Goal: Task Accomplishment & Management: Manage account settings

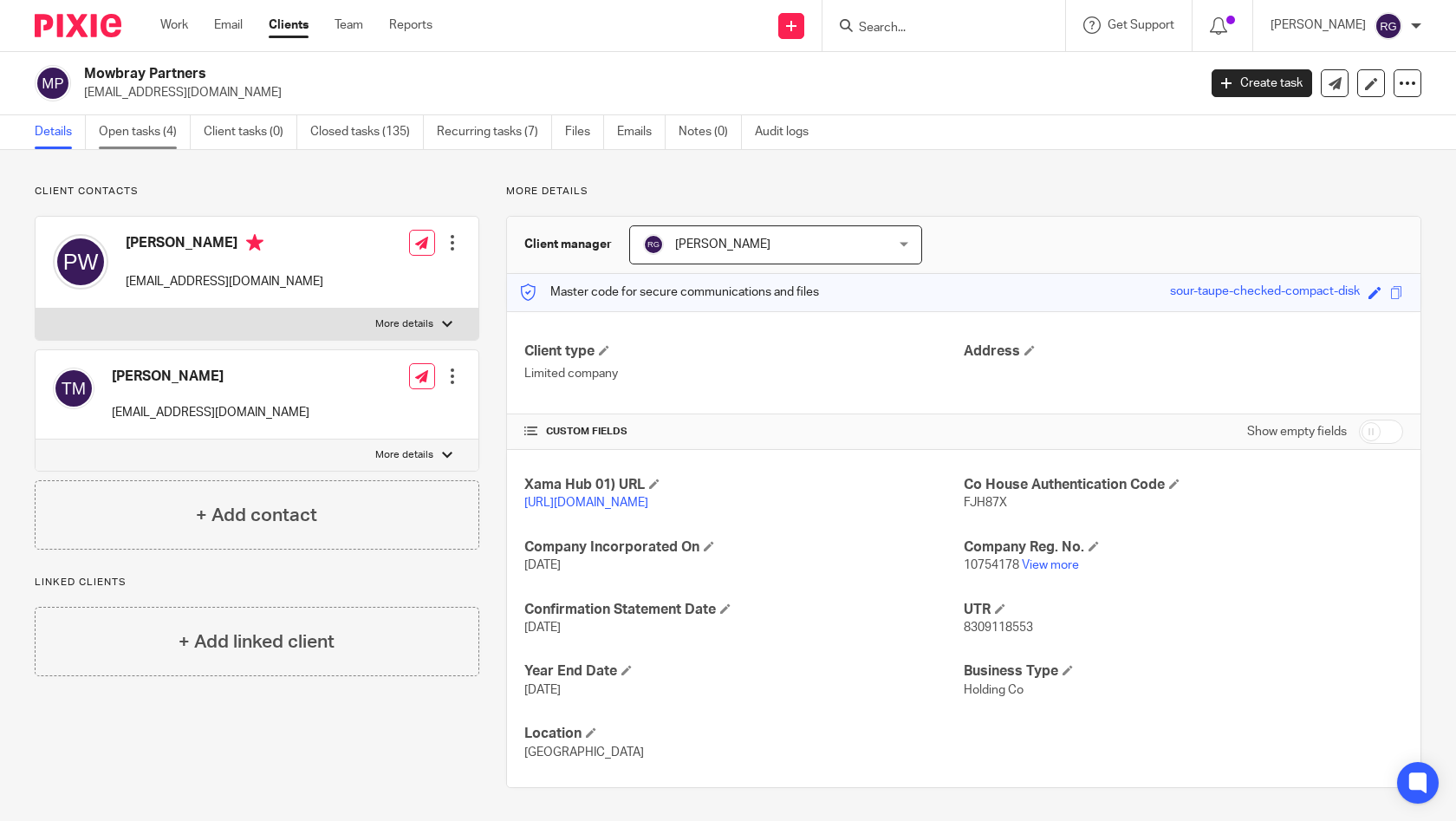
click at [155, 138] on link "Open tasks (4)" at bounding box center [145, 131] width 92 height 34
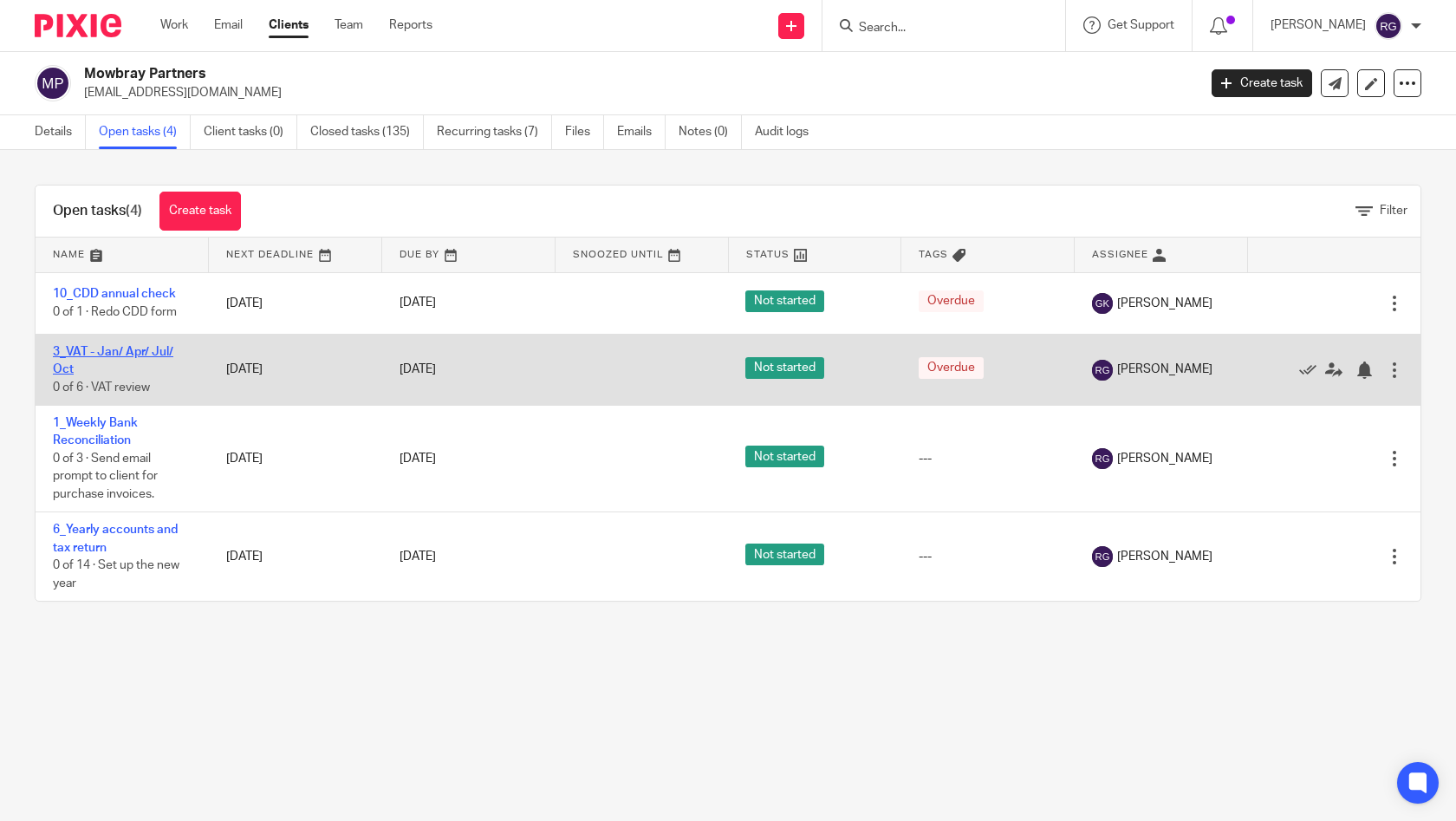
click at [134, 359] on link "3_VAT - Jan/ Apr/ Jul/ Oct" at bounding box center [113, 360] width 120 height 30
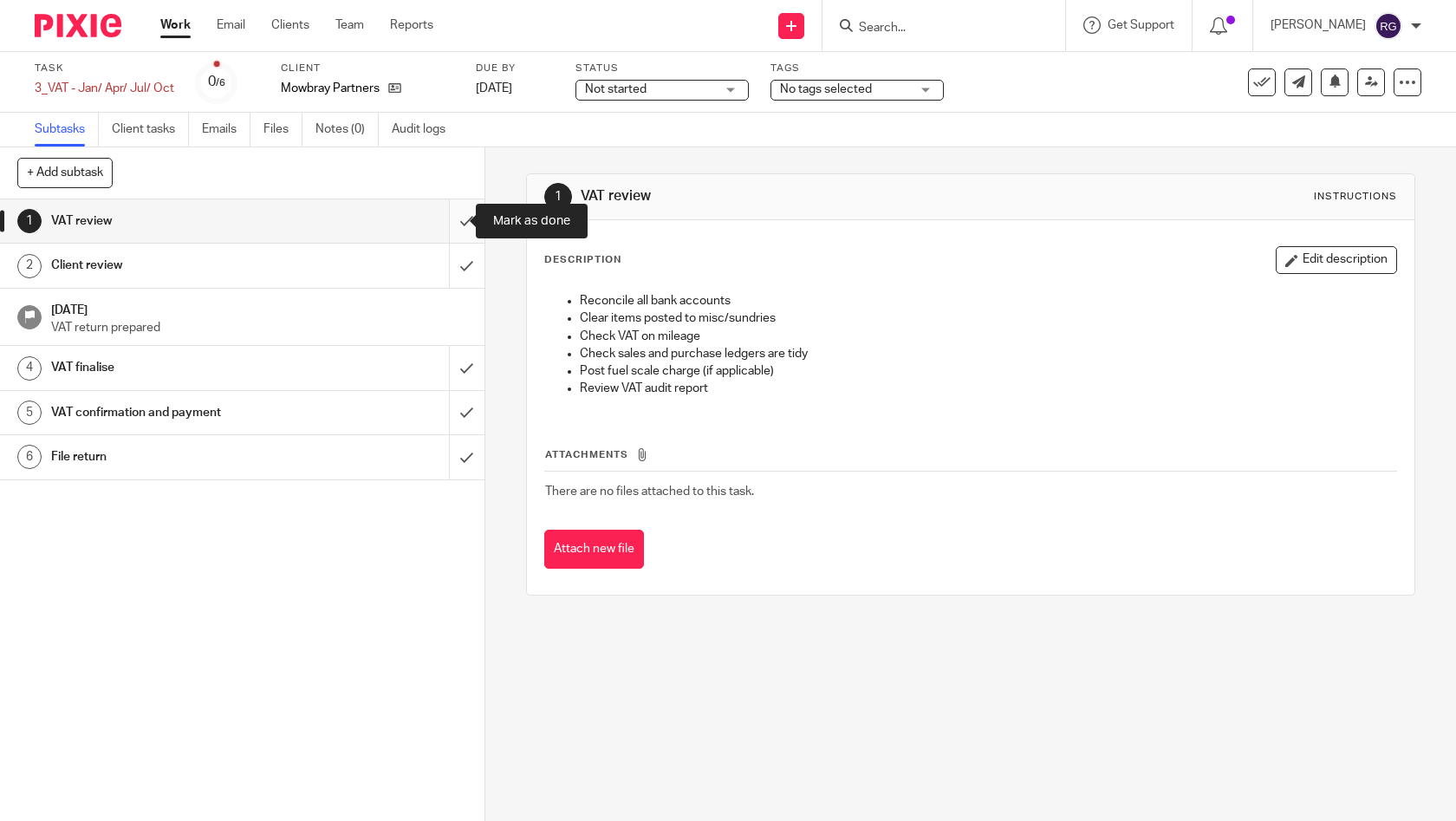
click at [443, 220] on input "submit" at bounding box center [242, 221] width 485 height 44
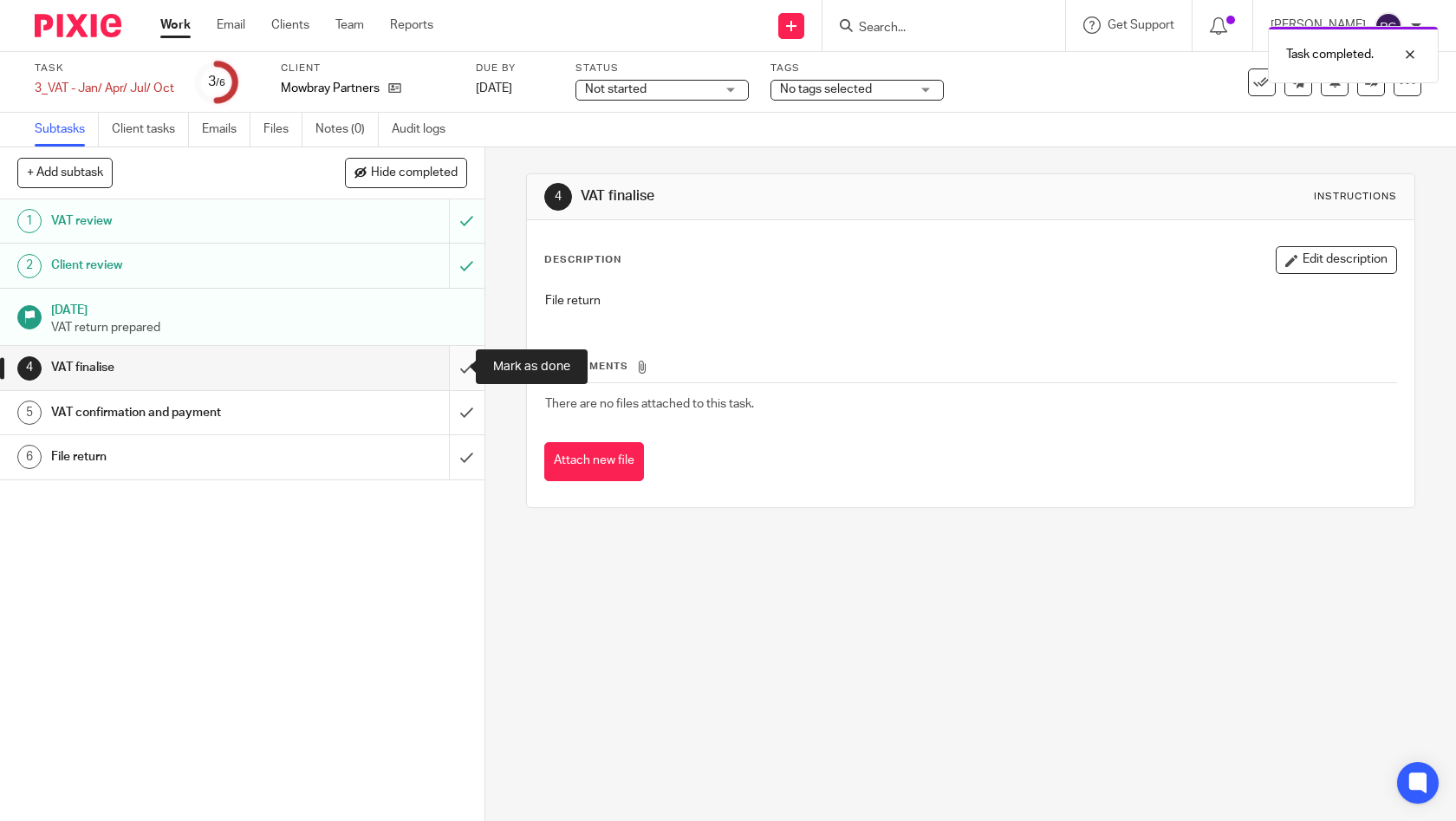
click at [442, 365] on input "submit" at bounding box center [242, 367] width 485 height 44
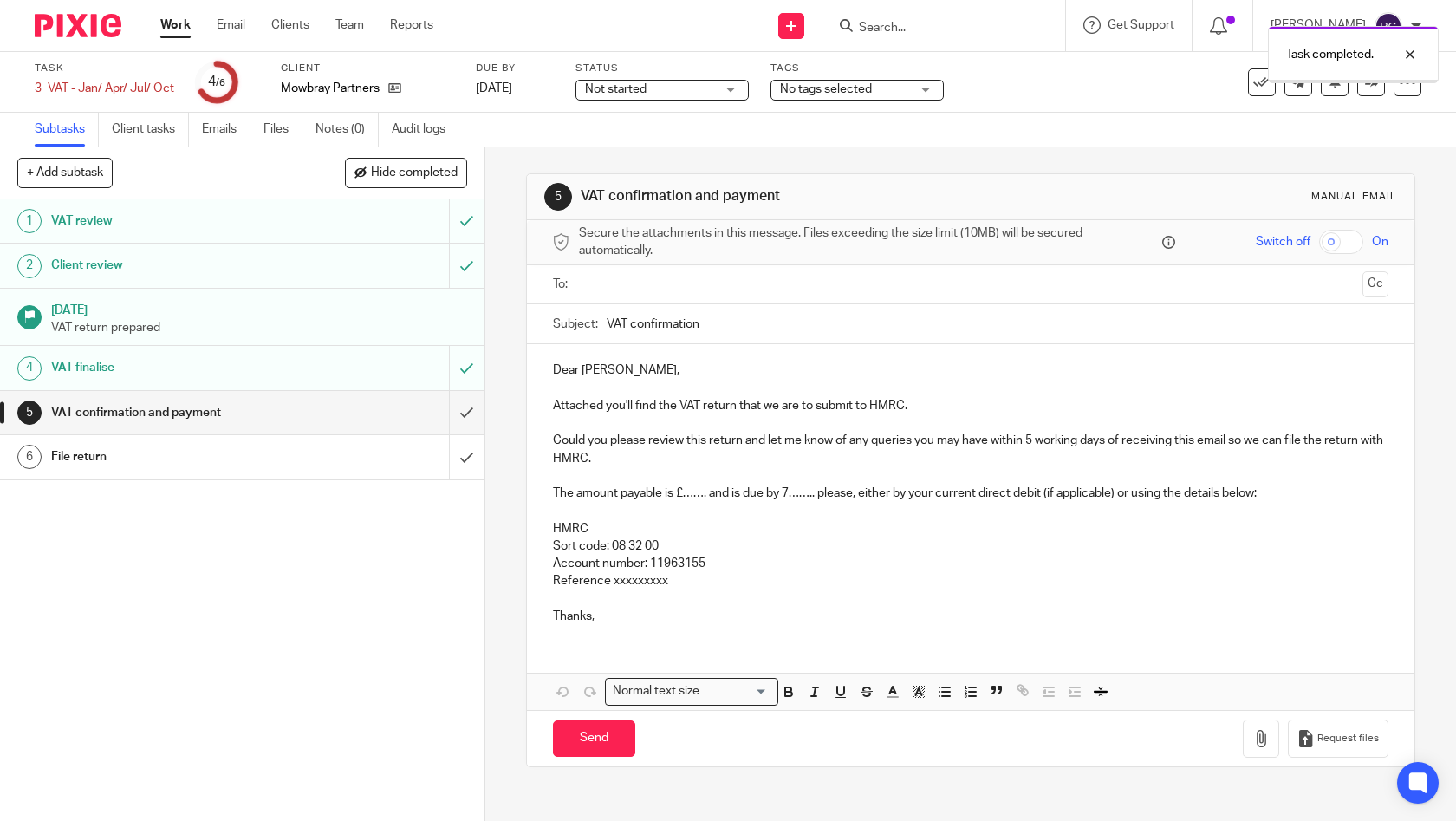
click at [715, 281] on input "text" at bounding box center [970, 285] width 770 height 20
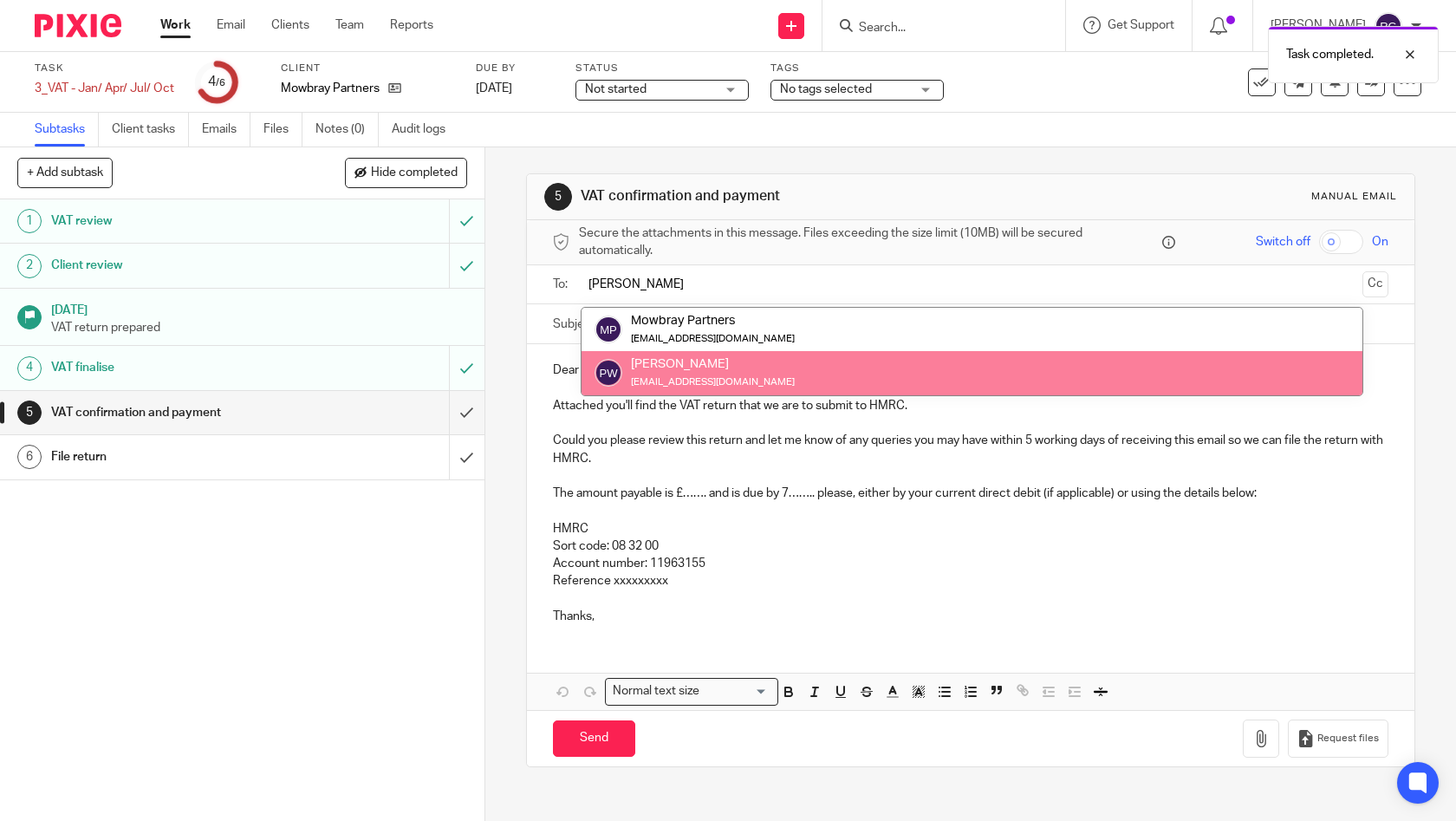
type input "[PERSON_NAME]"
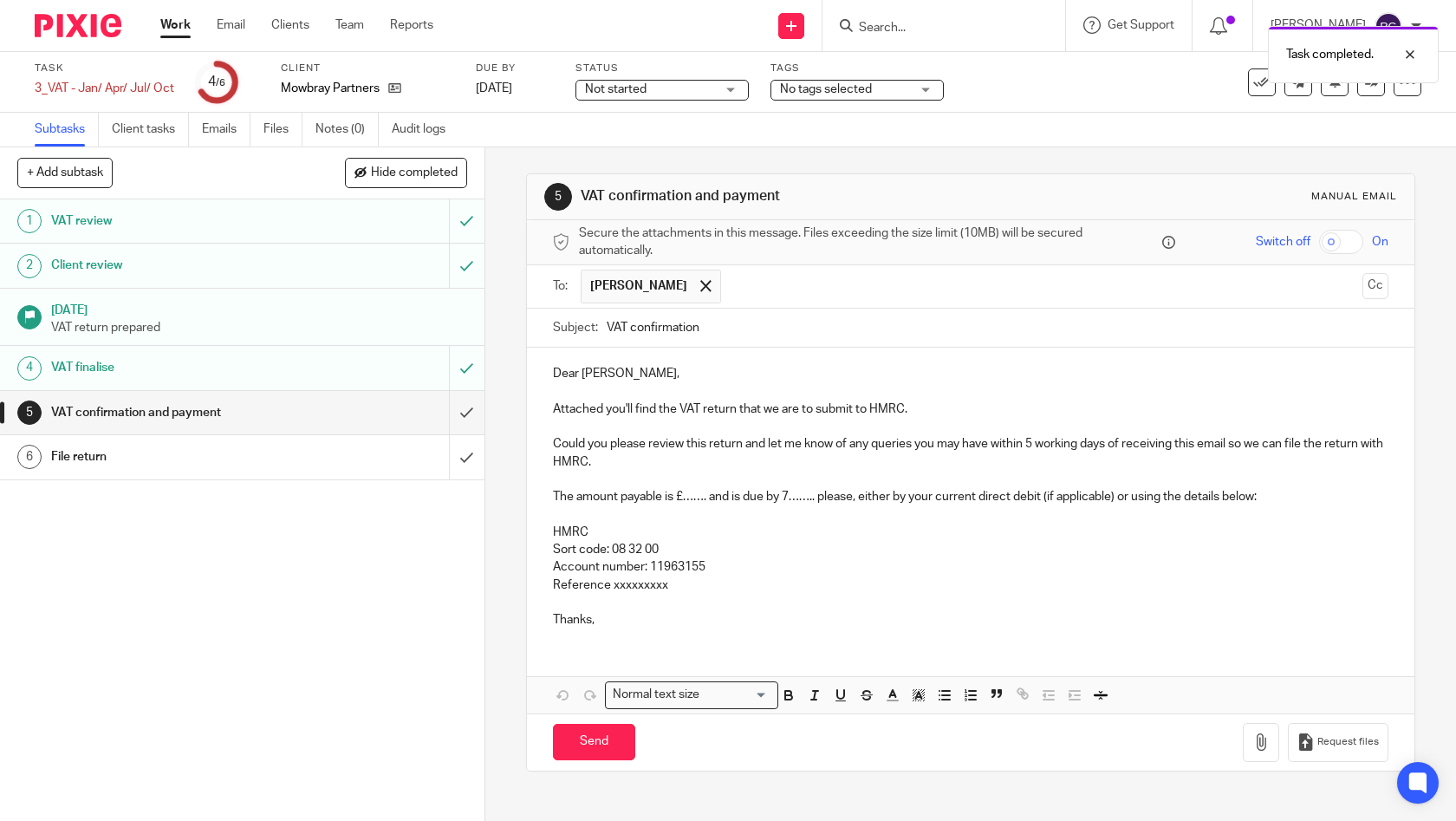
drag, startPoint x: 719, startPoint y: 323, endPoint x: 626, endPoint y: 321, distance: 93.0
click at [626, 321] on input "VAT confirmation" at bounding box center [997, 328] width 782 height 39
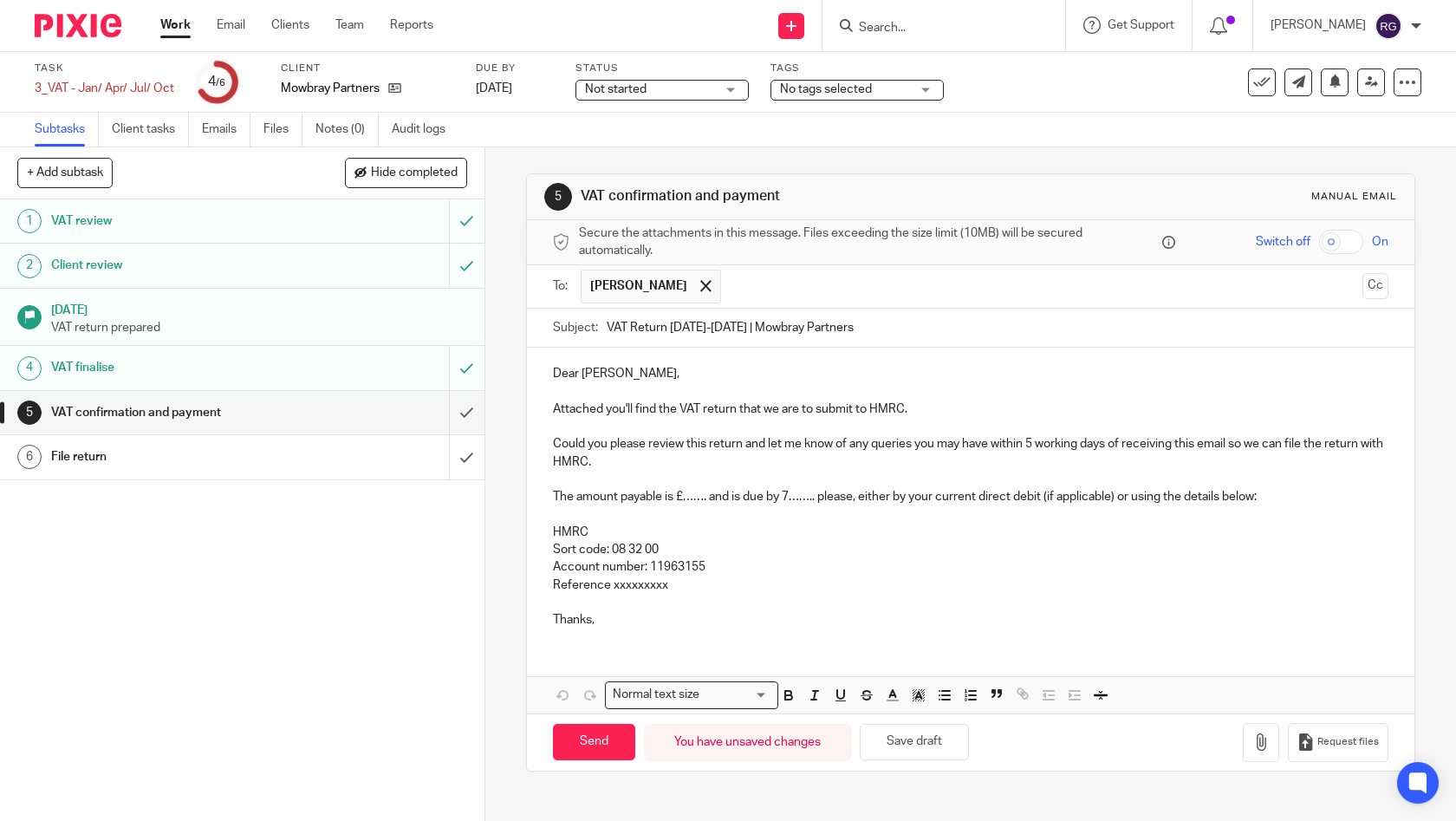
type input "VAT Return May-Jul 2025 | Mowbray Partners"
click at [673, 365] on p "Dear Paul," at bounding box center [970, 373] width 836 height 17
click at [603, 622] on p "Thanks," at bounding box center [970, 620] width 836 height 17
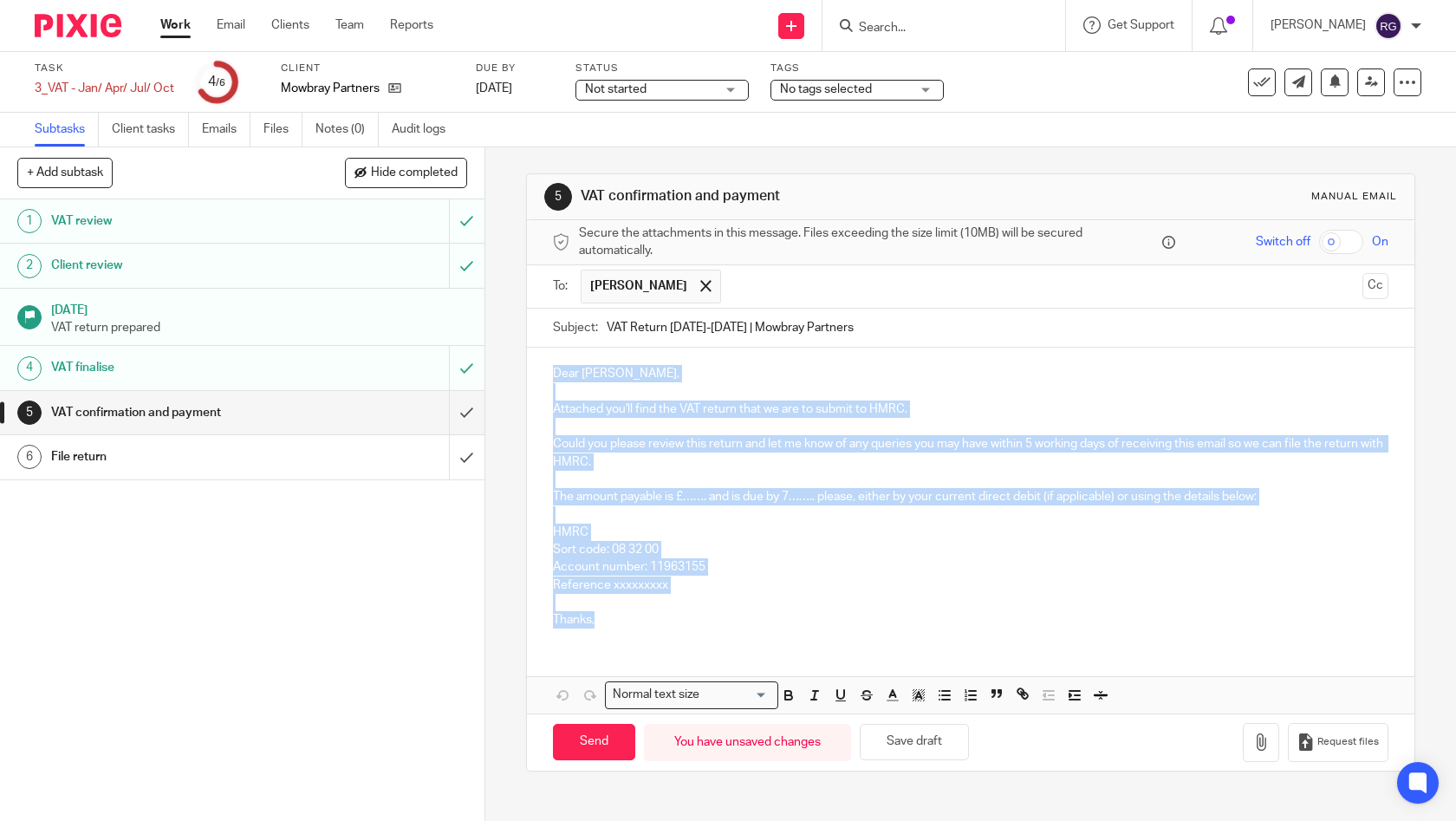
drag, startPoint x: 548, startPoint y: 598, endPoint x: 526, endPoint y: 367, distance: 232.0
click at [527, 367] on div "Dear Paul, Attached you'll find the VAT return that we are to submit to HMRC. C…" at bounding box center [971, 495] width 889 height 294
paste div
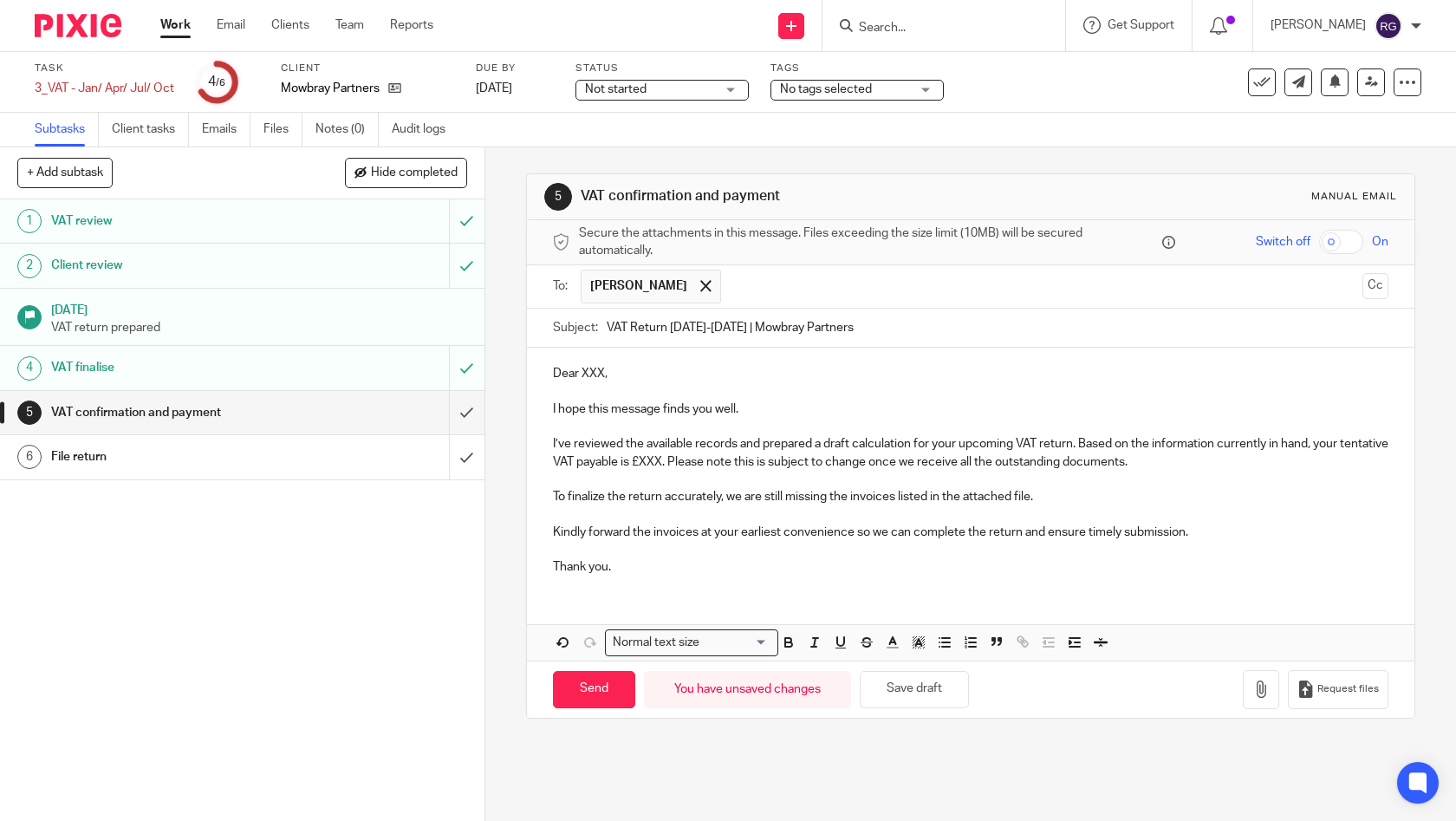
click at [762, 501] on p "To finalize the return accurately, we are still missing the invoices listed in …" at bounding box center [970, 497] width 836 height 17
click at [601, 368] on p "Dear XXX," at bounding box center [970, 373] width 836 height 17
drag, startPoint x: 609, startPoint y: 372, endPoint x: 575, endPoint y: 371, distance: 34.0
click at [575, 371] on p "Dear XXX," at bounding box center [970, 373] width 836 height 17
click at [710, 461] on p "I’ve reviewed the available records and prepared a draft calculation for your u…" at bounding box center [970, 453] width 836 height 36
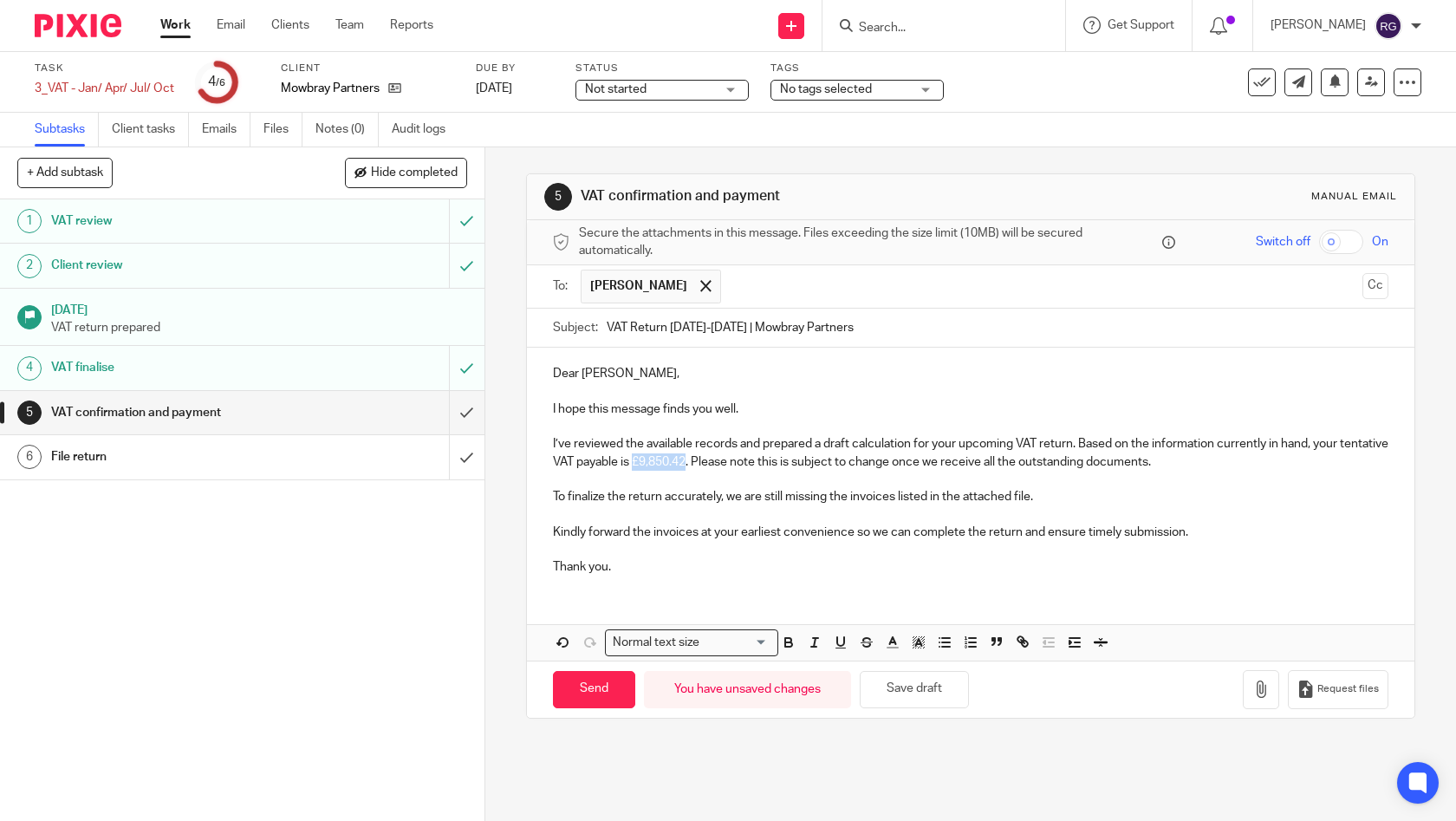
drag, startPoint x: 733, startPoint y: 461, endPoint x: 682, endPoint y: 461, distance: 51.0
click at [682, 461] on p "I’ve reviewed the available records and prepared a draft calculation for your u…" at bounding box center [970, 453] width 836 height 36
drag, startPoint x: 664, startPoint y: 461, endPoint x: 547, endPoint y: 461, distance: 117.0
click at [553, 461] on p "I’ve reviewed the available records and prepared a draft calculation for your u…" at bounding box center [970, 453] width 836 height 36
click at [874, 514] on p at bounding box center [970, 515] width 836 height 17
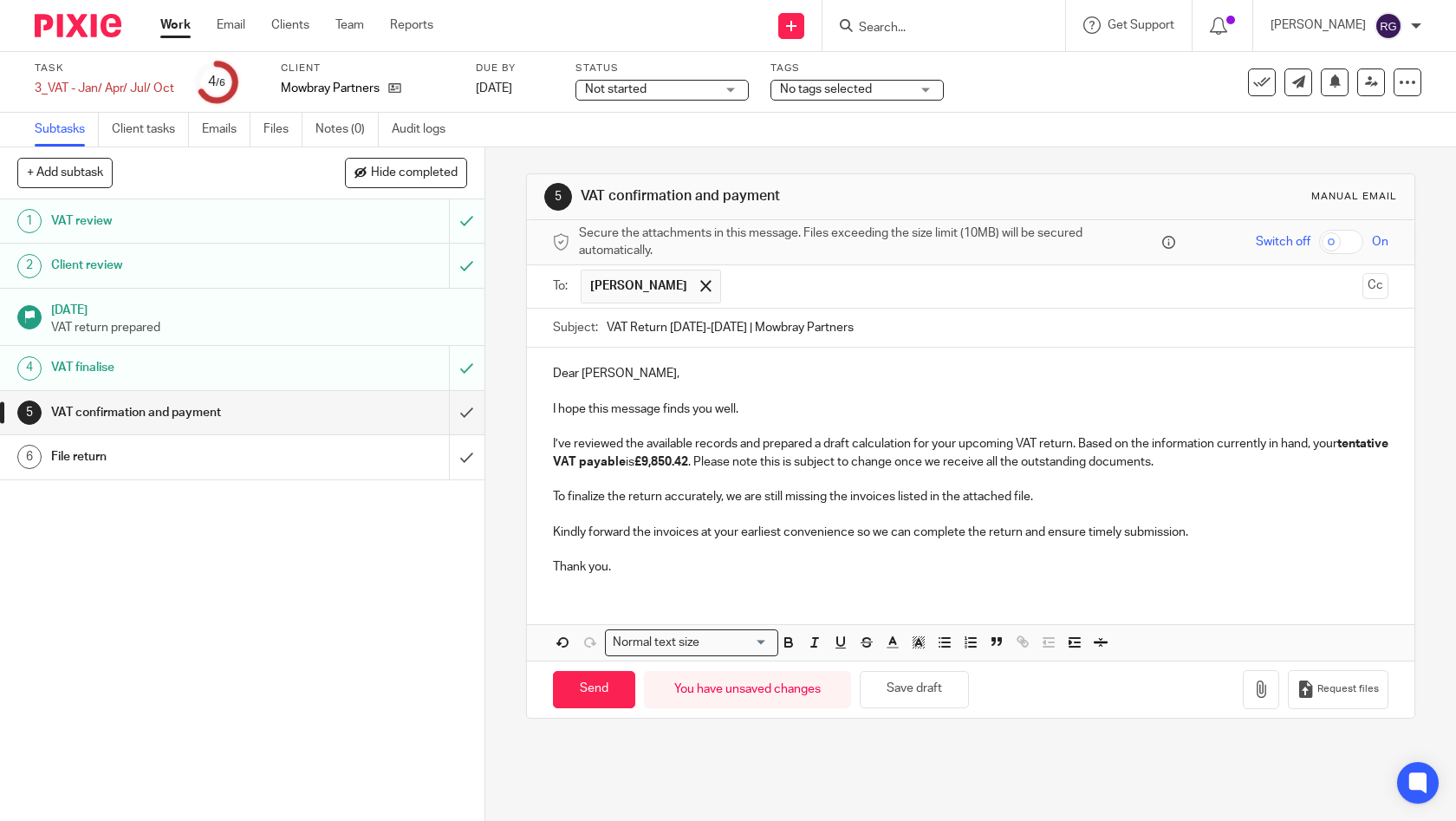
click at [664, 569] on p "Thank you." at bounding box center [970, 567] width 836 height 17
click at [651, 597] on div "Dear Paul, I hope this message finds you well. I’ve reviewed the available reco…" at bounding box center [971, 504] width 889 height 313
click at [1252, 685] on icon "button" at bounding box center [1261, 690] width 17 height 17
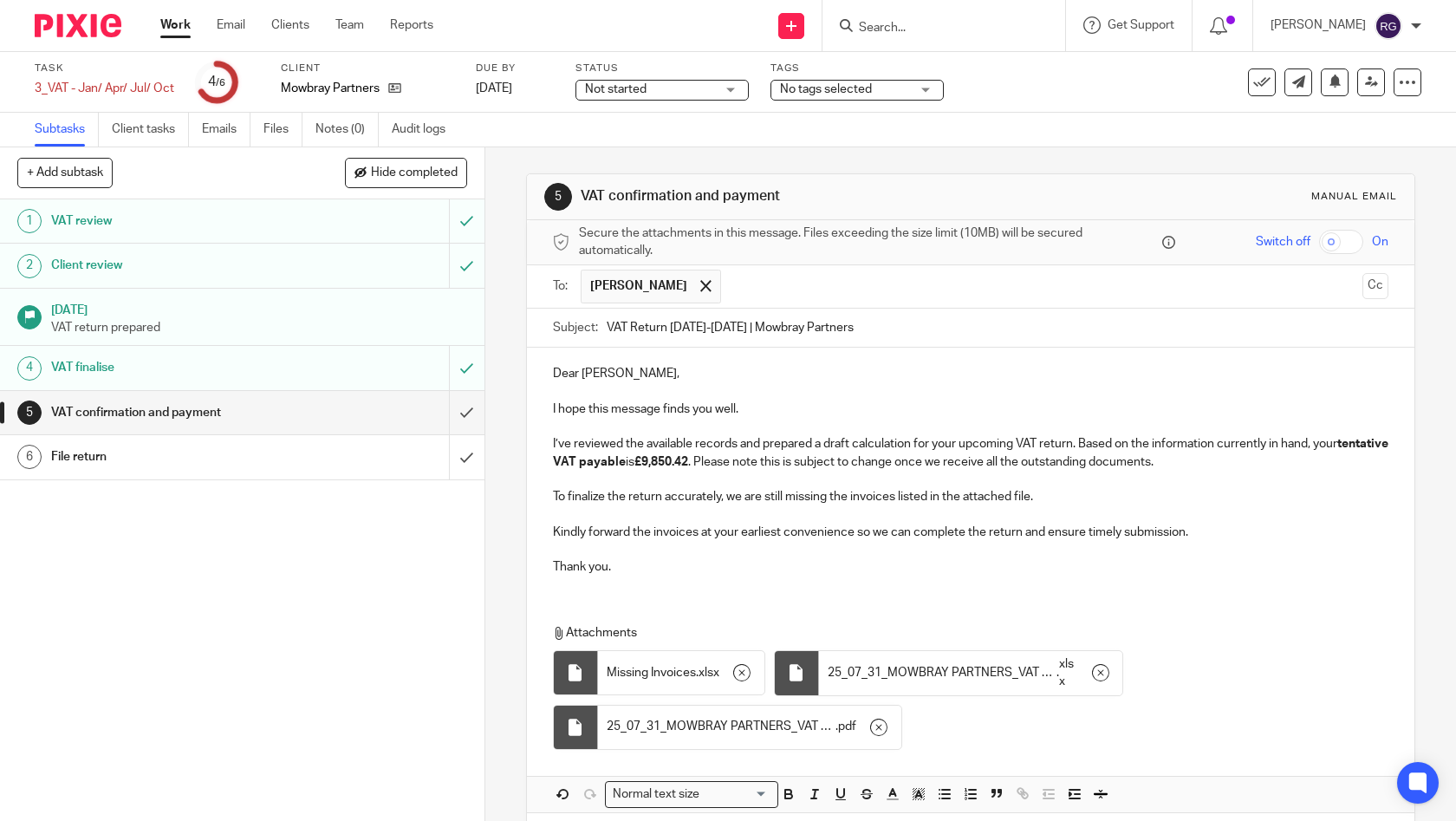
click at [553, 373] on p "Dear Paul," at bounding box center [970, 373] width 836 height 17
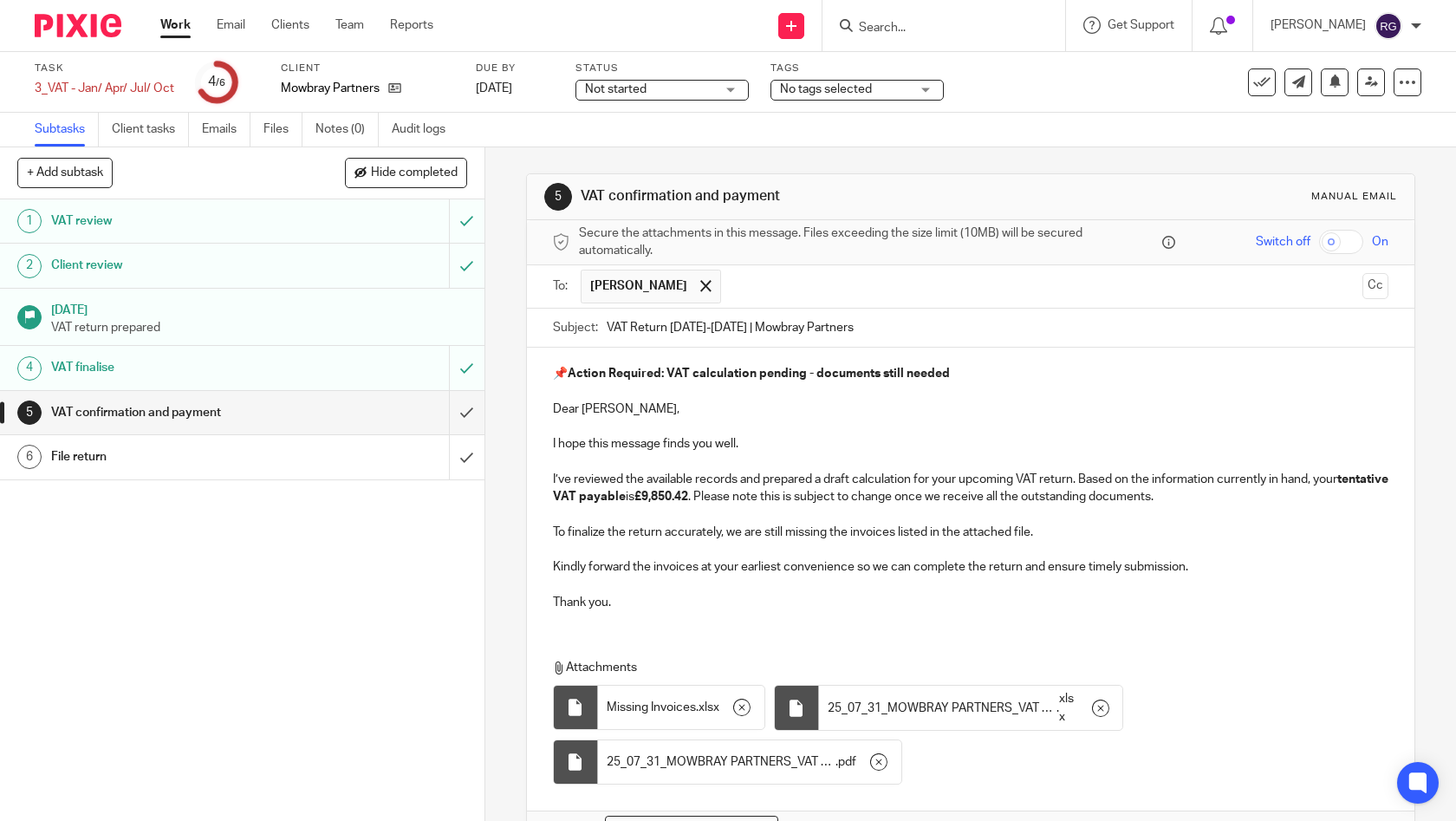
click at [1152, 578] on p at bounding box center [970, 585] width 836 height 17
click at [755, 612] on div "📌 Action Required: VAT calculation pending - documents still needed Dear Paul, …" at bounding box center [971, 486] width 889 height 277
click at [1182, 566] on p "Kindly forward the invoices at your earliest convenience so we can complete the…" at bounding box center [970, 567] width 836 height 17
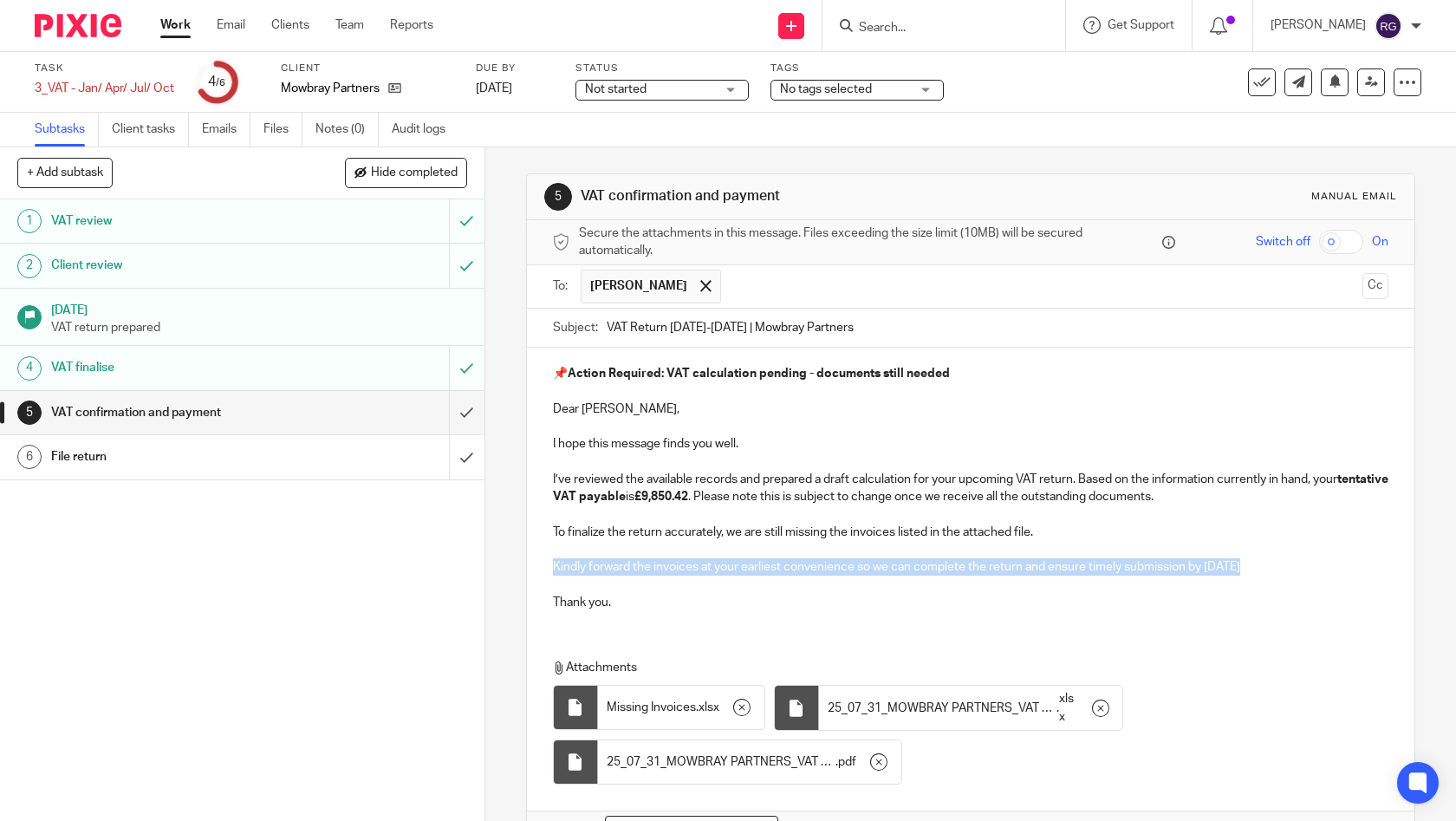
drag, startPoint x: 1250, startPoint y: 565, endPoint x: 542, endPoint y: 563, distance: 708.0
click at [542, 563] on div "📌 Action Required: VAT calculation pending - documents still needed Dear Paul, …" at bounding box center [971, 486] width 889 height 277
copy p "Kindly forward the invoices at your earliest convenience so we can complete the…"
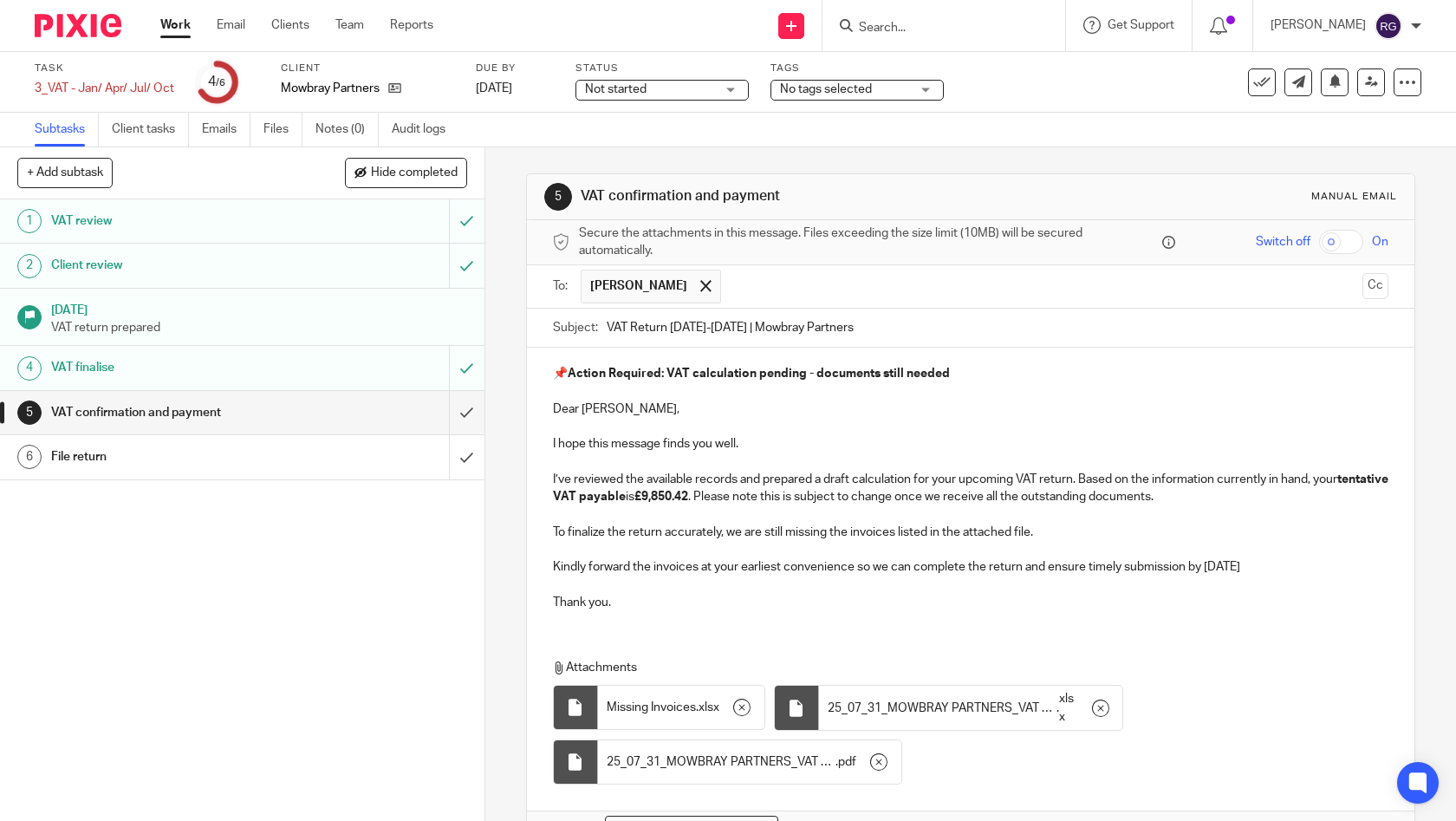
click at [1023, 588] on p at bounding box center [970, 585] width 836 height 17
click at [1120, 563] on p "Kindly forward the invoices at your earliest convenience so we can complete the…" at bounding box center [970, 567] width 836 height 17
click at [970, 607] on div "📌 Action Required: VAT calculation pending - documents still needed Dear Paul, …" at bounding box center [971, 486] width 889 height 277
click at [1226, 576] on p at bounding box center [970, 585] width 836 height 17
click at [719, 594] on p "Thank you." at bounding box center [970, 602] width 836 height 17
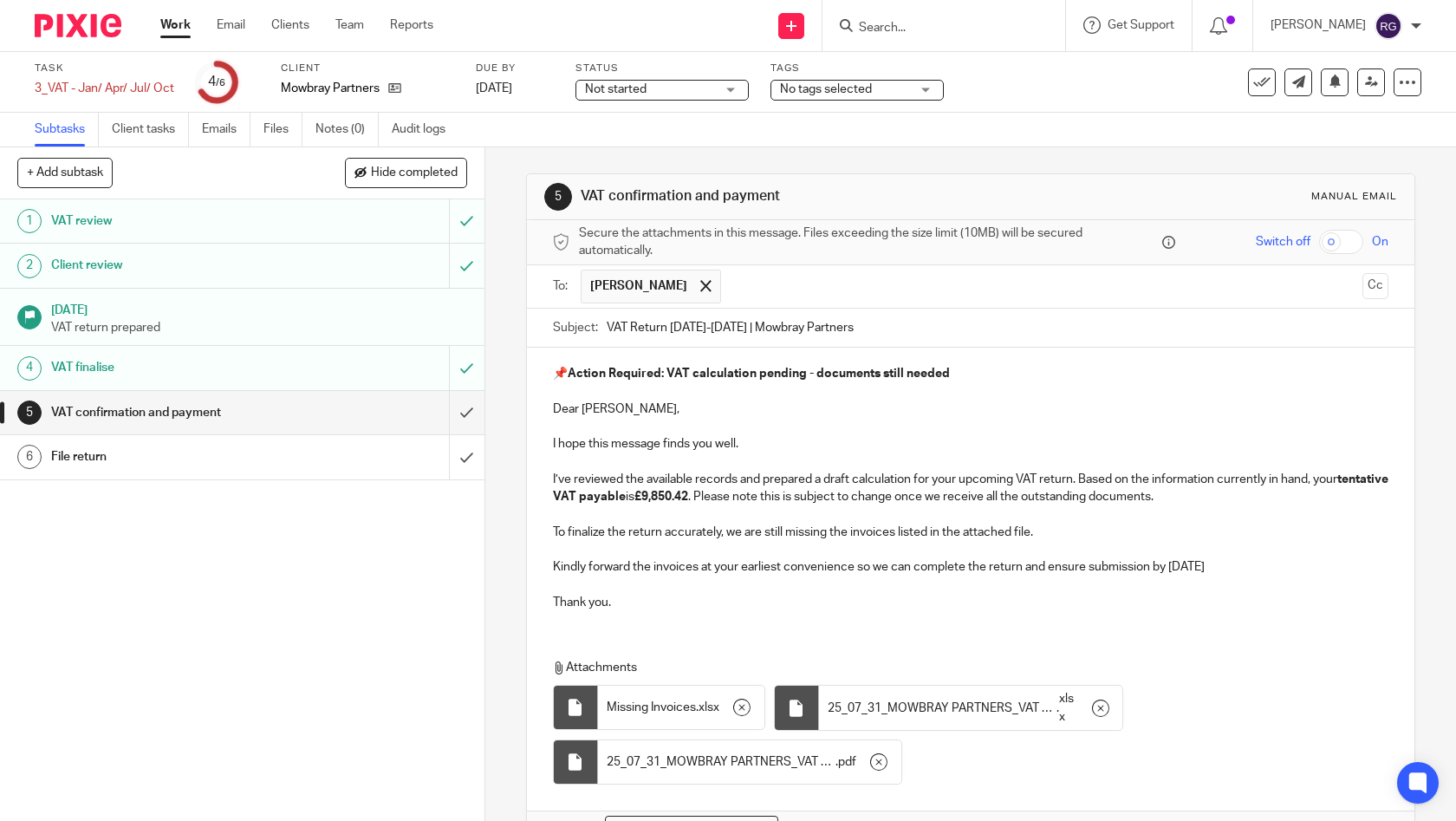
scroll to position [105, 0]
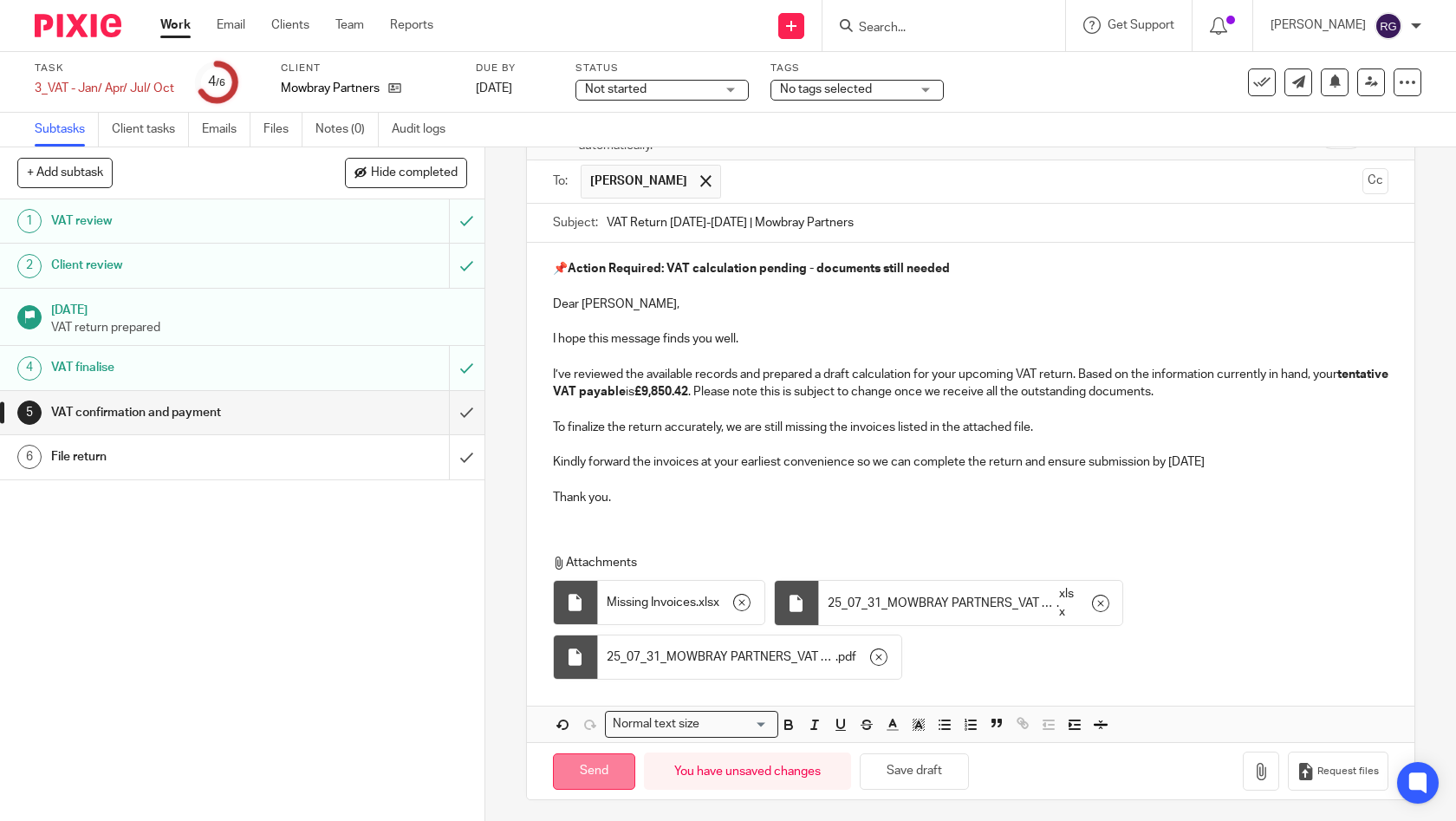
click at [581, 766] on input "Send" at bounding box center [594, 772] width 83 height 37
type input "Sent"
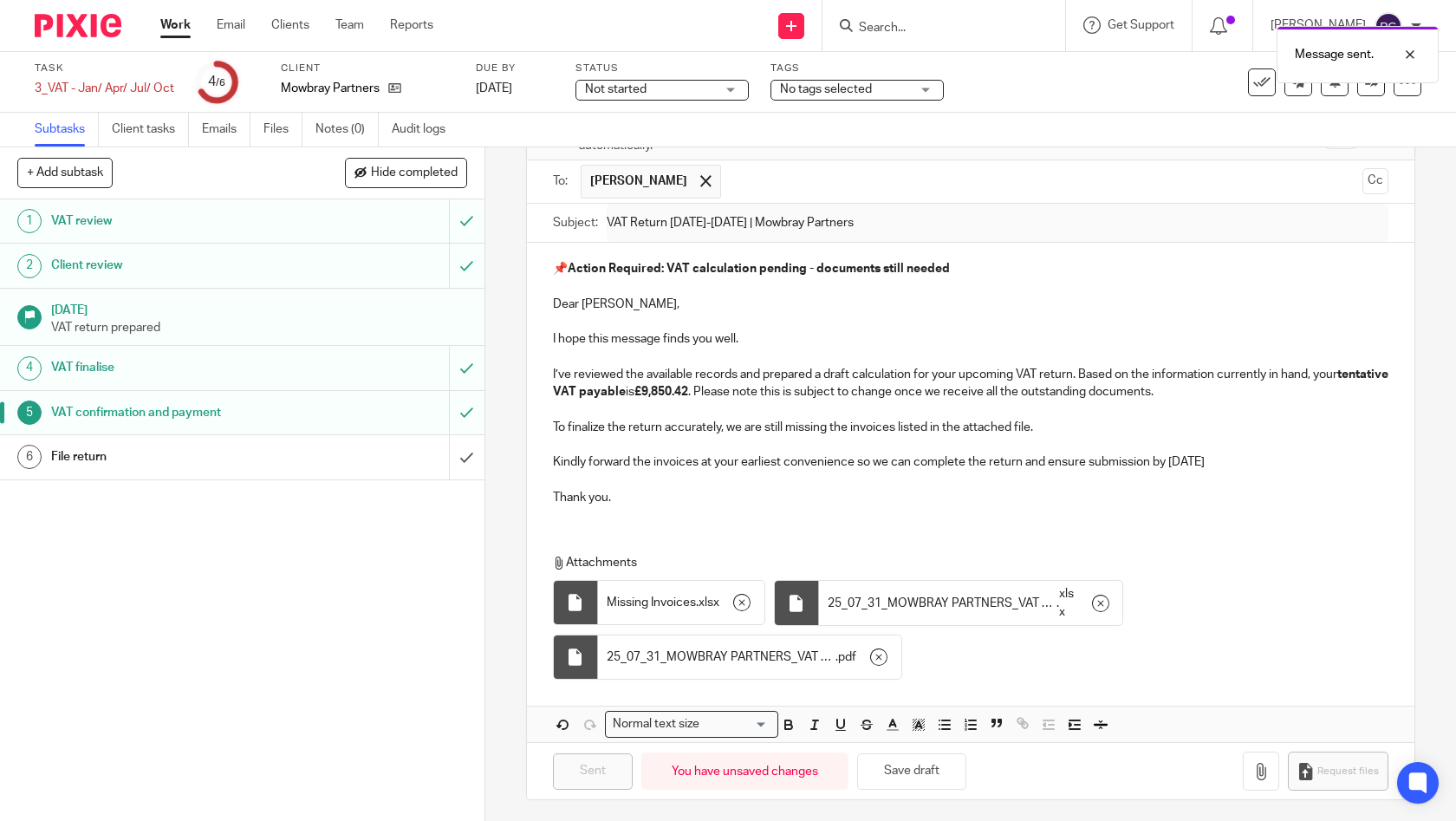
click at [711, 91] on span "Not started" at bounding box center [649, 90] width 130 height 18
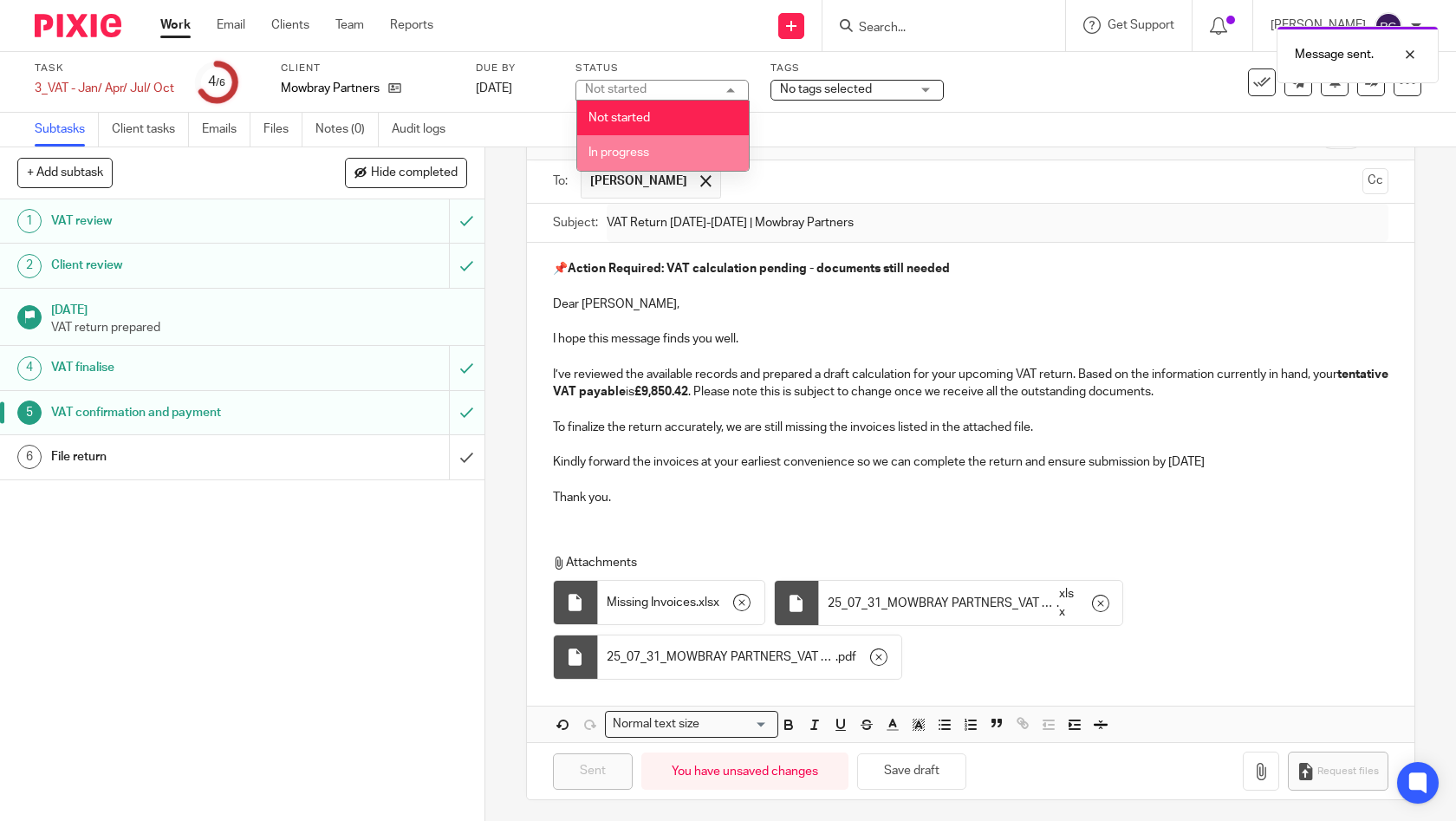
click at [676, 153] on li "In progress" at bounding box center [662, 152] width 171 height 36
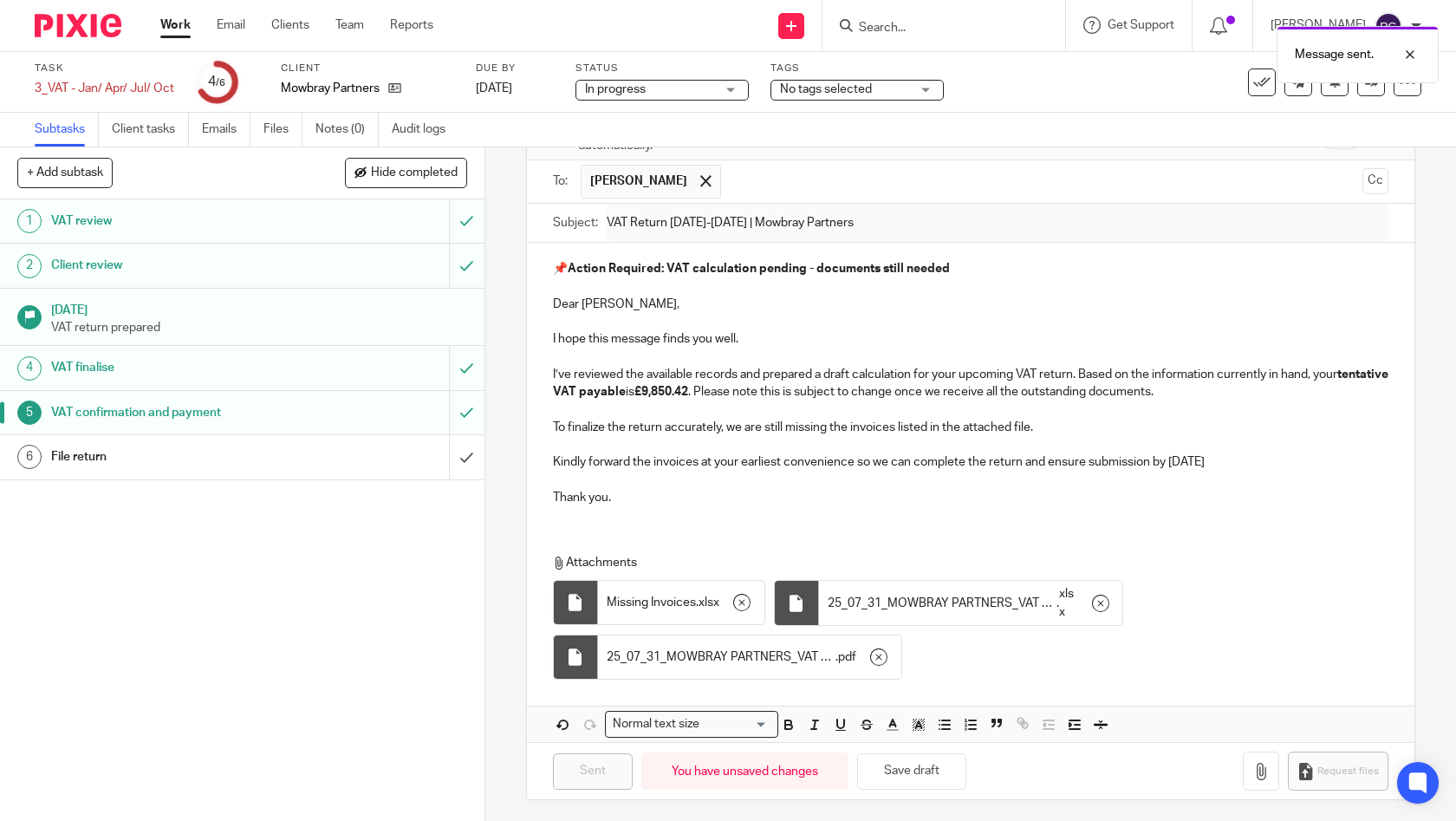
click at [882, 89] on span "No tags selected" at bounding box center [844, 90] width 130 height 18
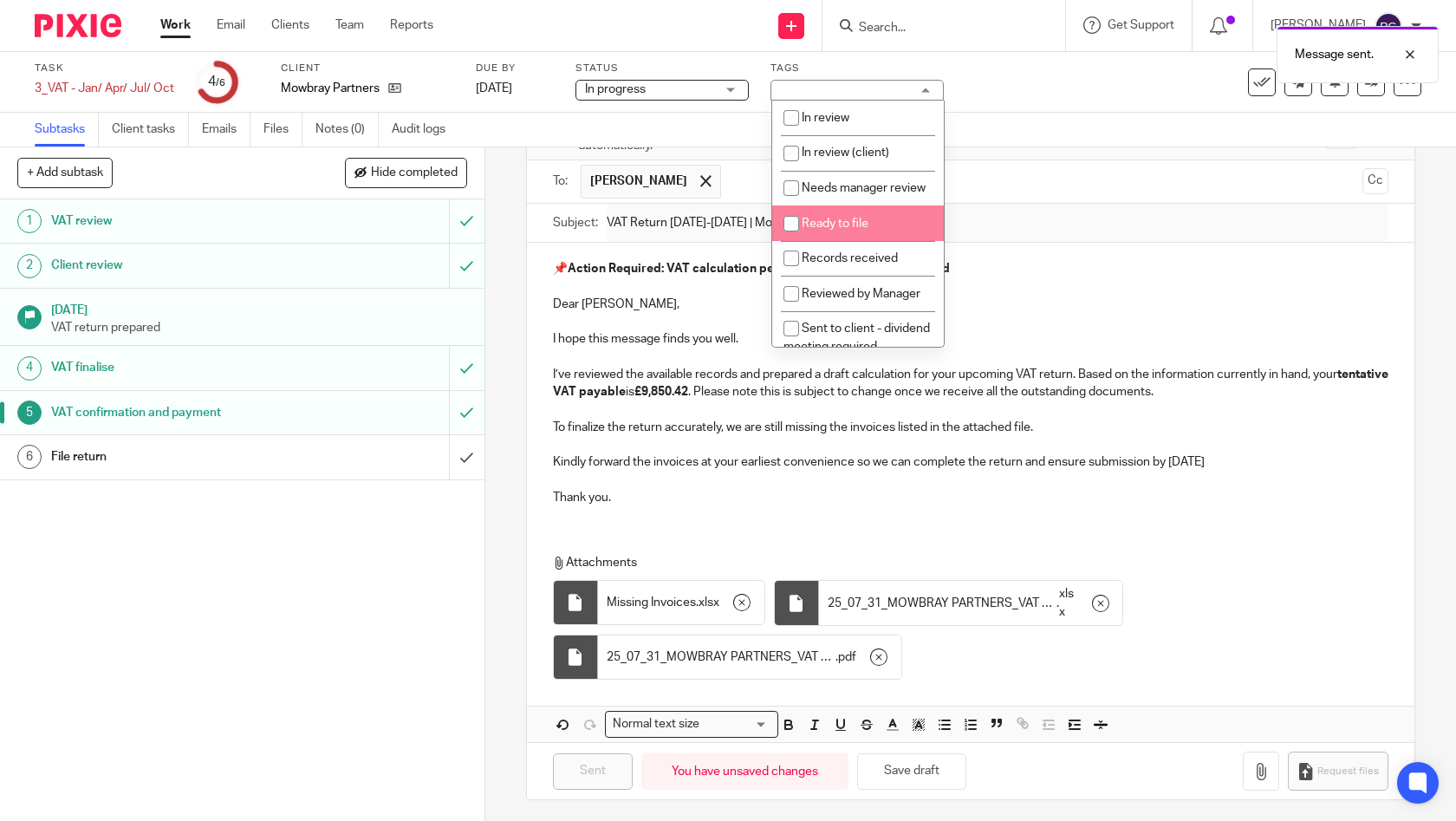
scroll to position [242, 0]
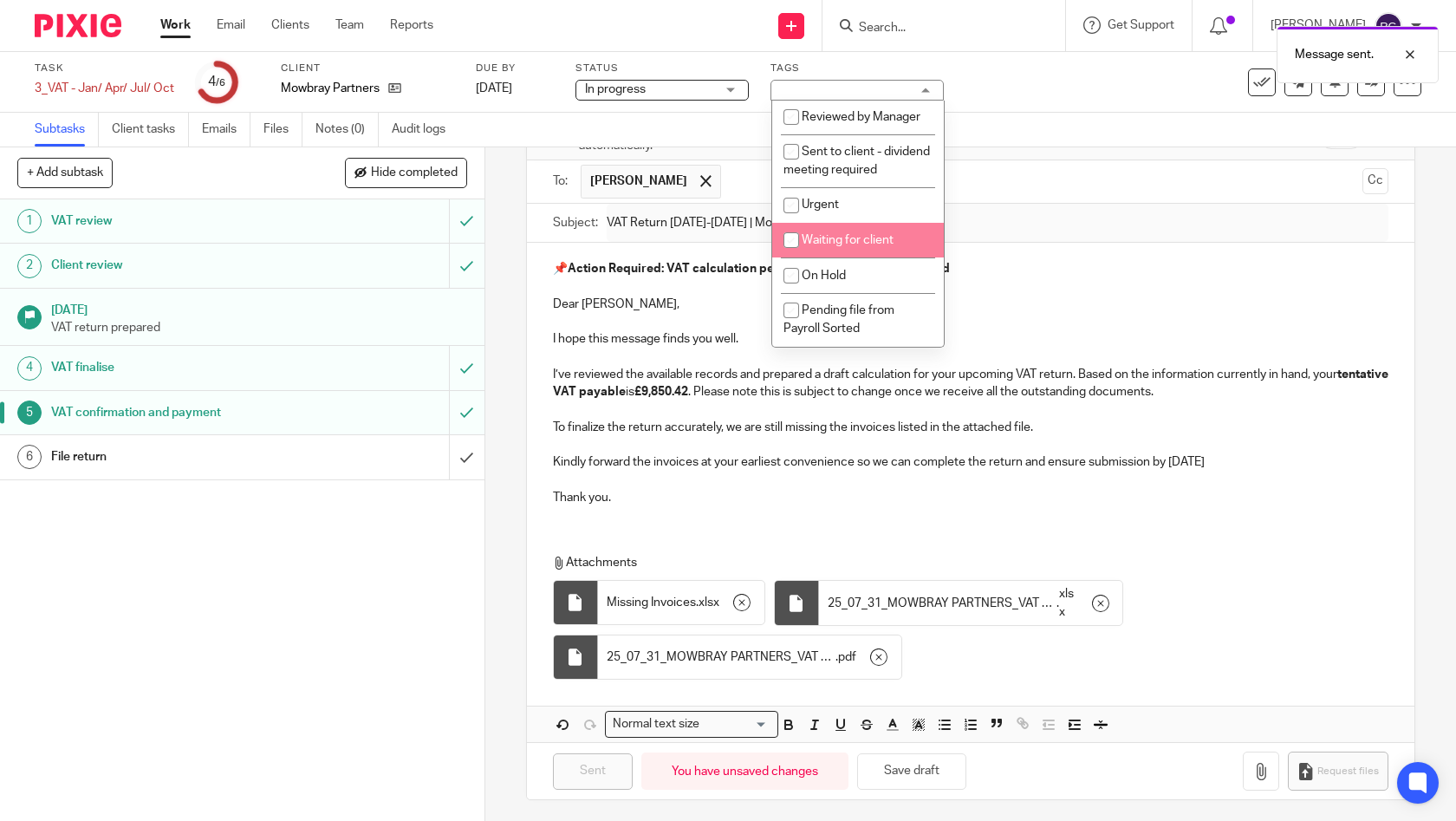
click at [869, 234] on span "Waiting for client" at bounding box center [848, 240] width 92 height 12
checkbox input "true"
click at [1022, 190] on input "text" at bounding box center [1043, 181] width 626 height 34
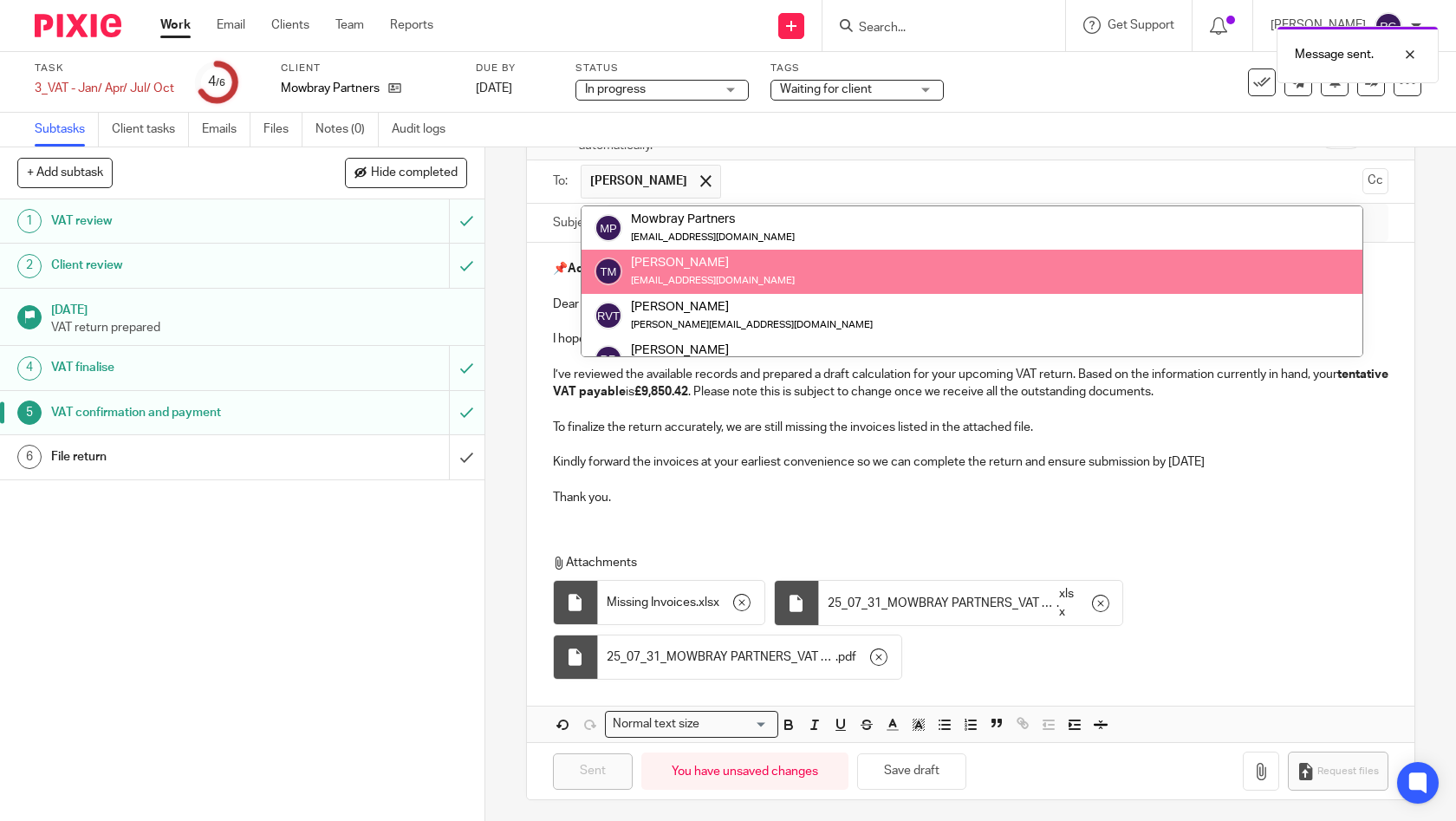
click at [1099, 85] on div "Task 3_VAT - Jan/ Apr/ Jul/ Oct Save 3_VAT - Jan/ Apr/ Jul/ Oct 4 /6 Client Mow…" at bounding box center [613, 83] width 1156 height 42
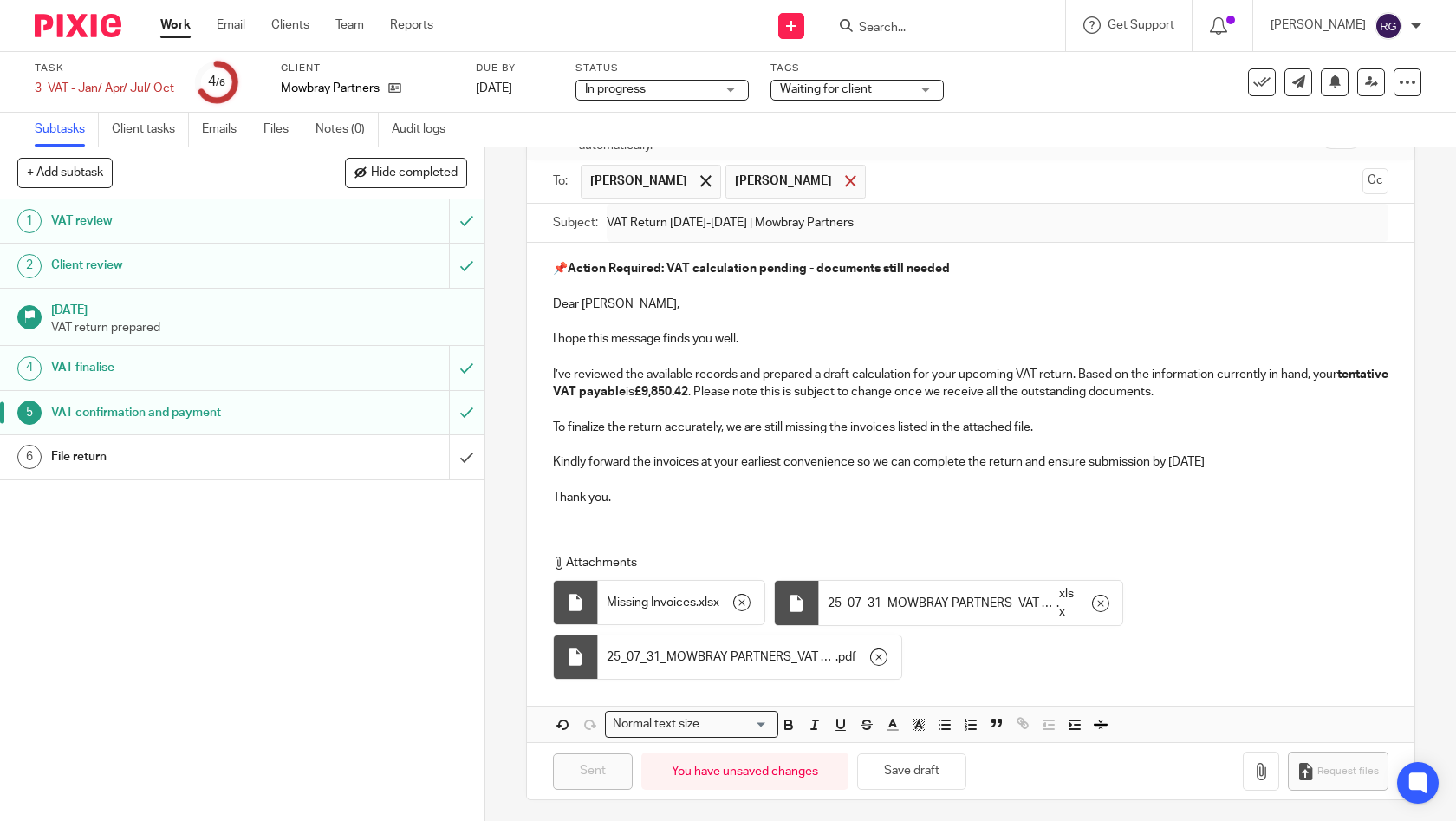
click at [845, 178] on span at bounding box center [850, 180] width 11 height 11
click at [1089, 99] on div "Task 3_VAT - Jan/ Apr/ Jul/ Oct Save 3_VAT - Jan/ Apr/ Jul/ Oct 4 /6 Client Mow…" at bounding box center [613, 83] width 1156 height 42
click at [393, 88] on icon at bounding box center [394, 88] width 13 height 13
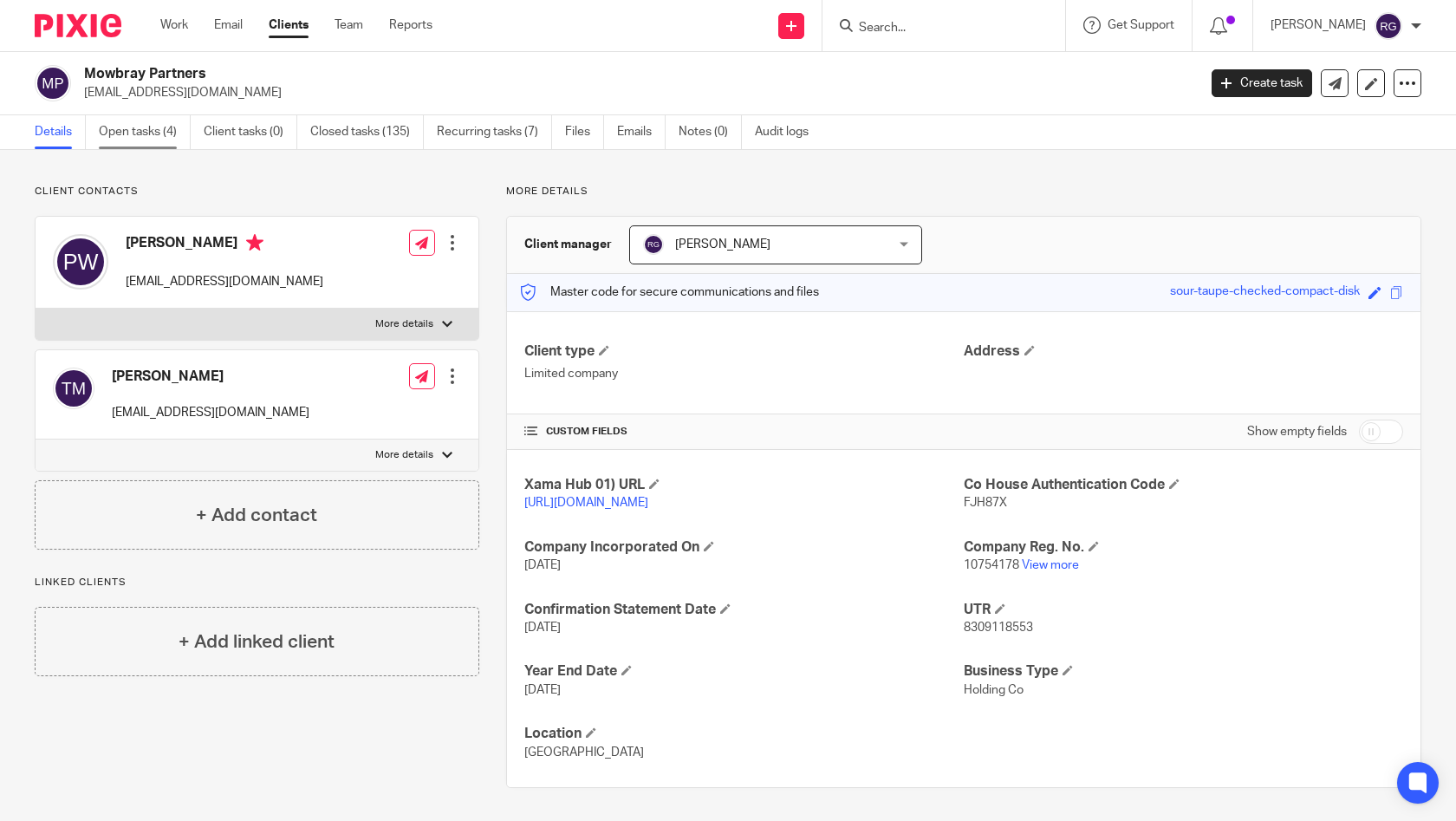
click at [139, 137] on link "Open tasks (4)" at bounding box center [145, 131] width 92 height 34
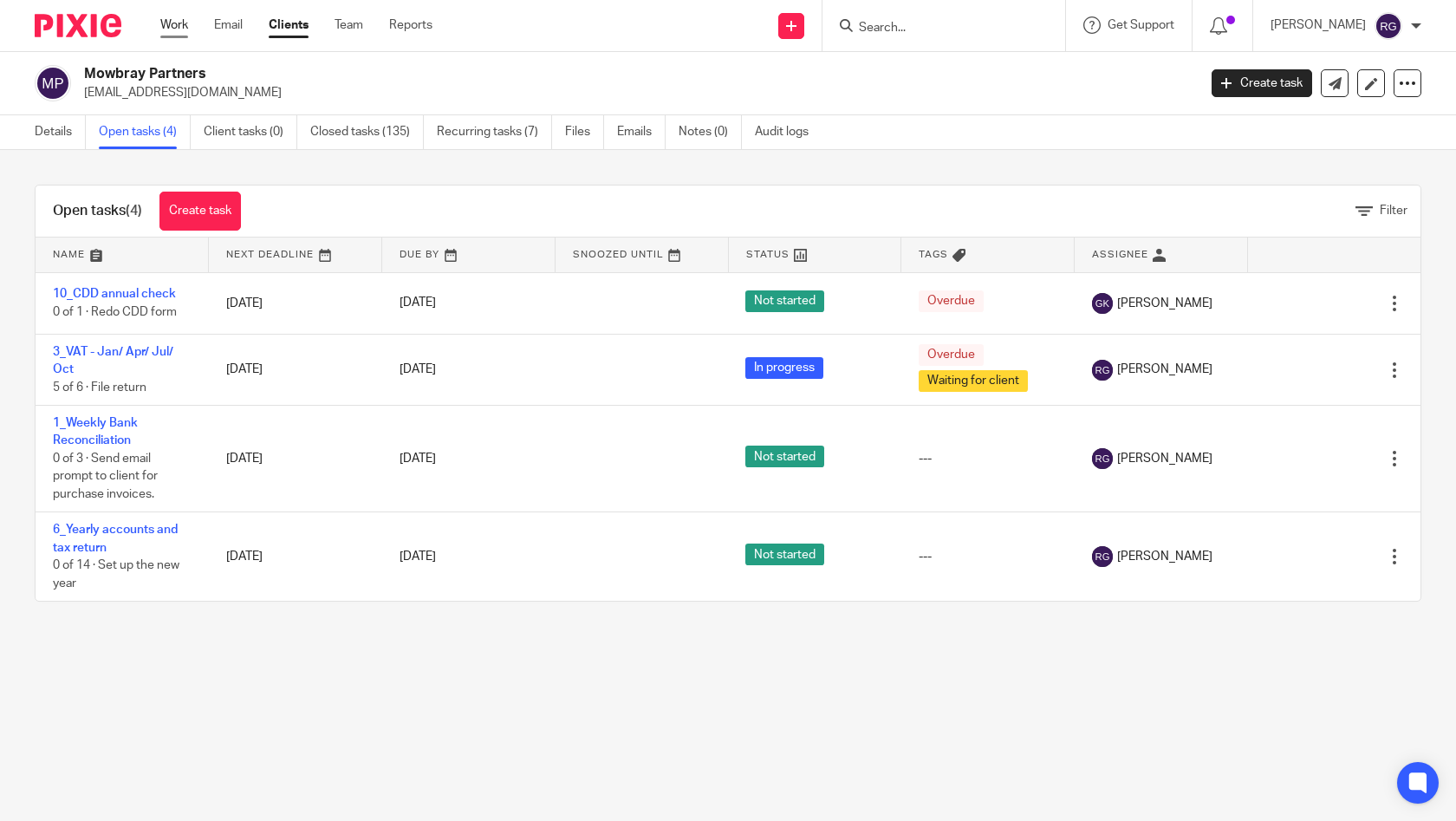
click at [173, 27] on link "Work" at bounding box center [174, 25] width 28 height 17
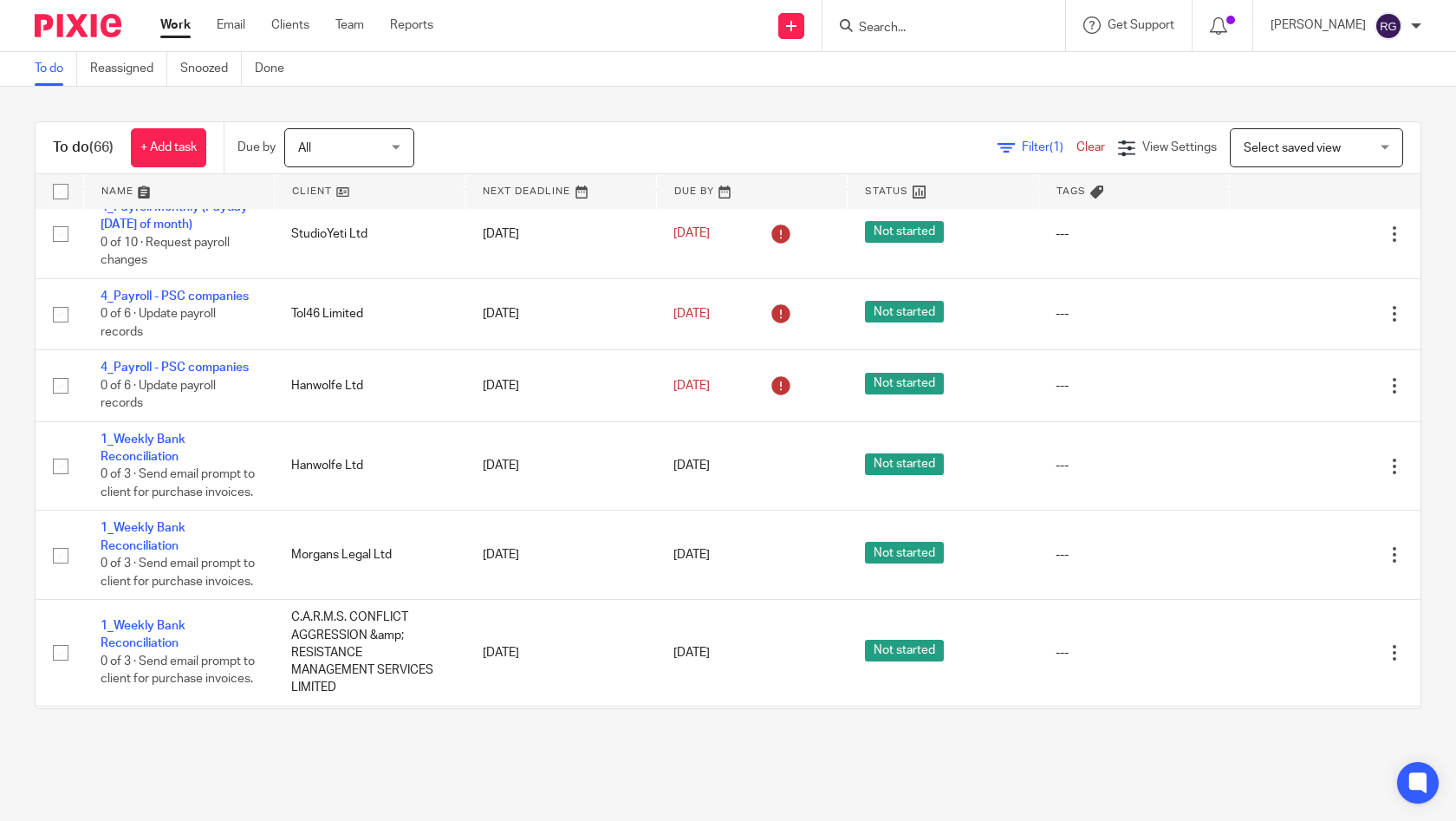
scroll to position [2833, 0]
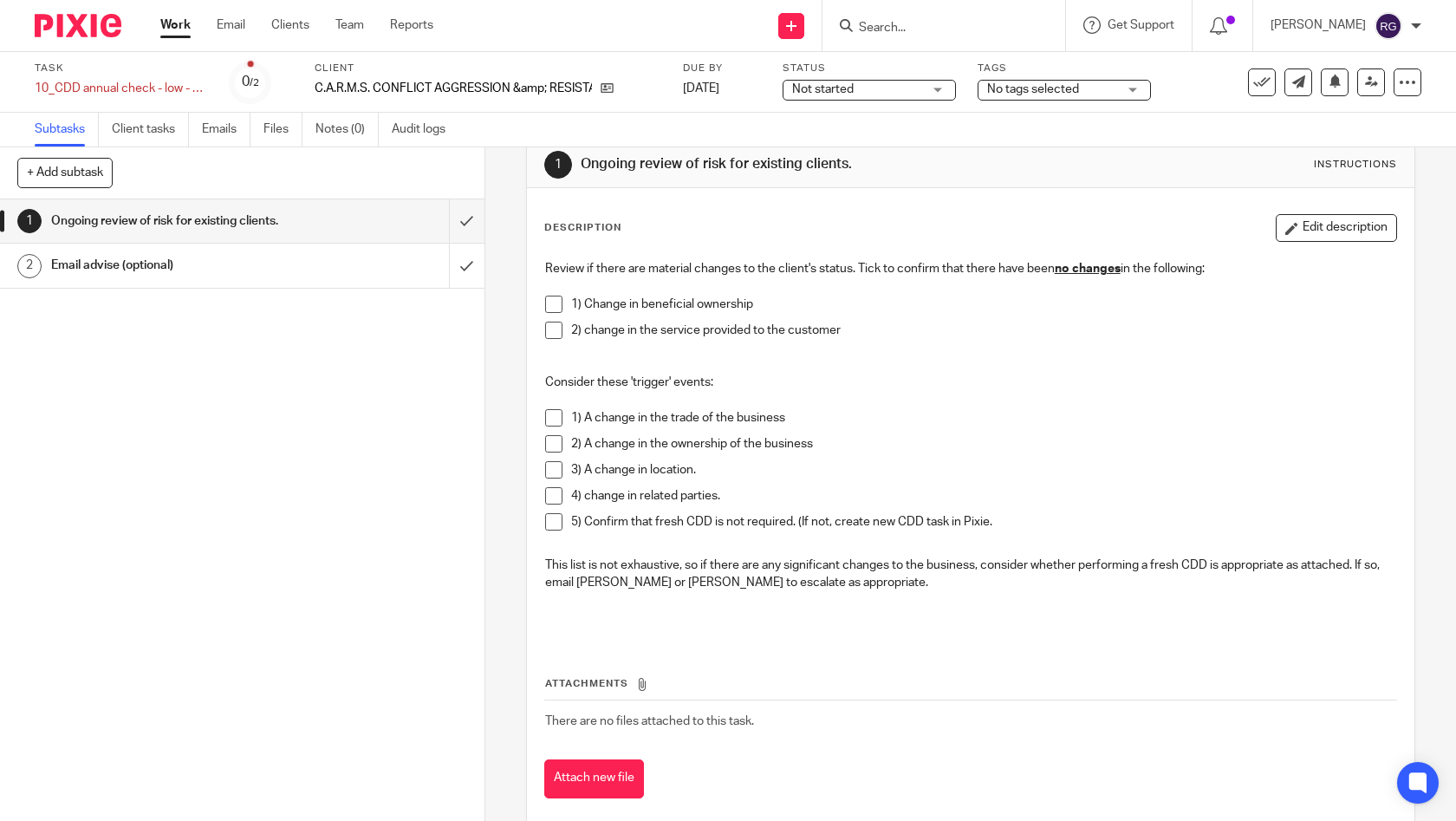
scroll to position [40, 0]
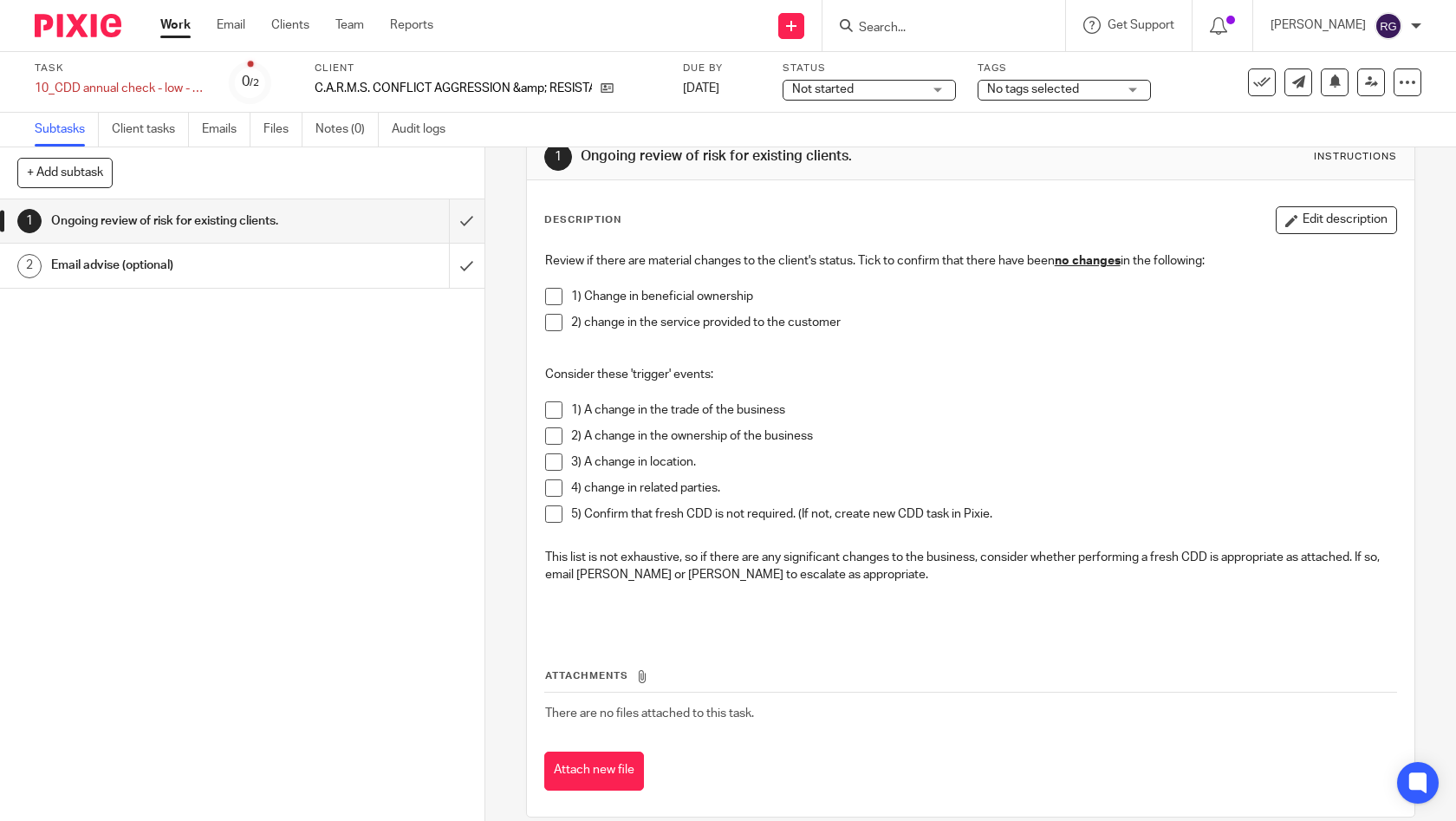
click at [258, 263] on h1 "Email advise (optional)" at bounding box center [178, 266] width 254 height 26
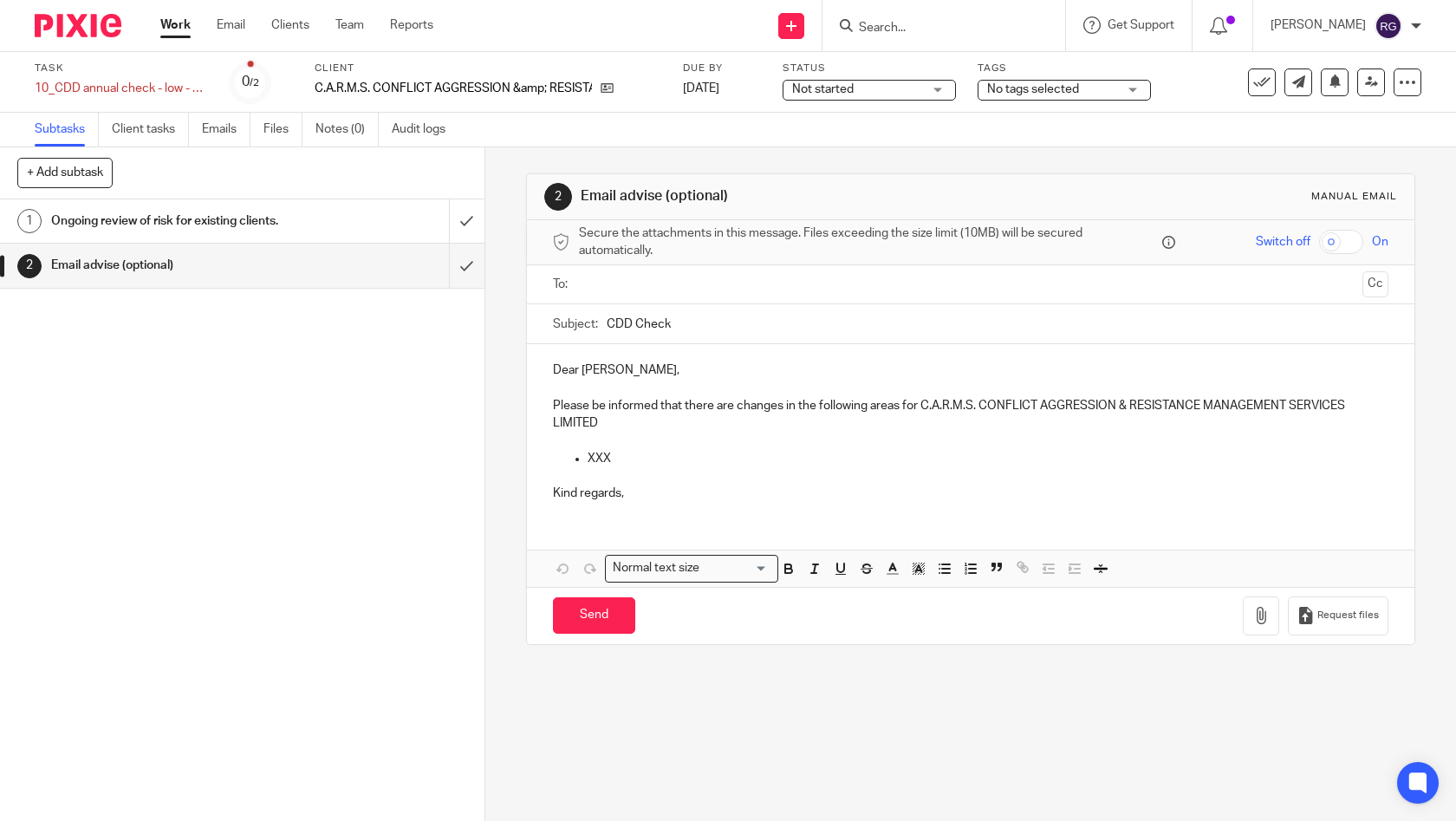
click at [191, 230] on h1 "Ongoing review of risk for existing clients." at bounding box center [178, 221] width 254 height 26
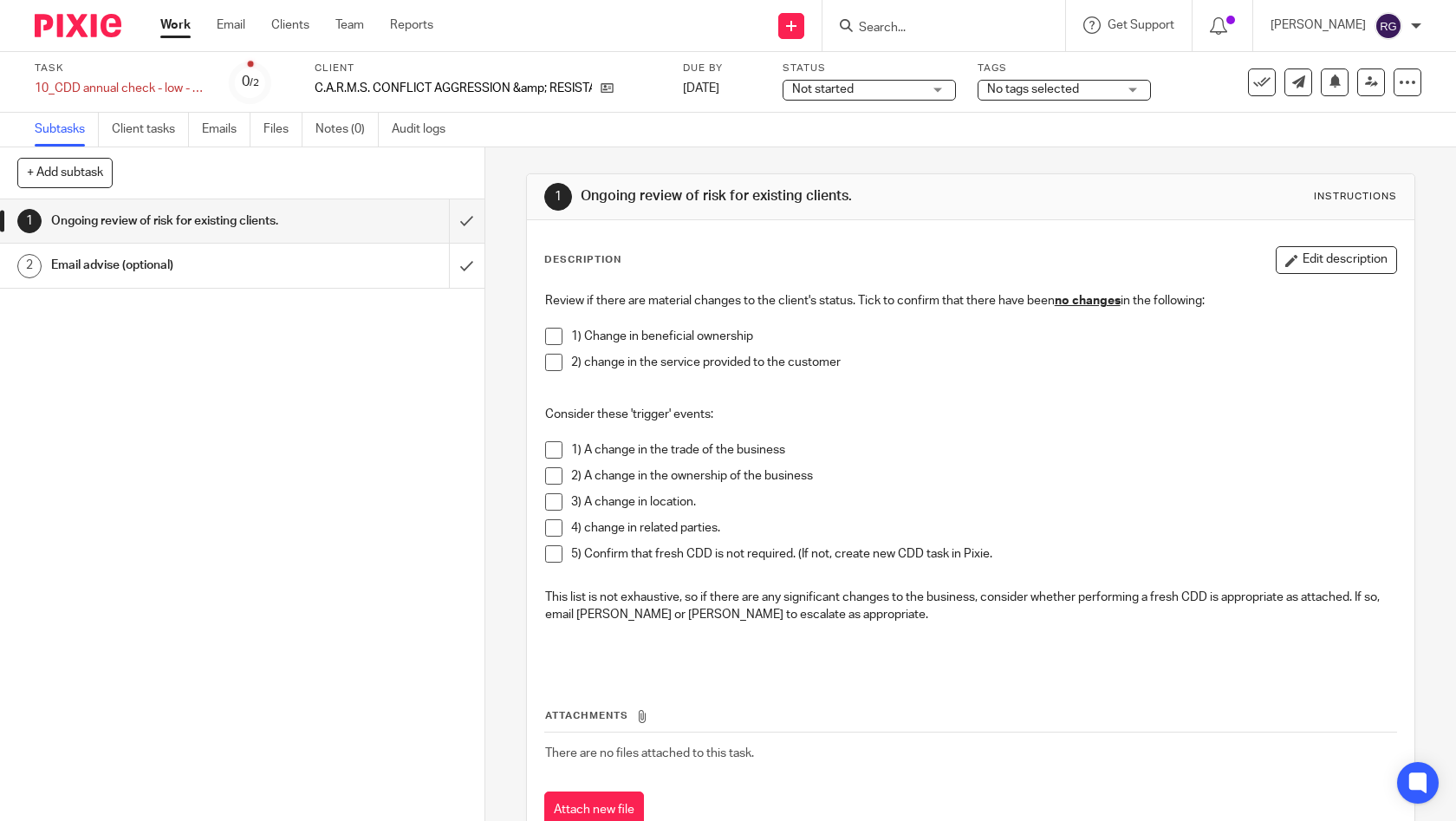
click at [175, 30] on link "Work" at bounding box center [175, 25] width 30 height 17
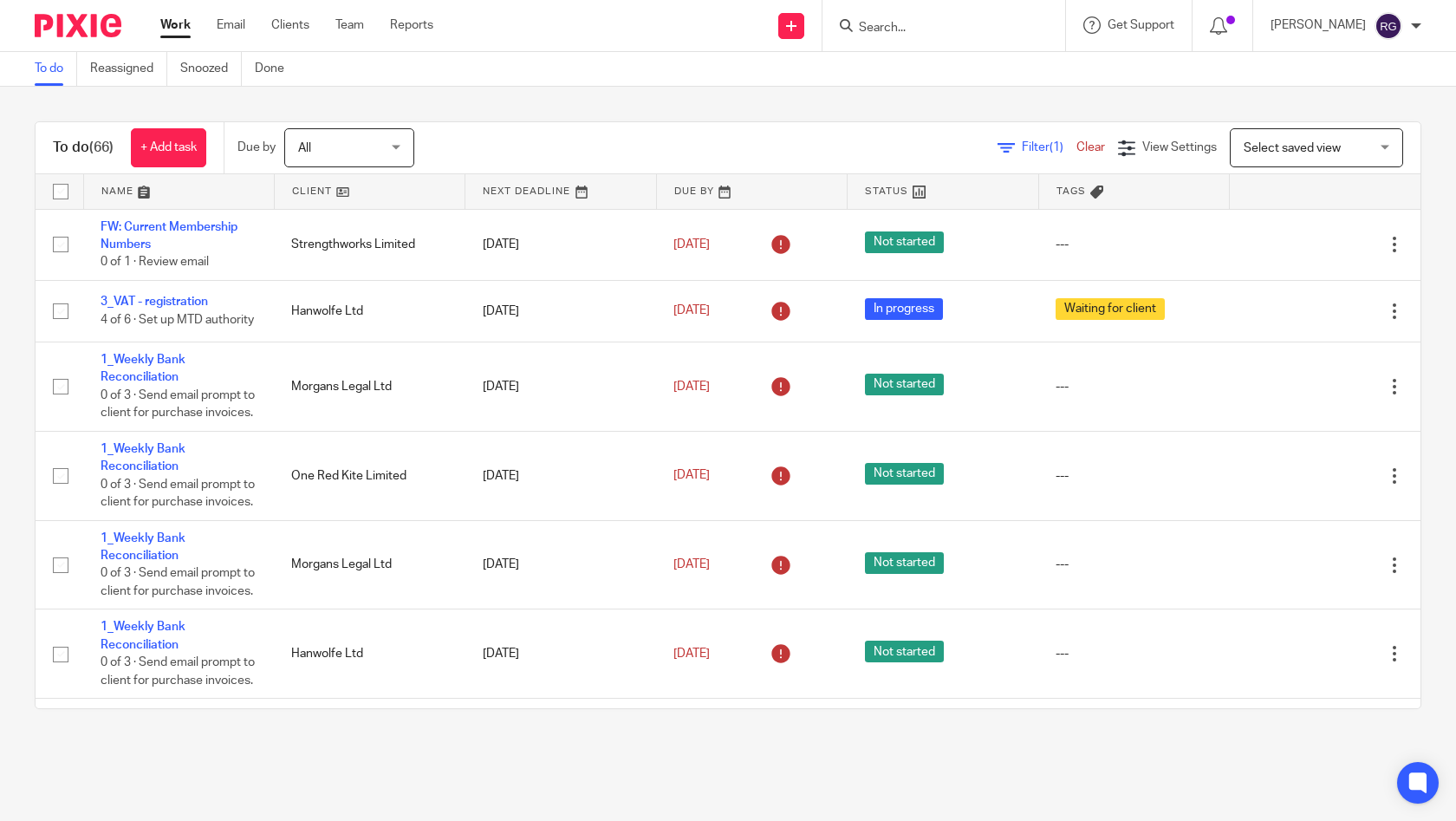
click at [889, 30] on input "Search" at bounding box center [935, 29] width 156 height 16
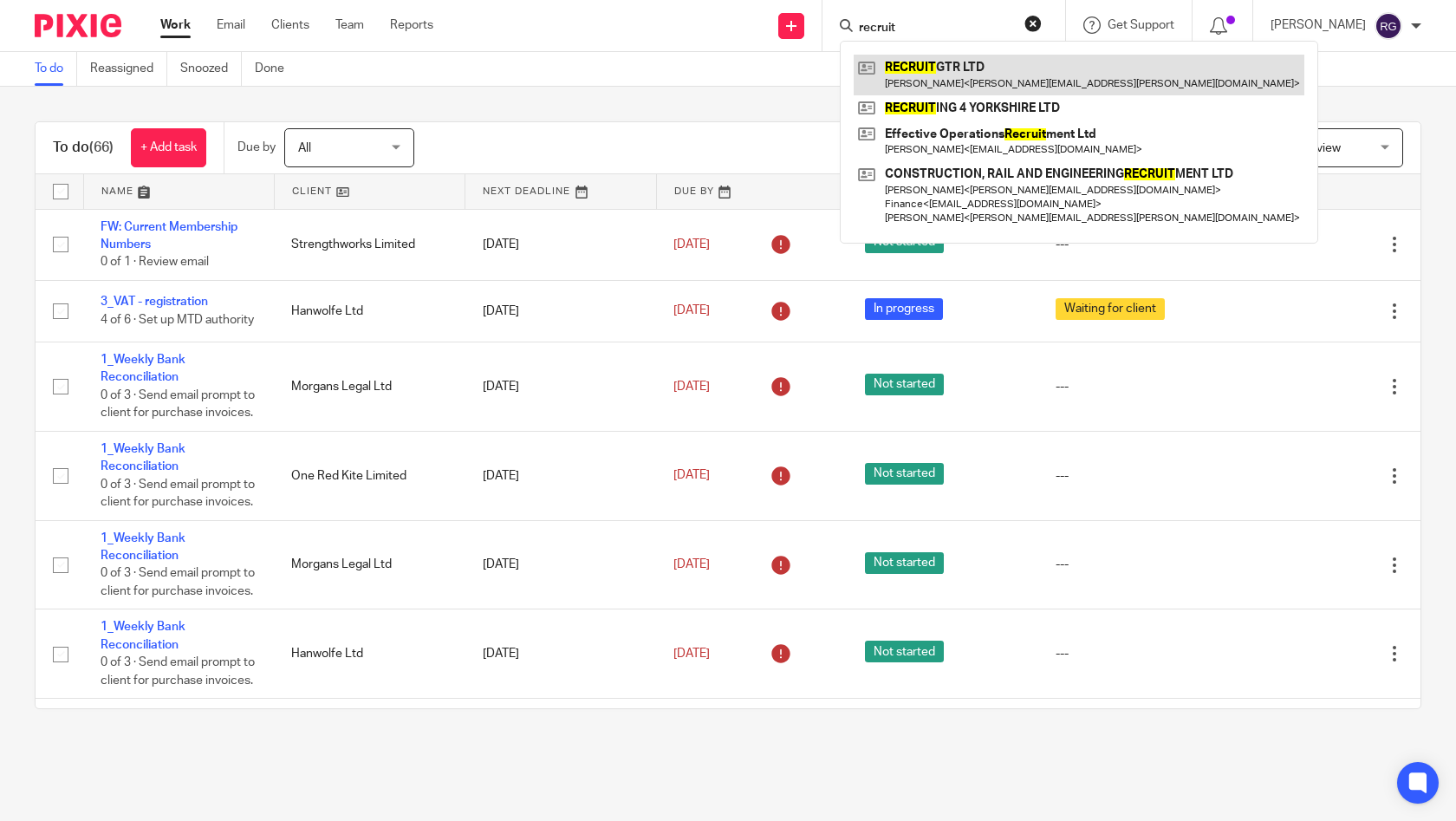
type input "recruit"
click at [970, 76] on link at bounding box center [1079, 75] width 451 height 40
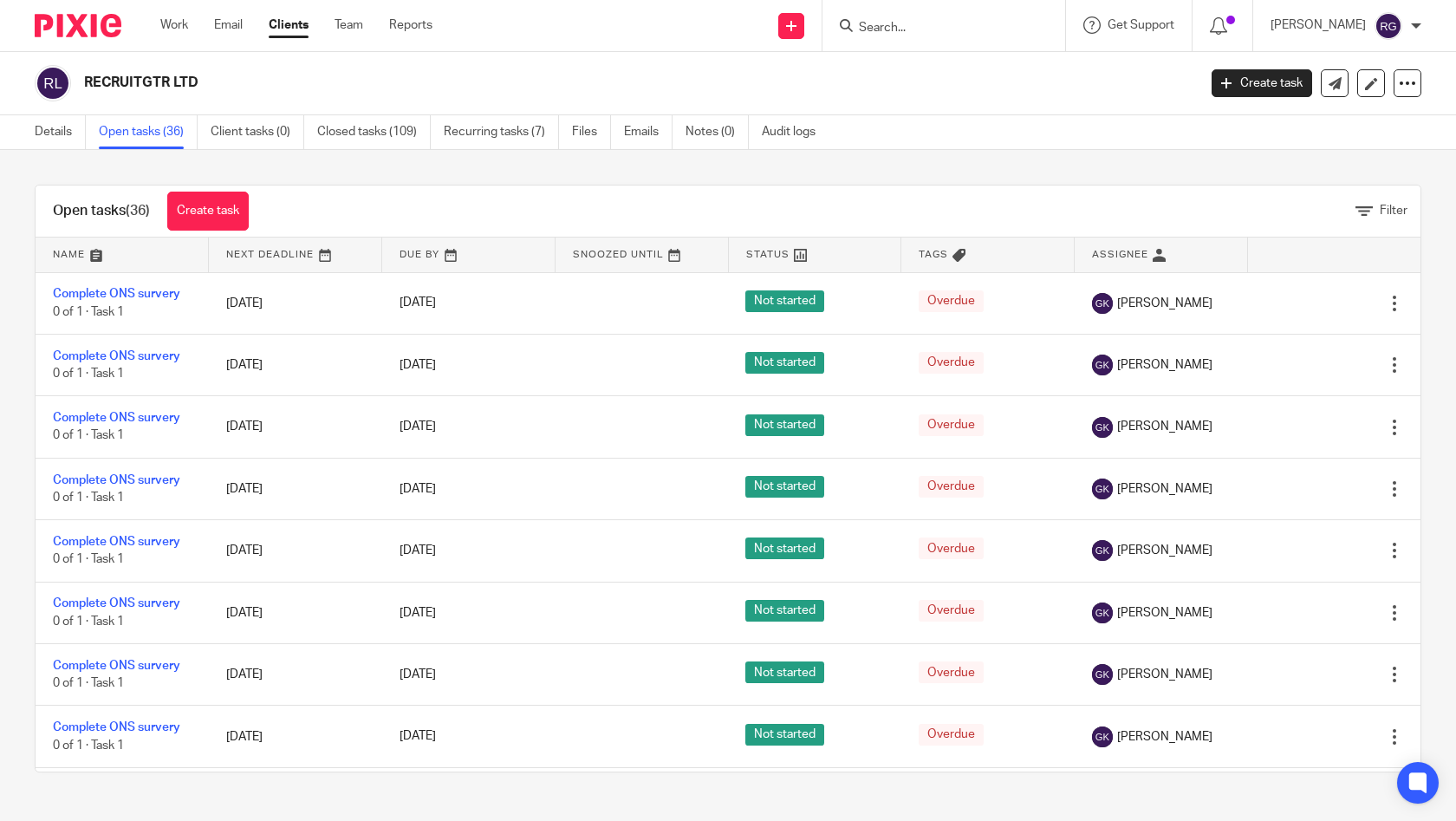
click at [883, 24] on input "Search" at bounding box center [935, 29] width 156 height 16
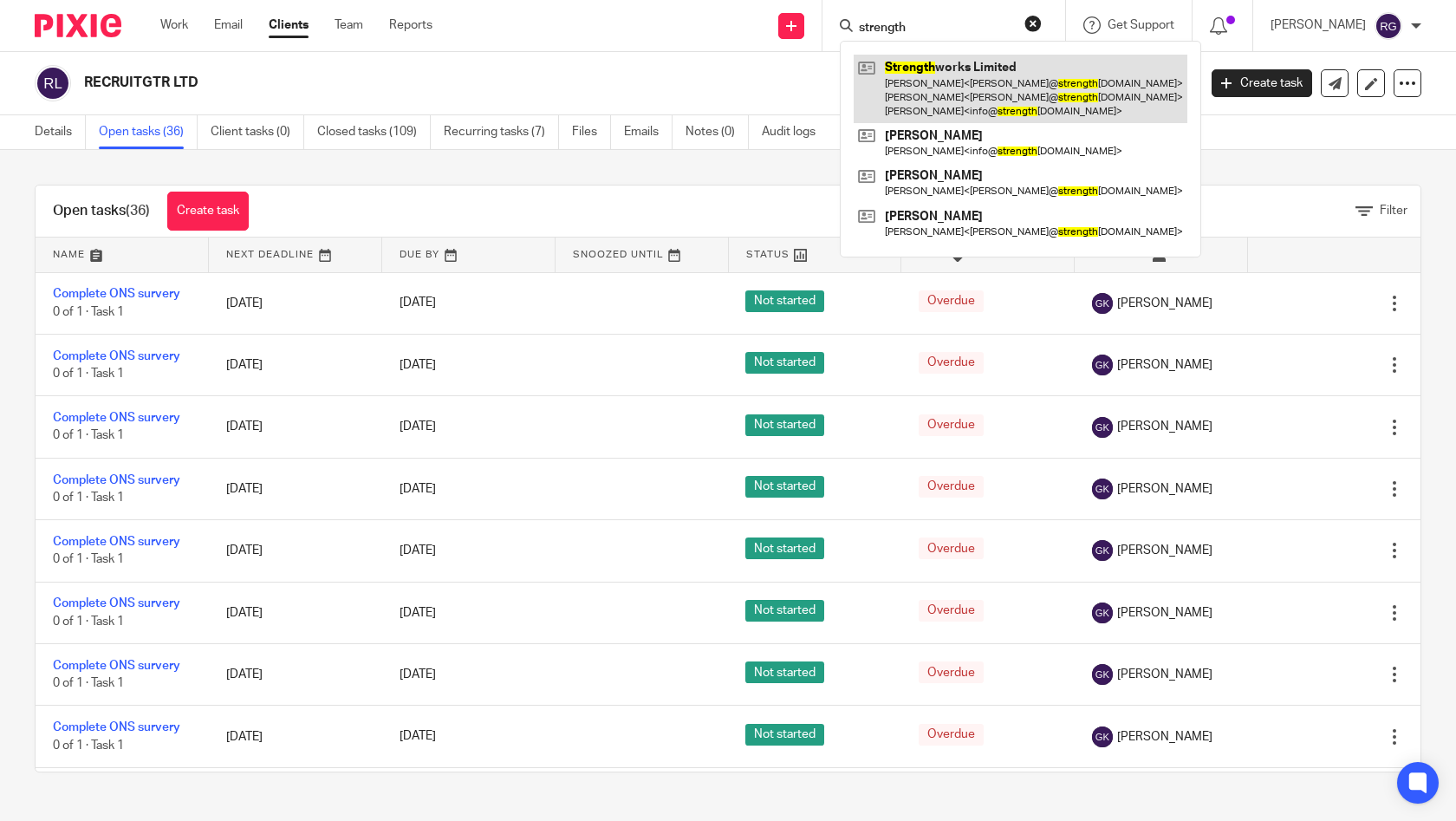
type input "strength"
click at [938, 87] on link at bounding box center [1020, 89] width 333 height 69
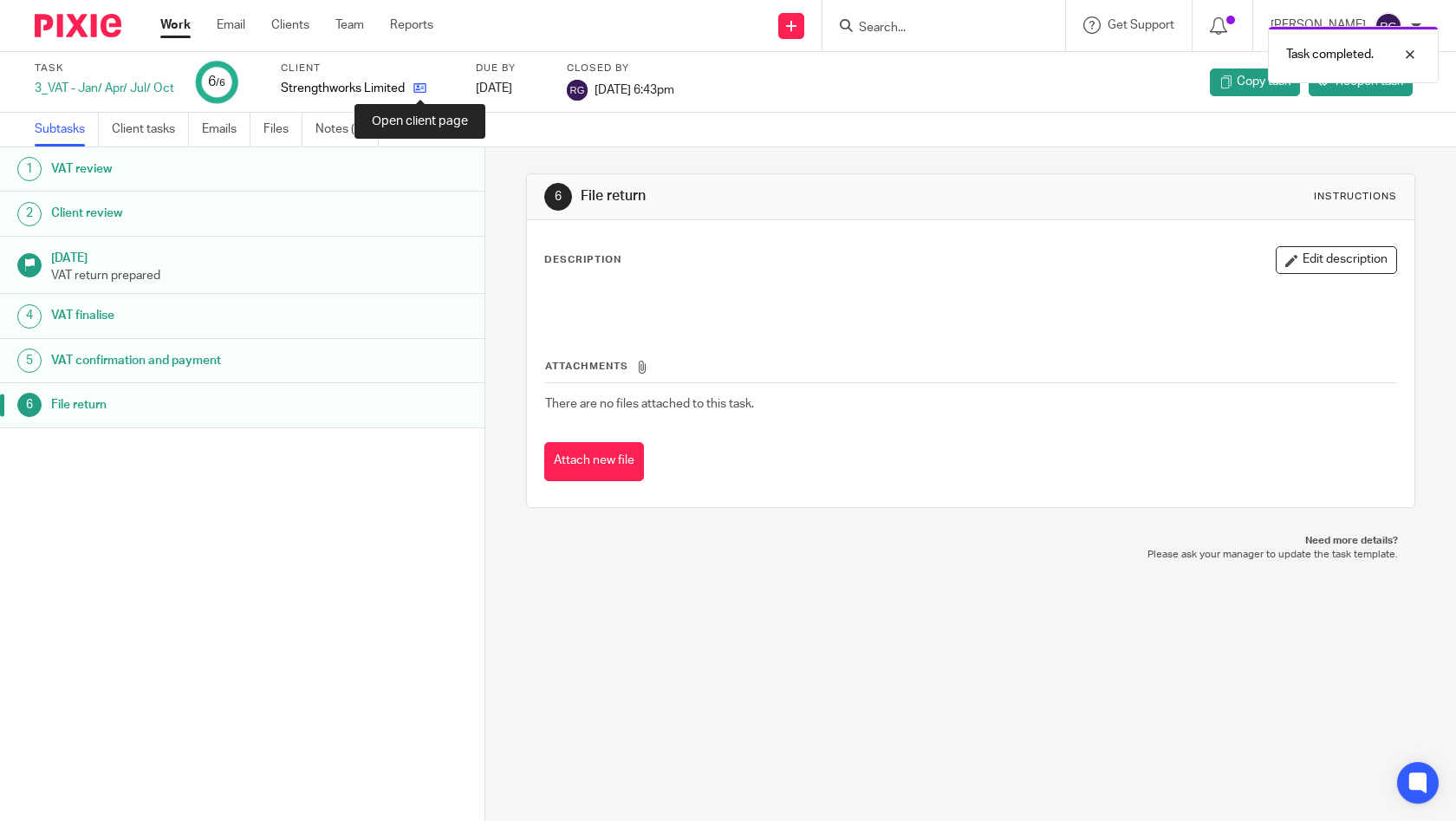
click at [421, 91] on icon at bounding box center [419, 88] width 13 height 13
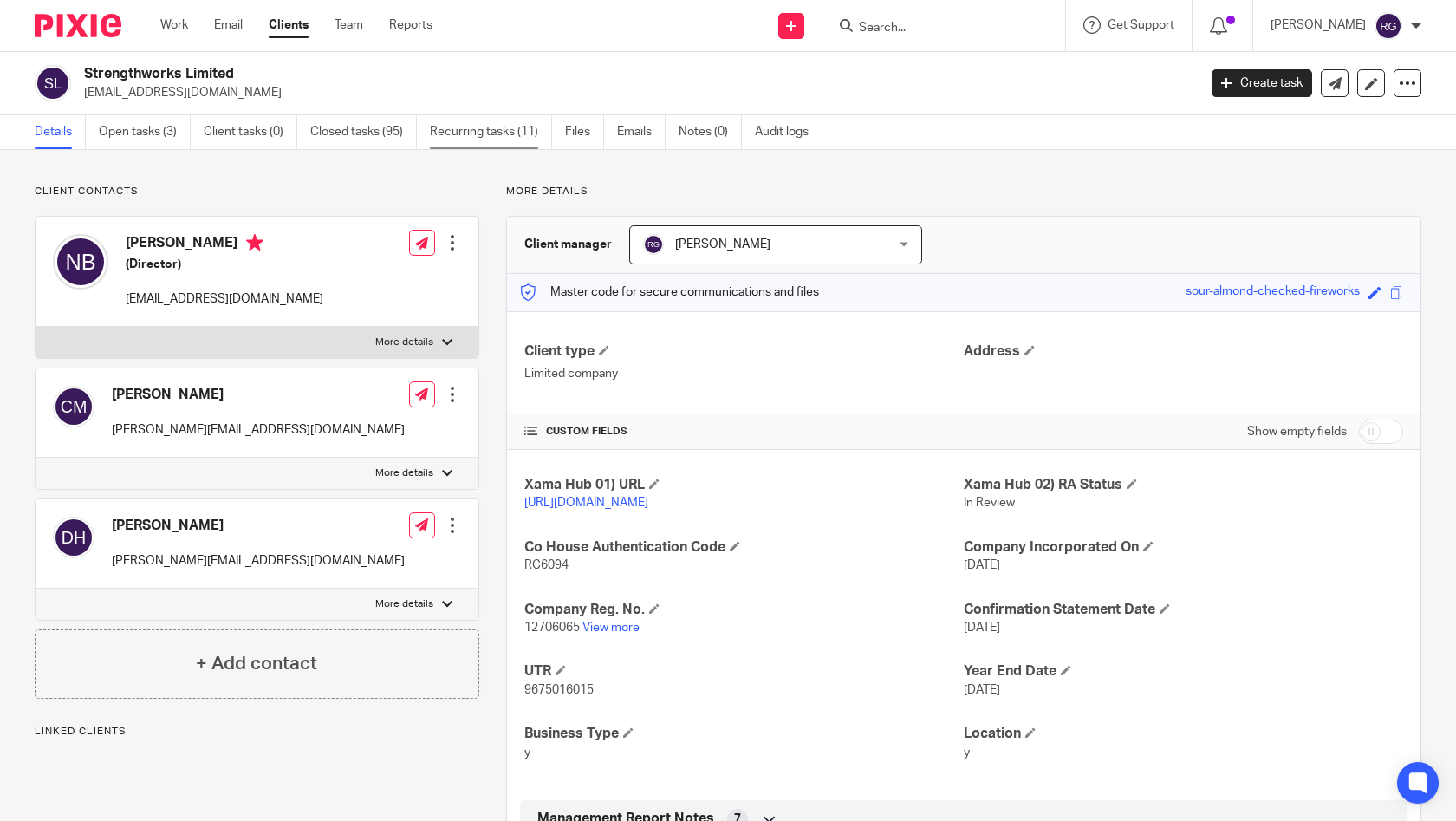
click at [491, 139] on link "Recurring tasks (11)" at bounding box center [491, 131] width 122 height 34
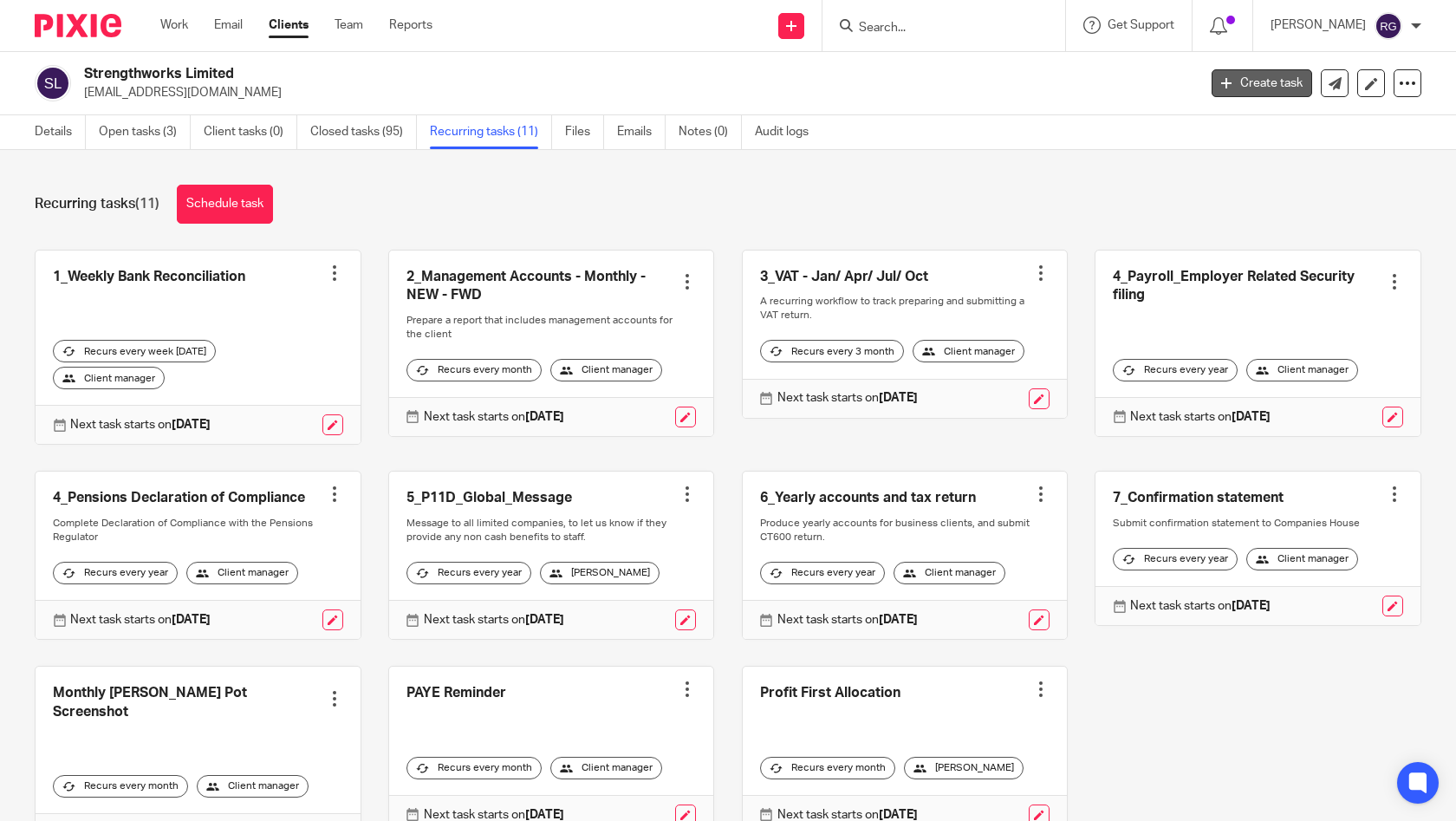
click at [1233, 77] on link "Create task" at bounding box center [1262, 84] width 101 height 28
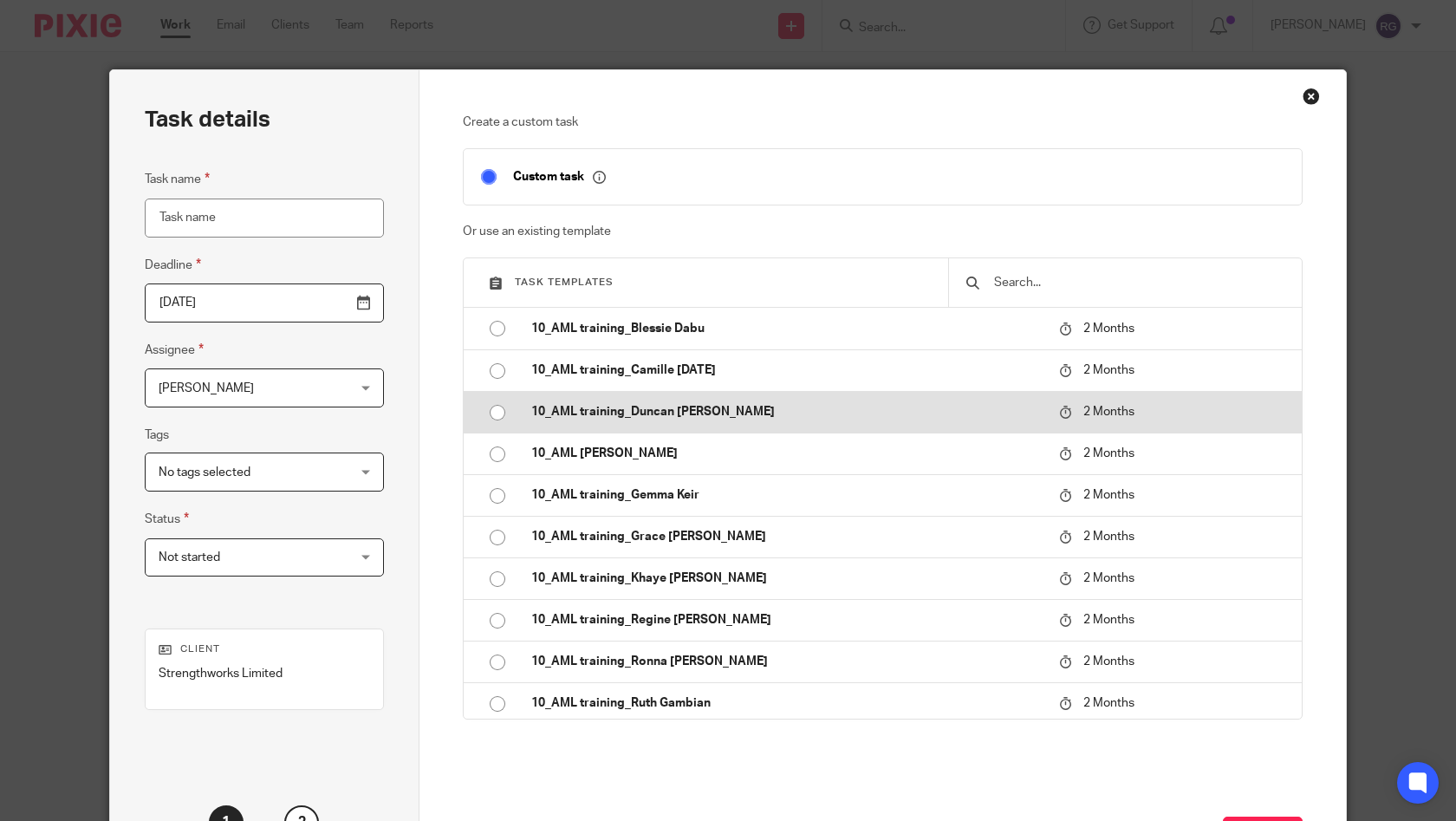
scroll to position [112, 0]
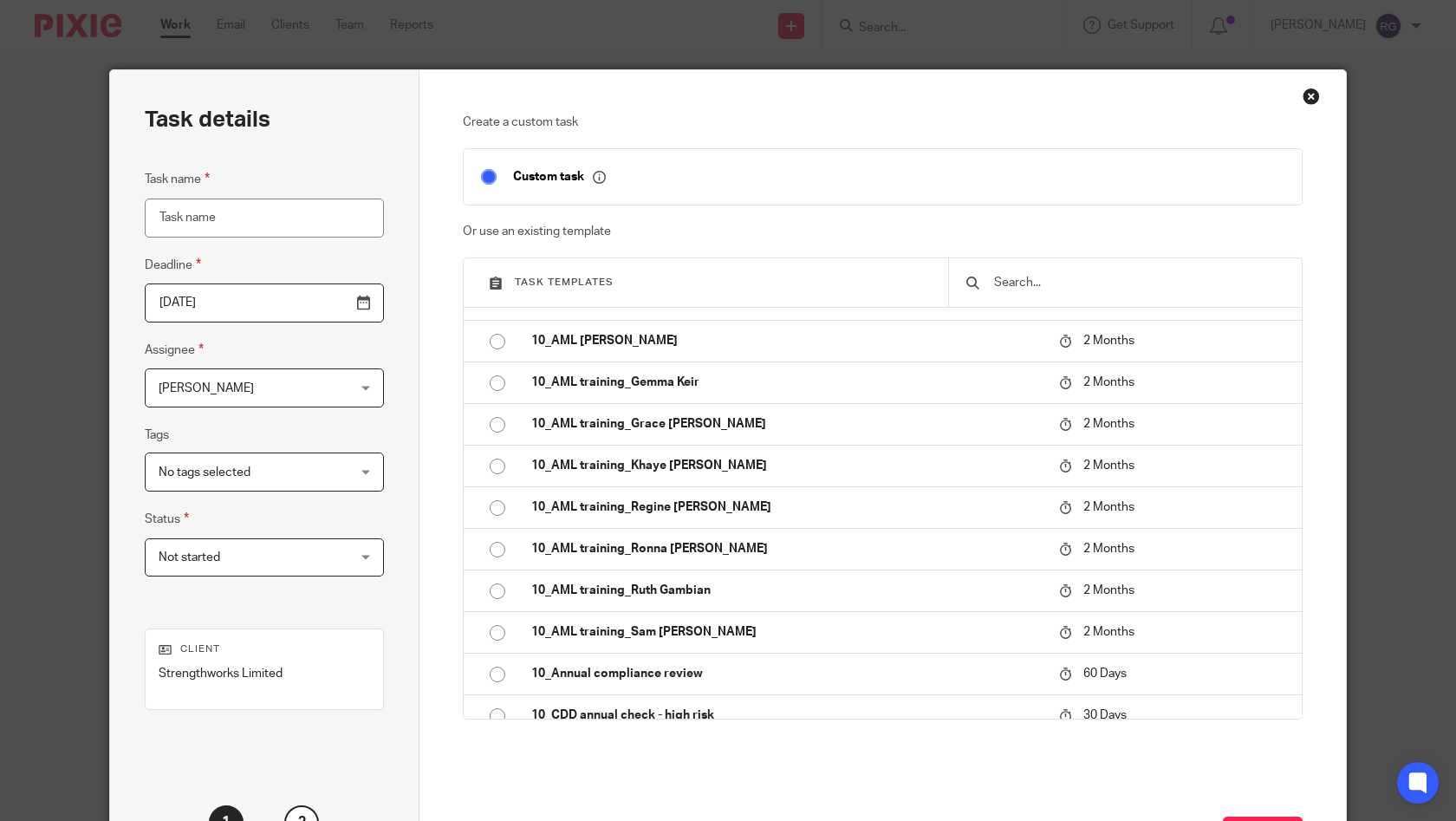
click at [775, 186] on fieldset "Custom task" at bounding box center [883, 176] width 841 height 57
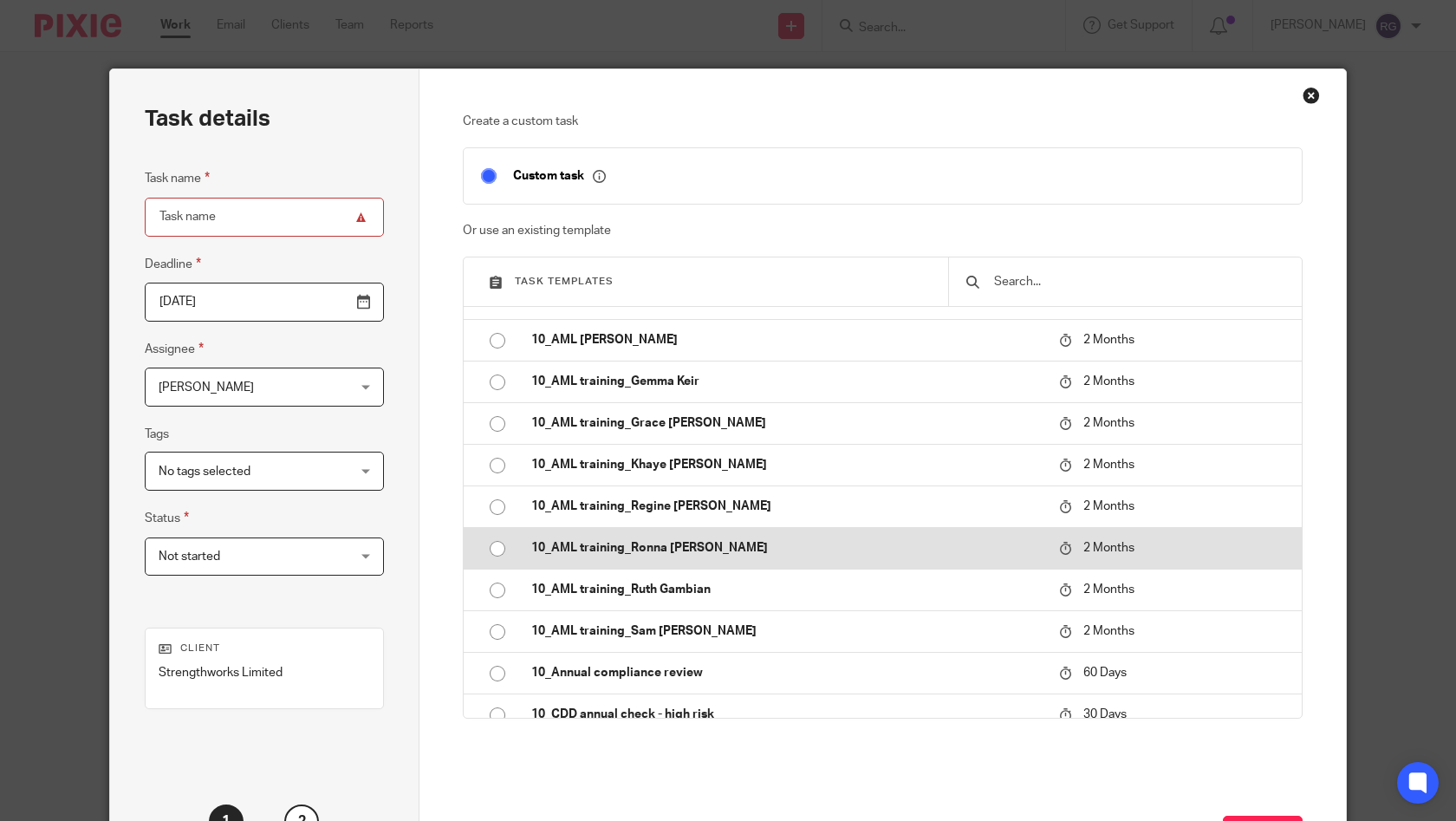
scroll to position [0, 0]
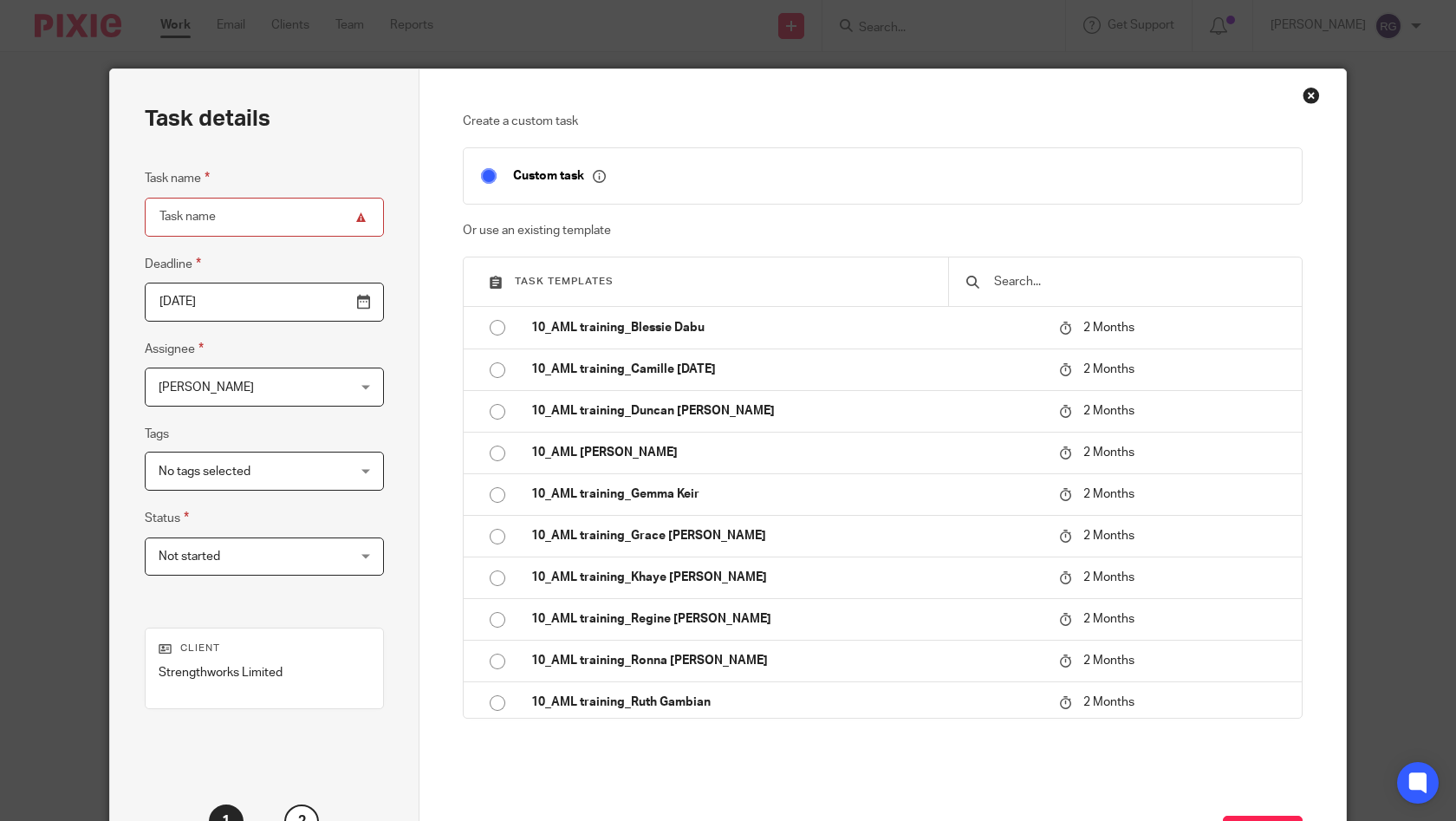
click at [486, 177] on input "checkbox" at bounding box center [489, 176] width 33 height 33
click at [487, 180] on input "checkbox" at bounding box center [489, 176] width 33 height 33
checkbox input "true"
click at [221, 219] on input "Task name" at bounding box center [264, 217] width 239 height 39
type input "Monthly Revenue"
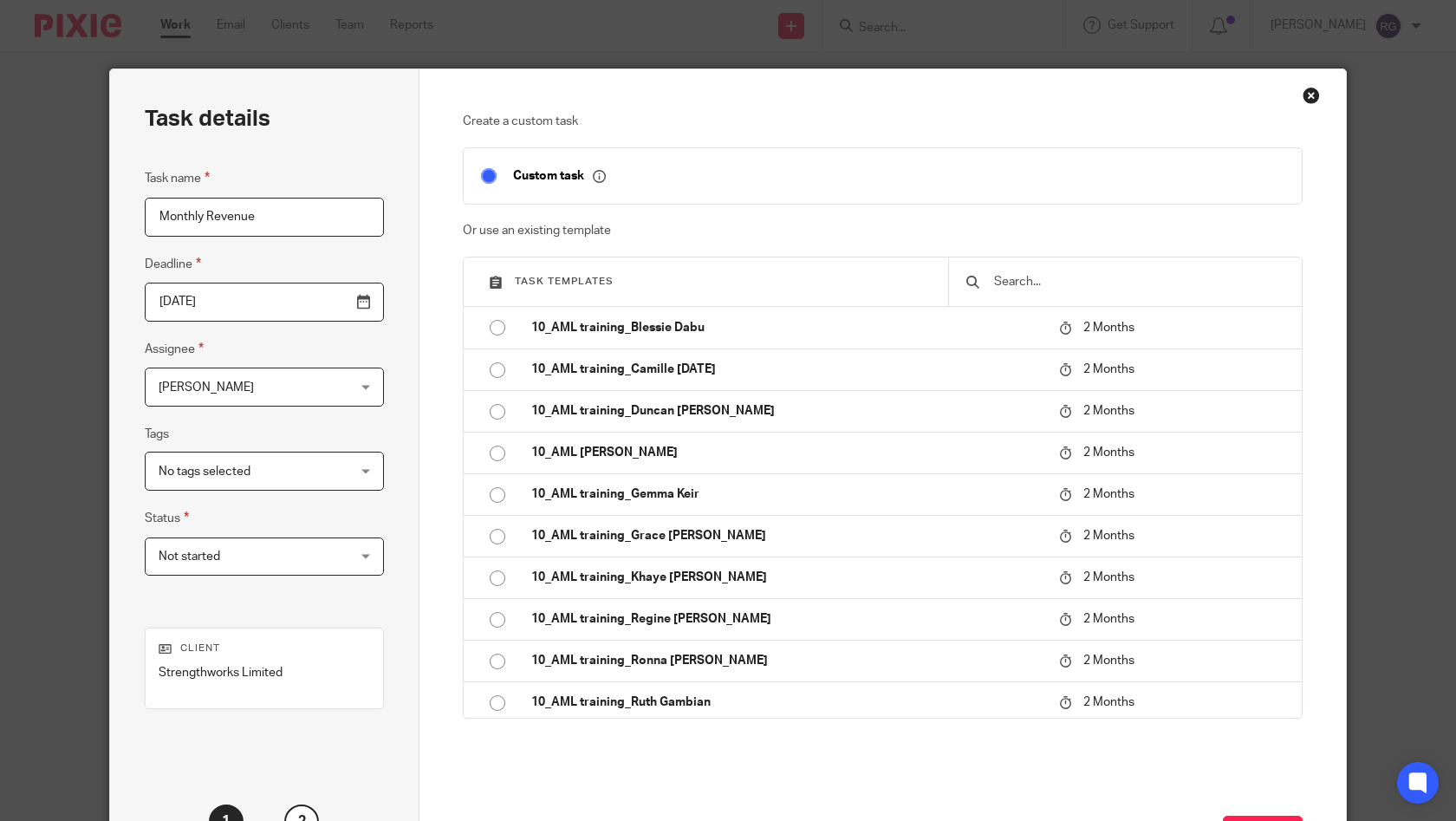
click at [361, 302] on input "2025-08-25" at bounding box center [264, 302] width 239 height 39
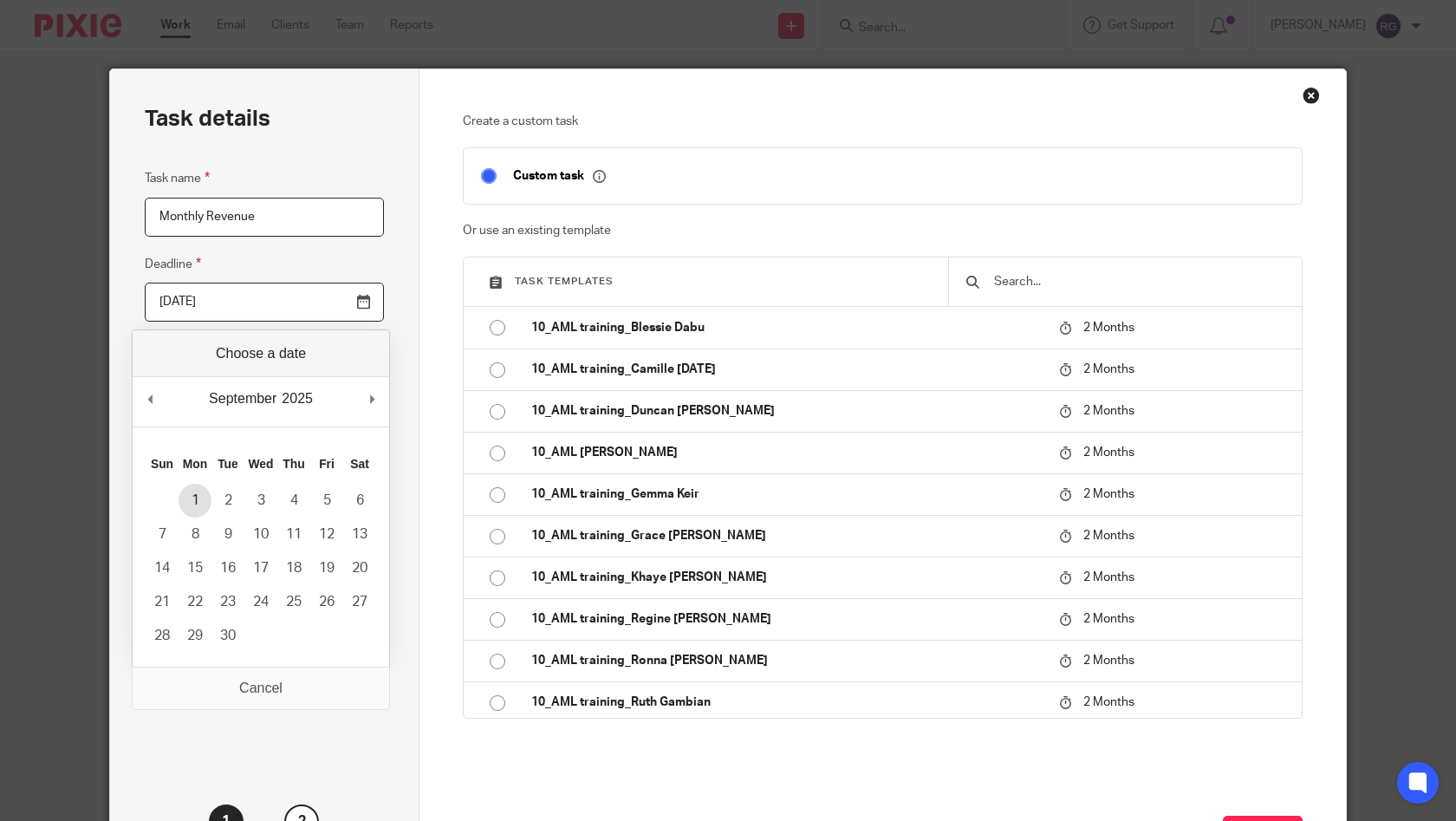
type input "2025-08-31"
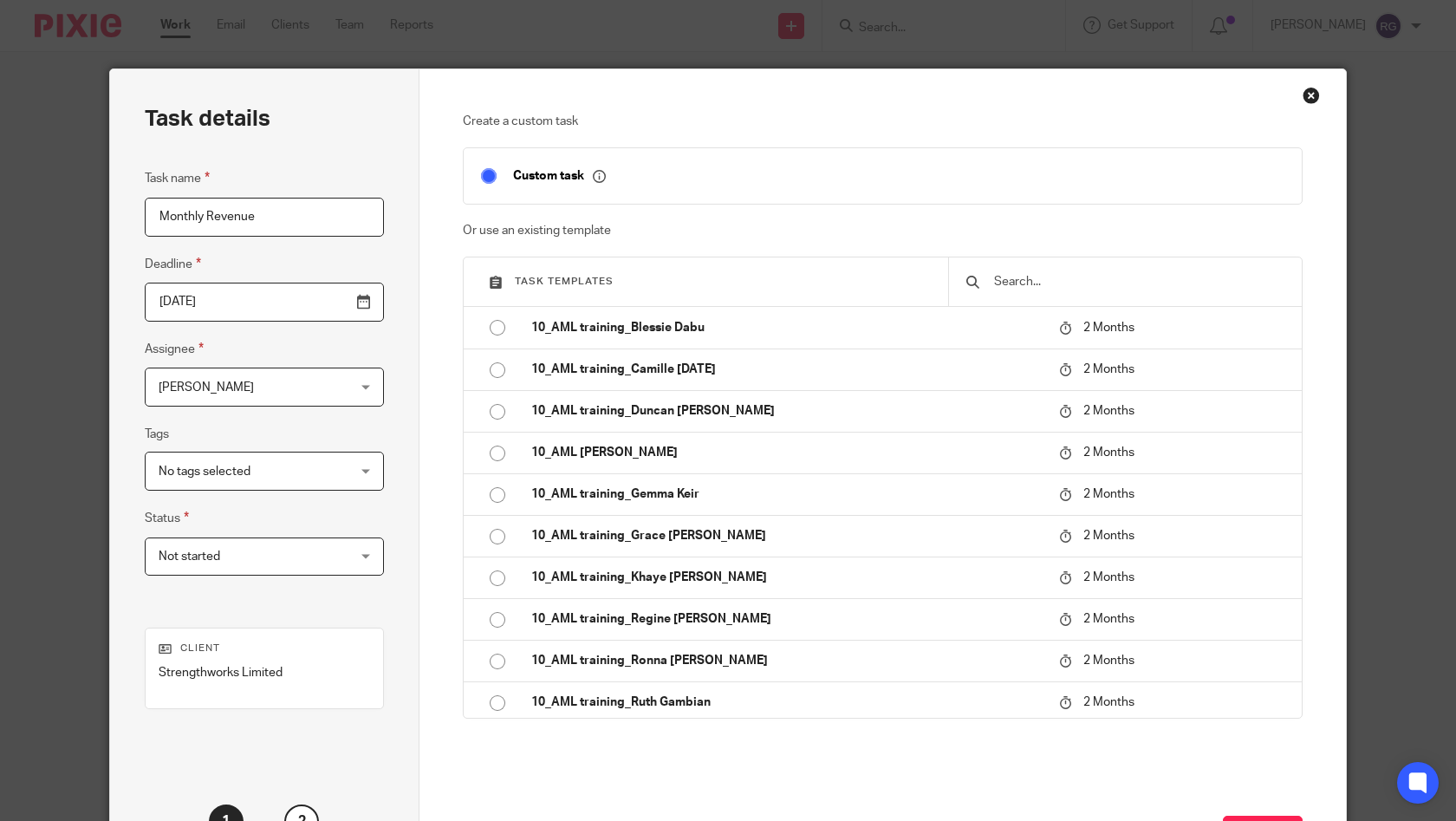
click at [364, 303] on input "2025-08-31" at bounding box center [264, 302] width 239 height 39
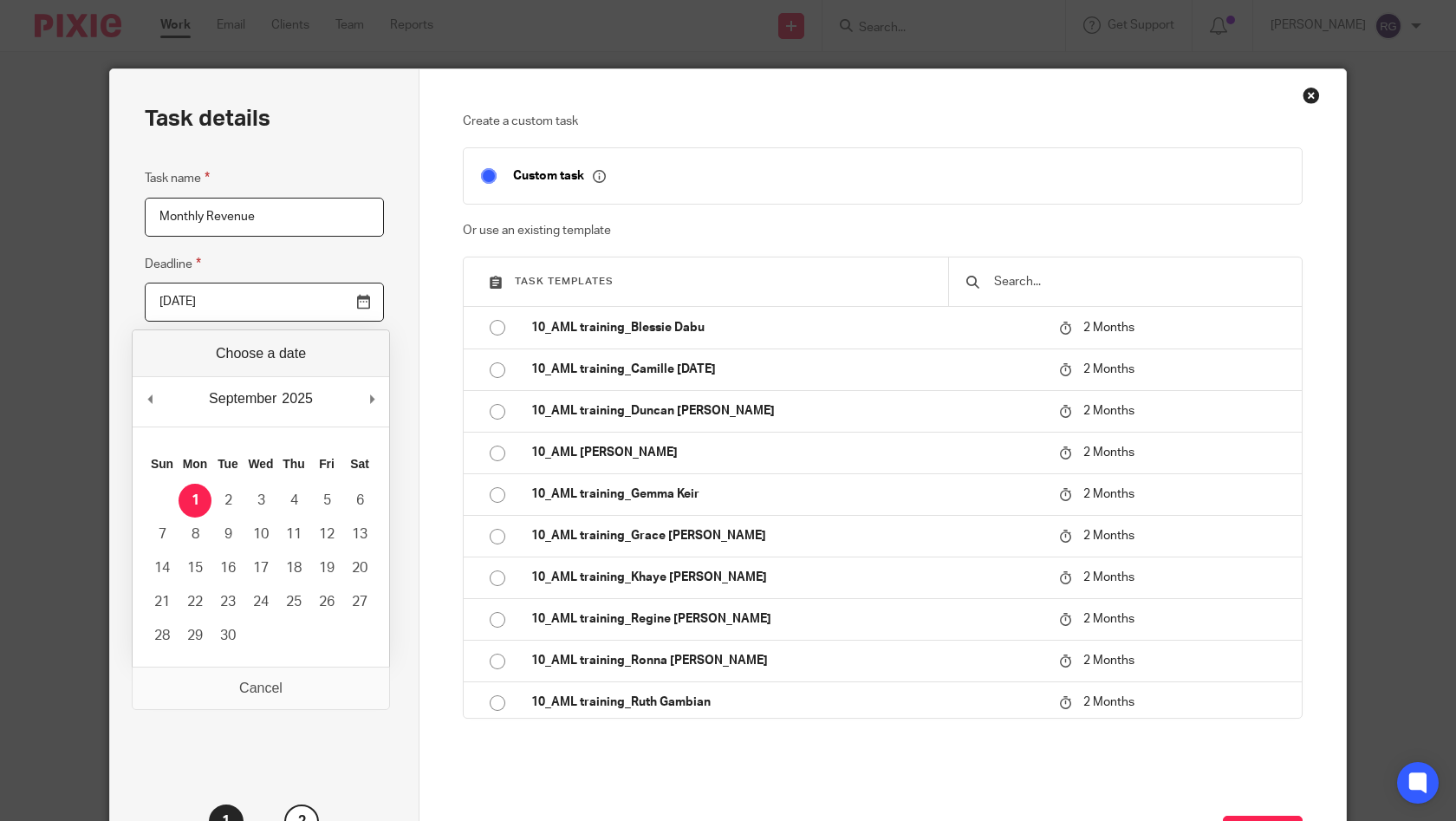
click at [391, 267] on div "Task details Task name Monthly Revenue Deadline 2025-08-31 Assignee Ruth Gambay…" at bounding box center [265, 482] width 310 height 826
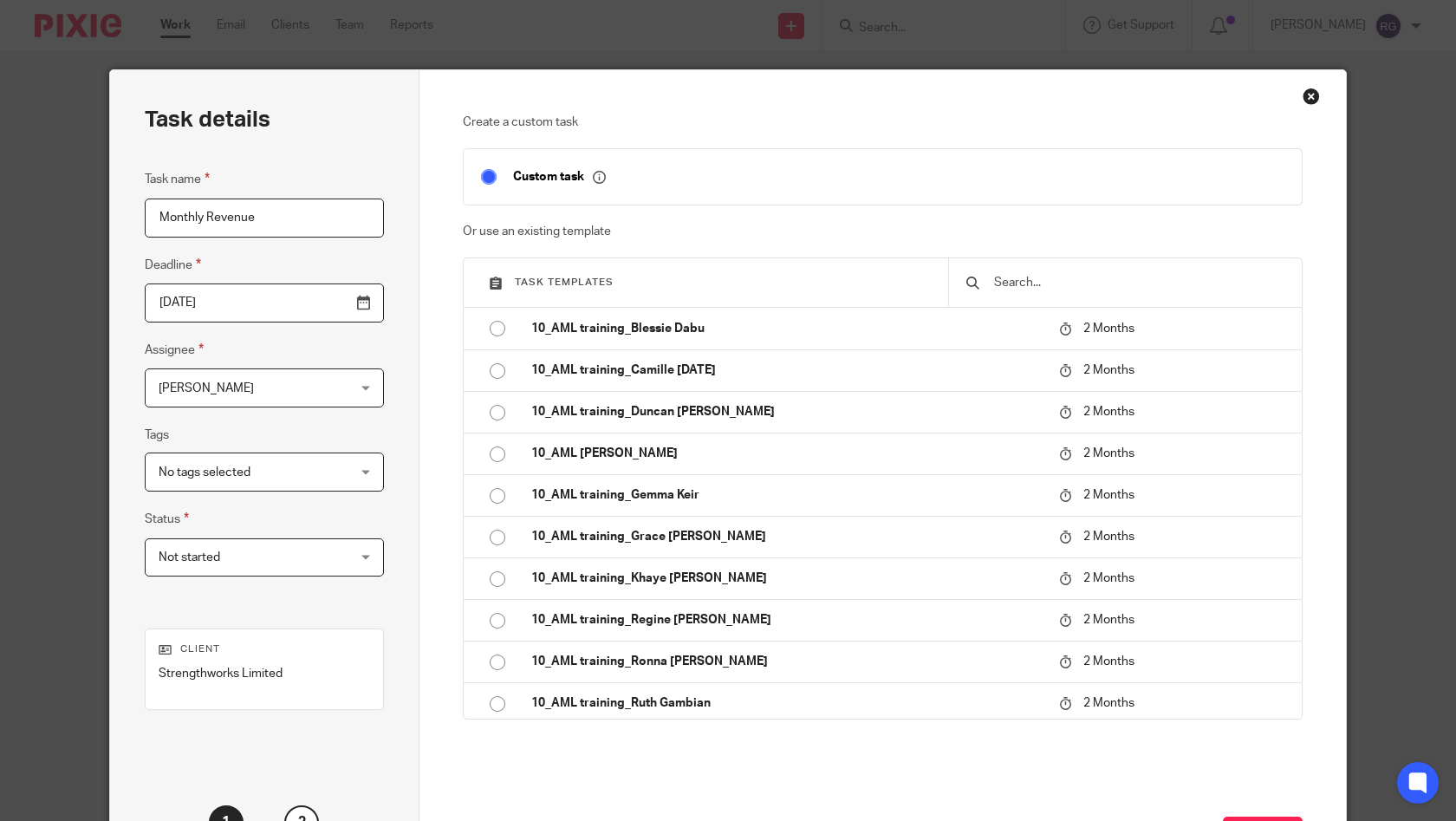
click at [1308, 95] on div "Close this dialog window" at bounding box center [1312, 97] width 17 height 17
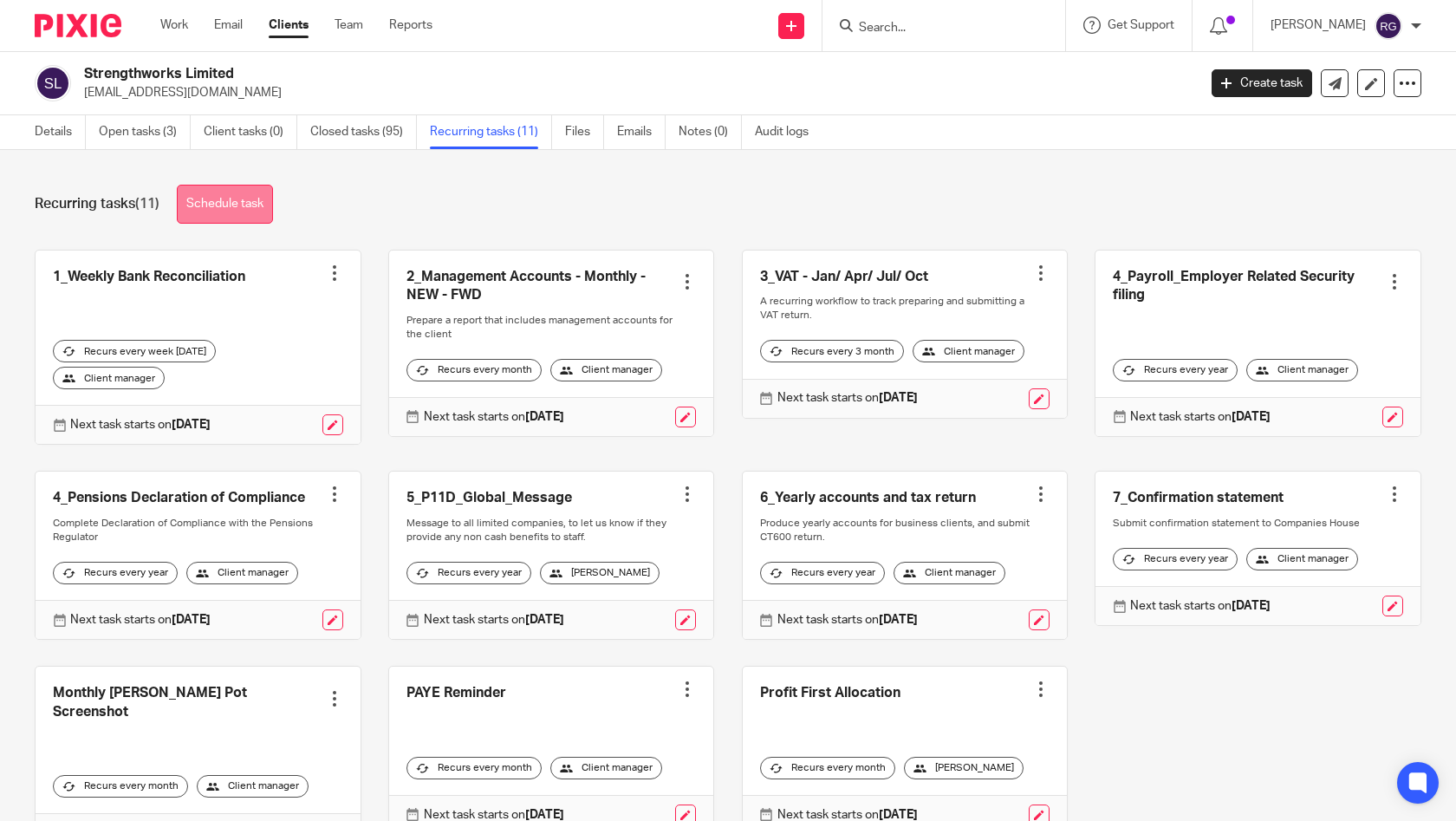
click at [270, 199] on link "Schedule task" at bounding box center [225, 204] width 97 height 39
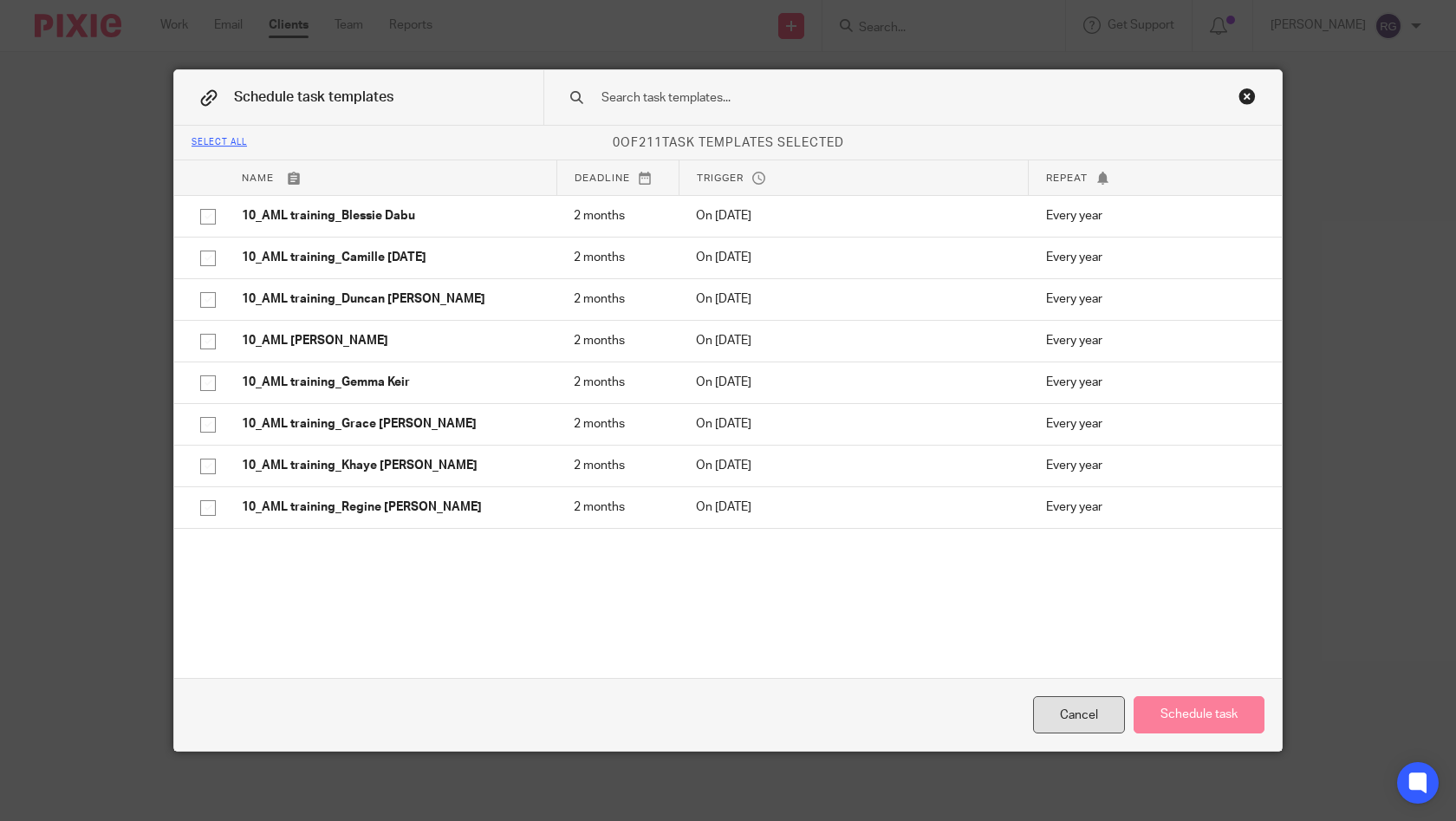
click at [1077, 715] on div "Cancel" at bounding box center [1079, 715] width 92 height 37
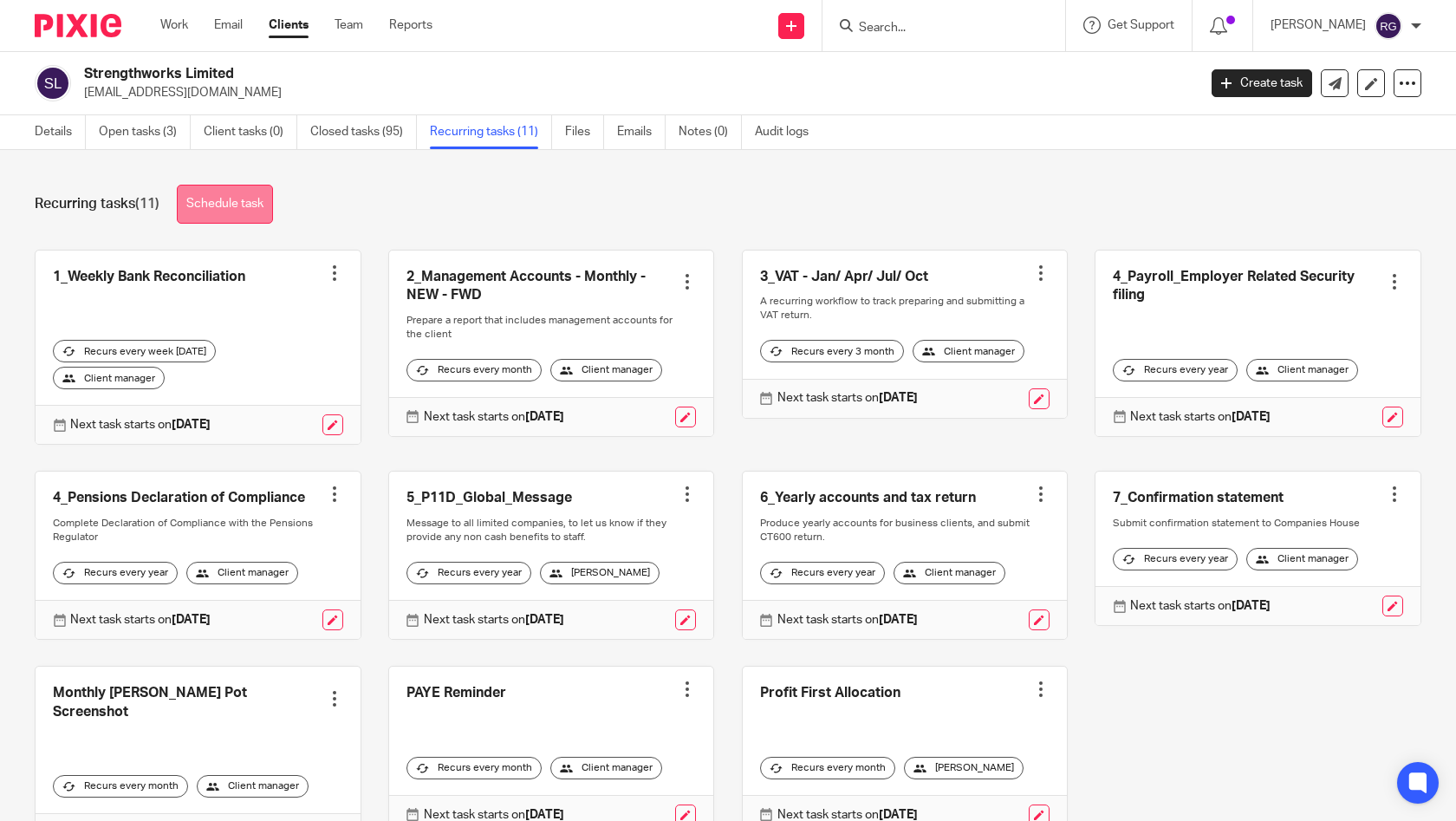
click at [257, 206] on link "Schedule task" at bounding box center [225, 204] width 97 height 39
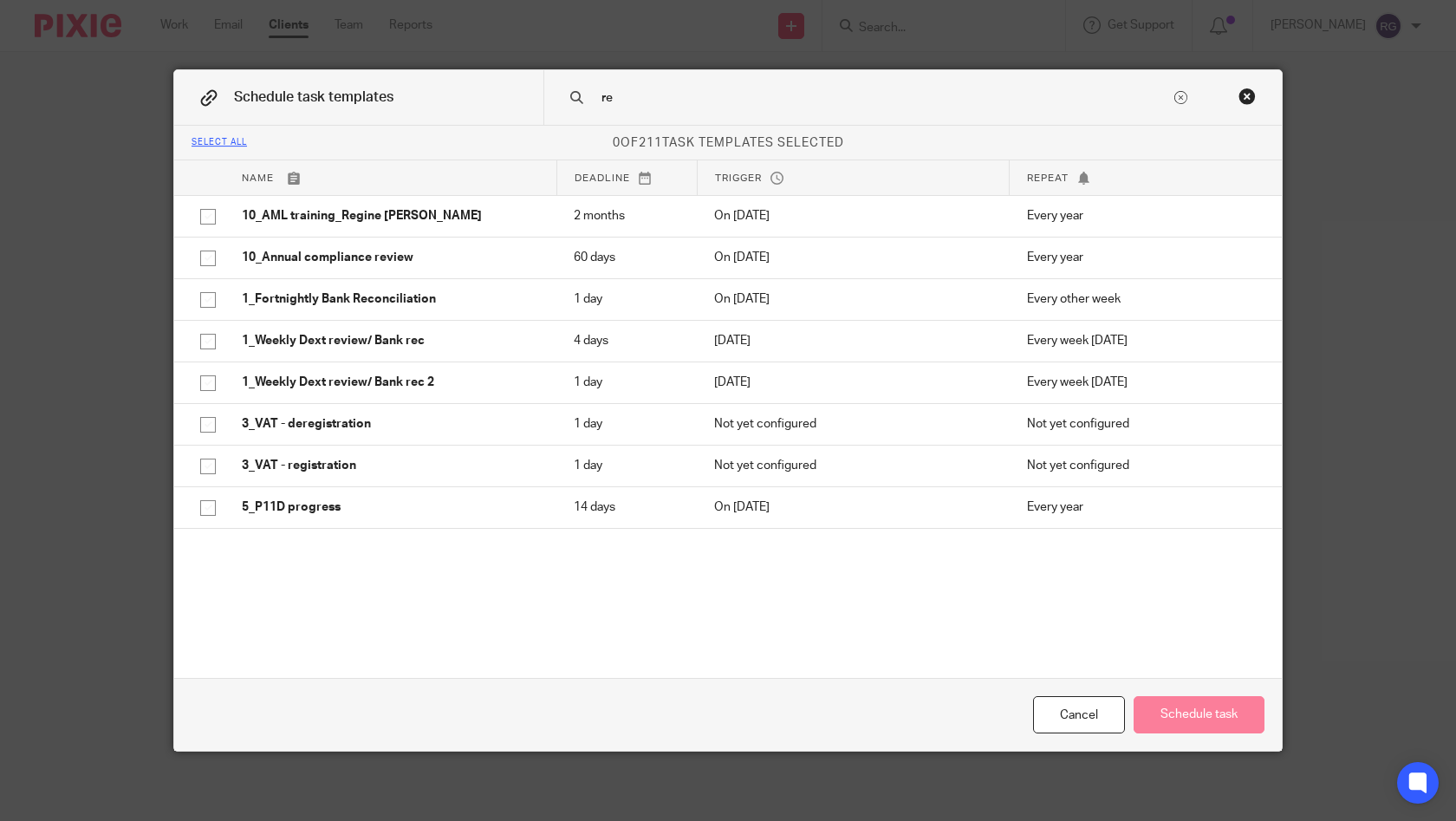
type input "r"
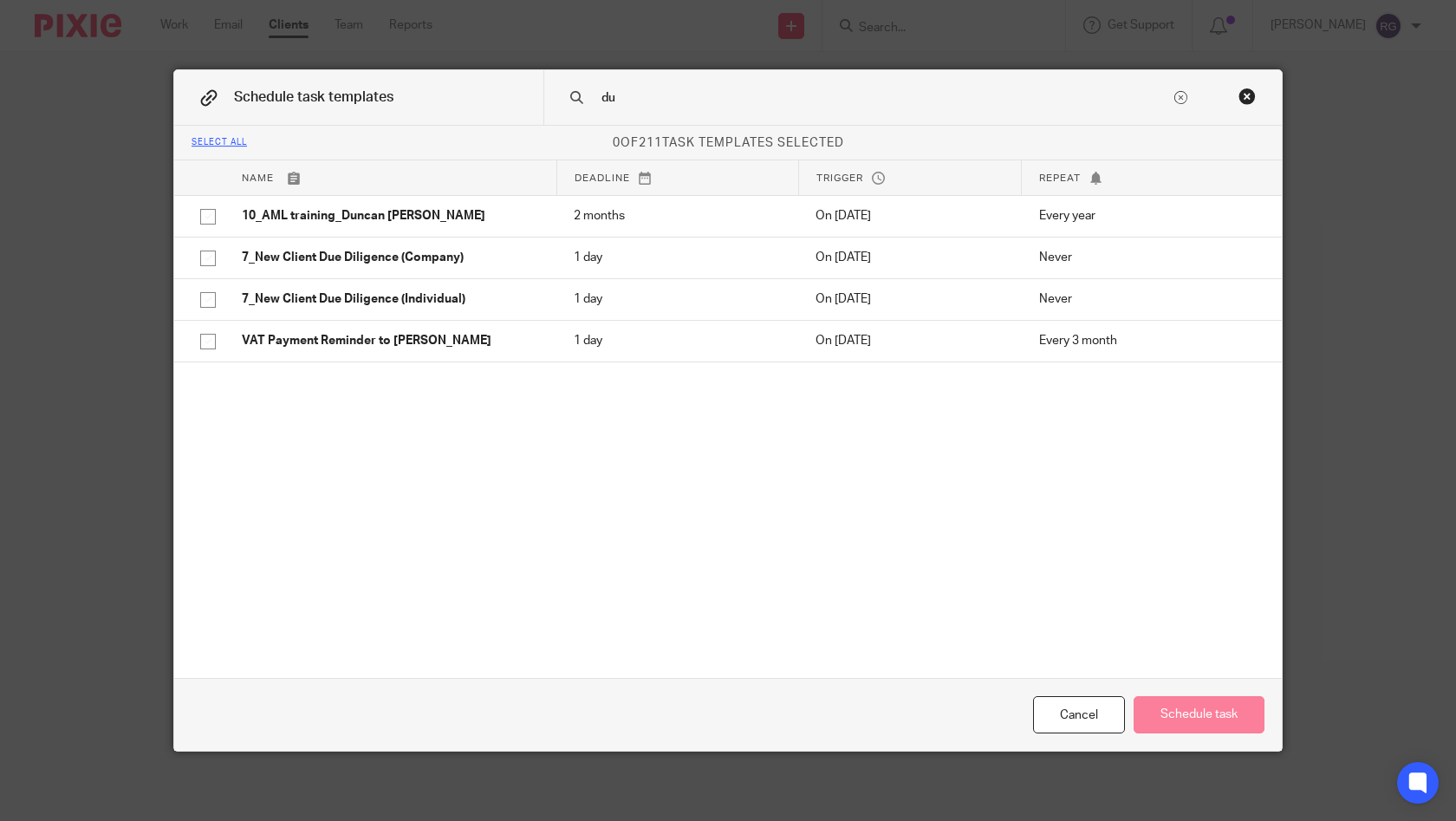
type input "d"
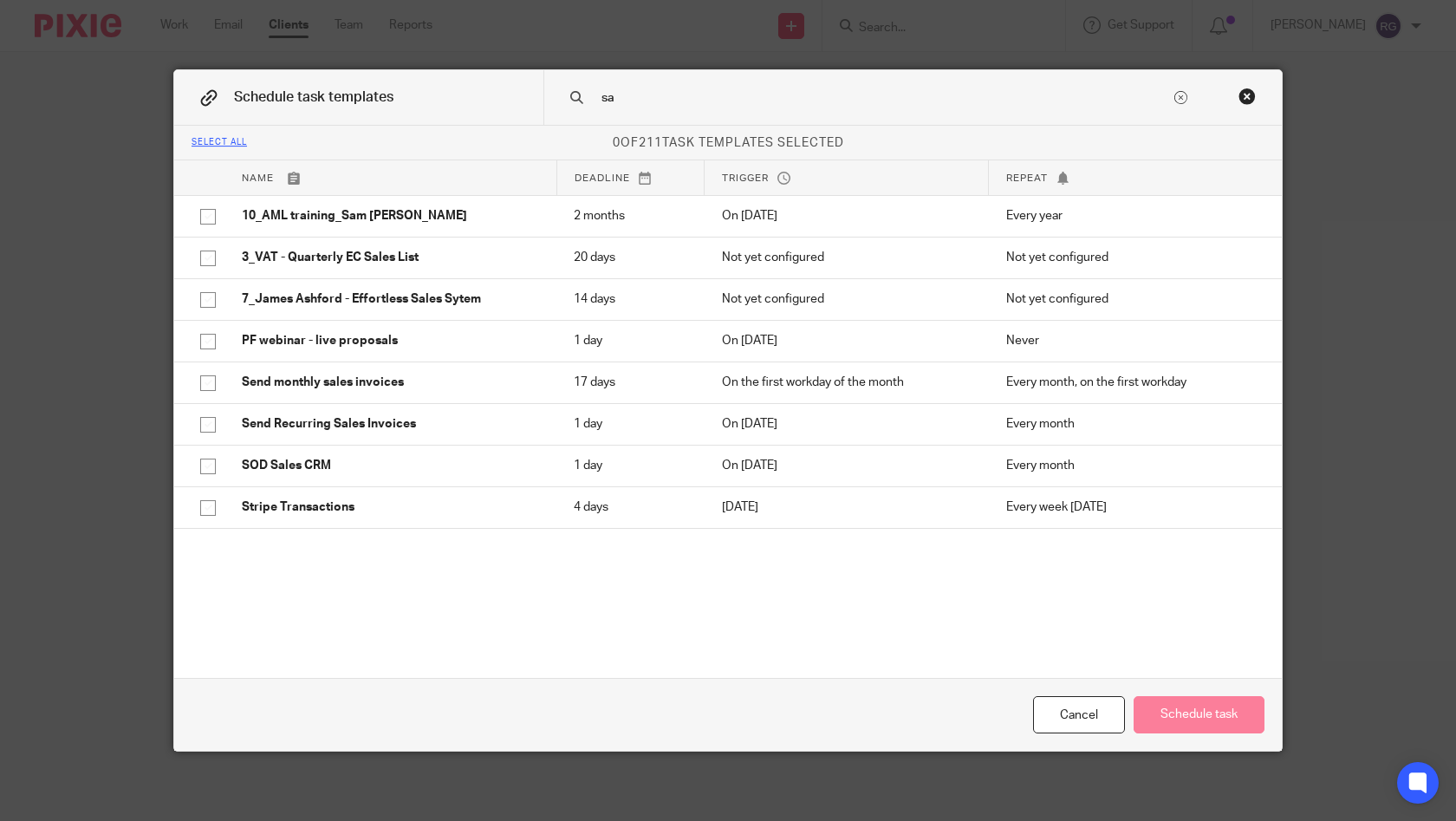
type input "s"
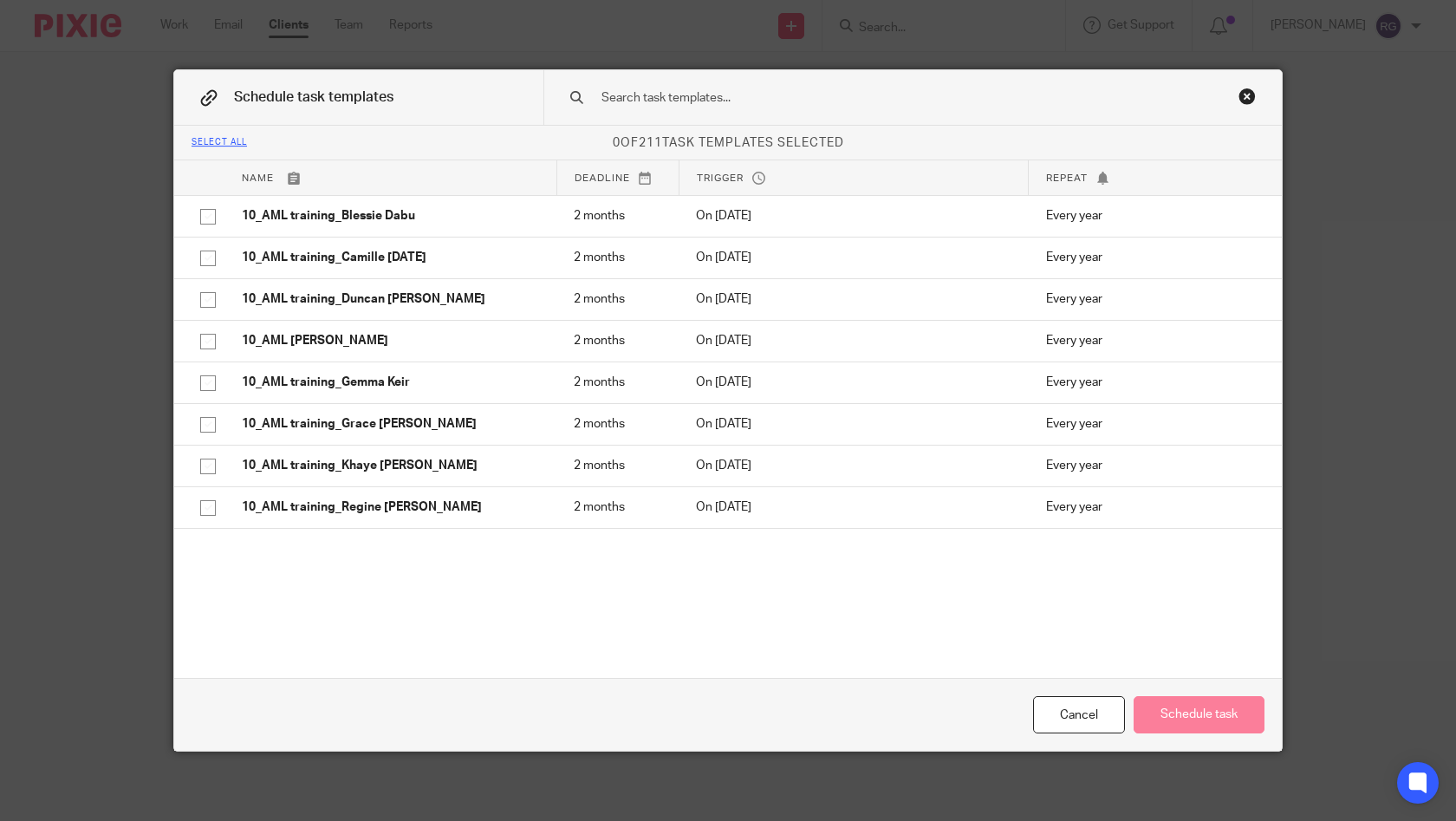
click at [1238, 96] on div "Close this dialog window" at bounding box center [1247, 97] width 17 height 17
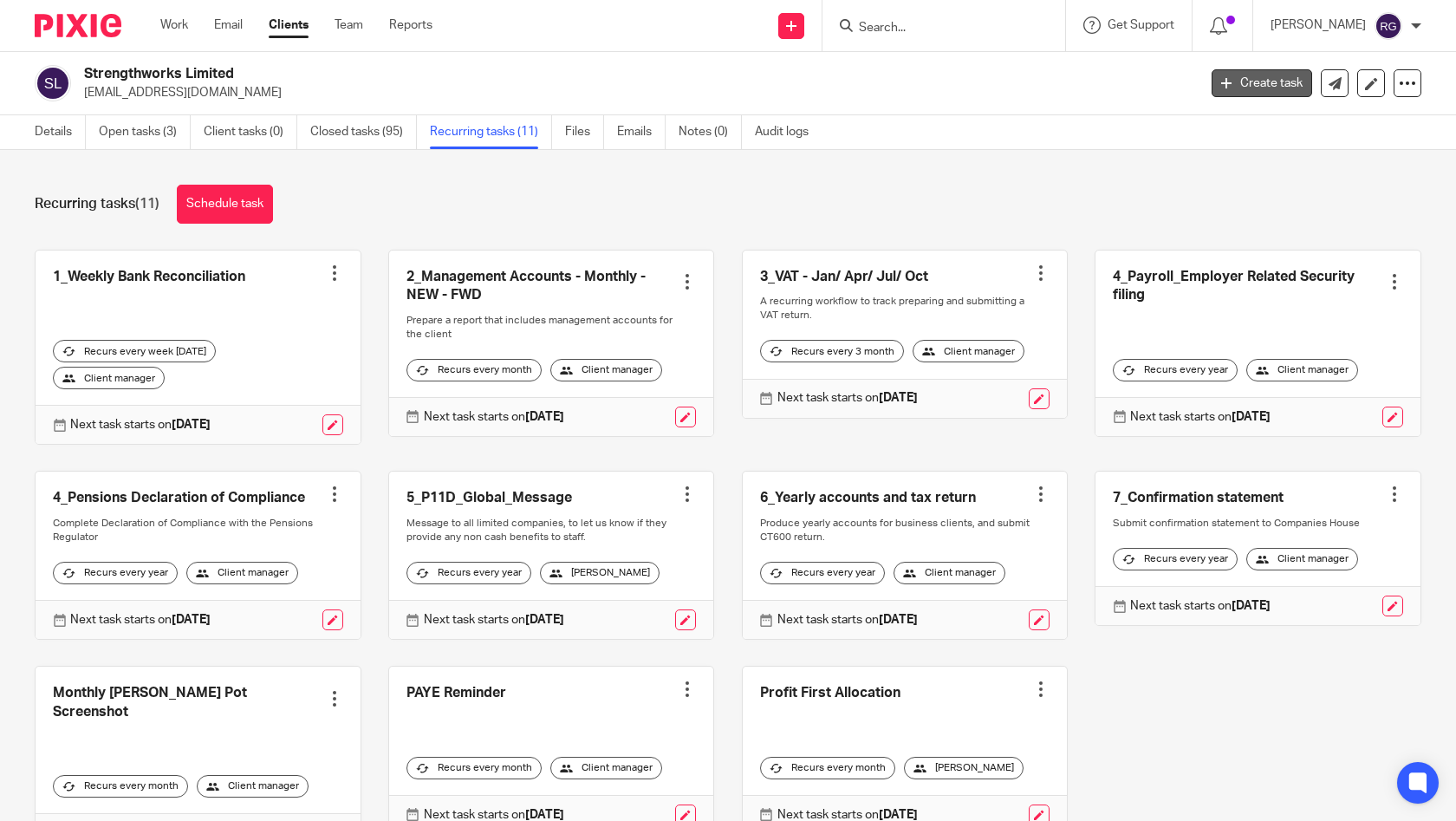
click at [1221, 83] on icon at bounding box center [1226, 84] width 10 height 10
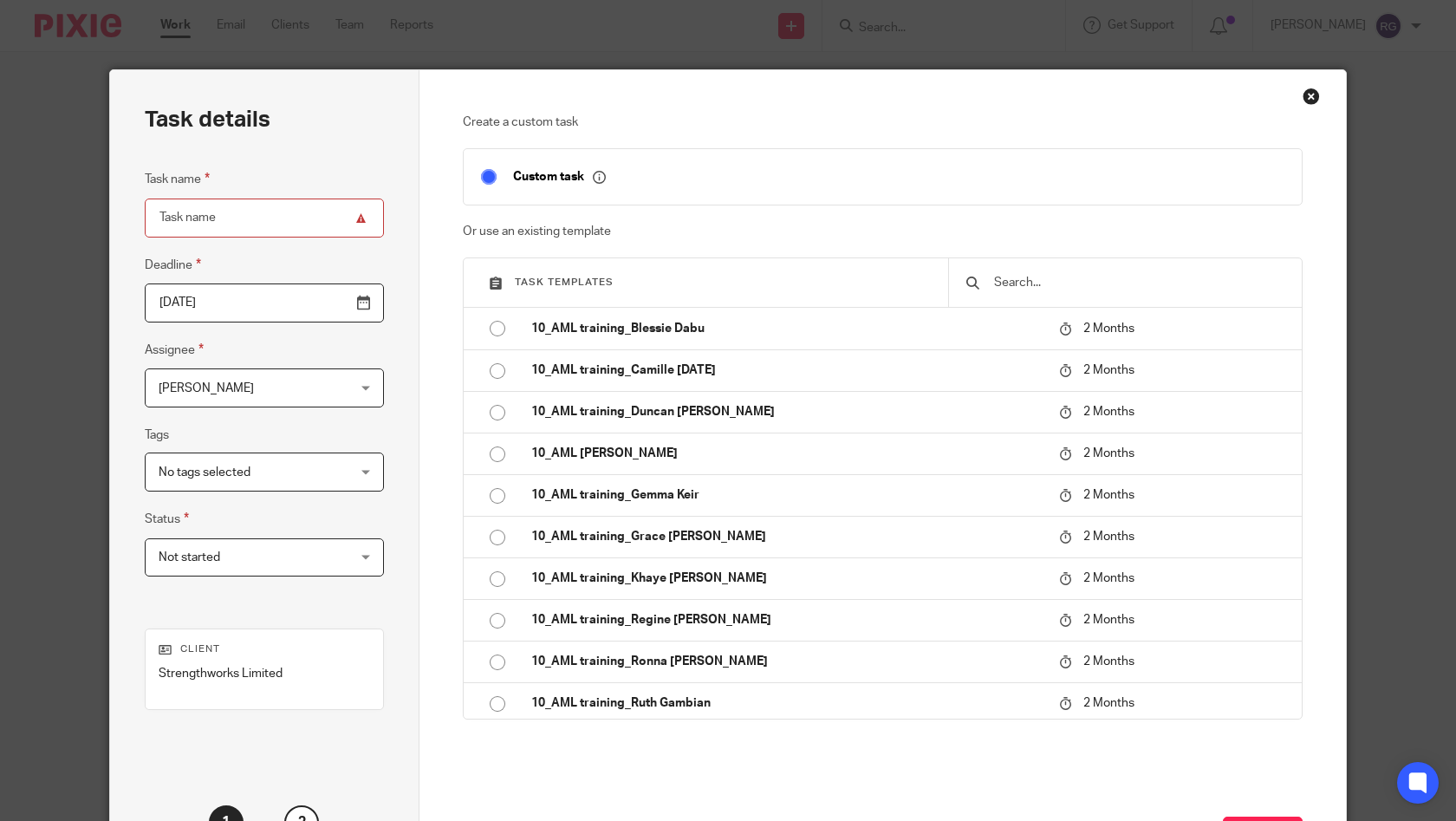
click at [347, 558] on div "Not started Not started" at bounding box center [264, 558] width 239 height 39
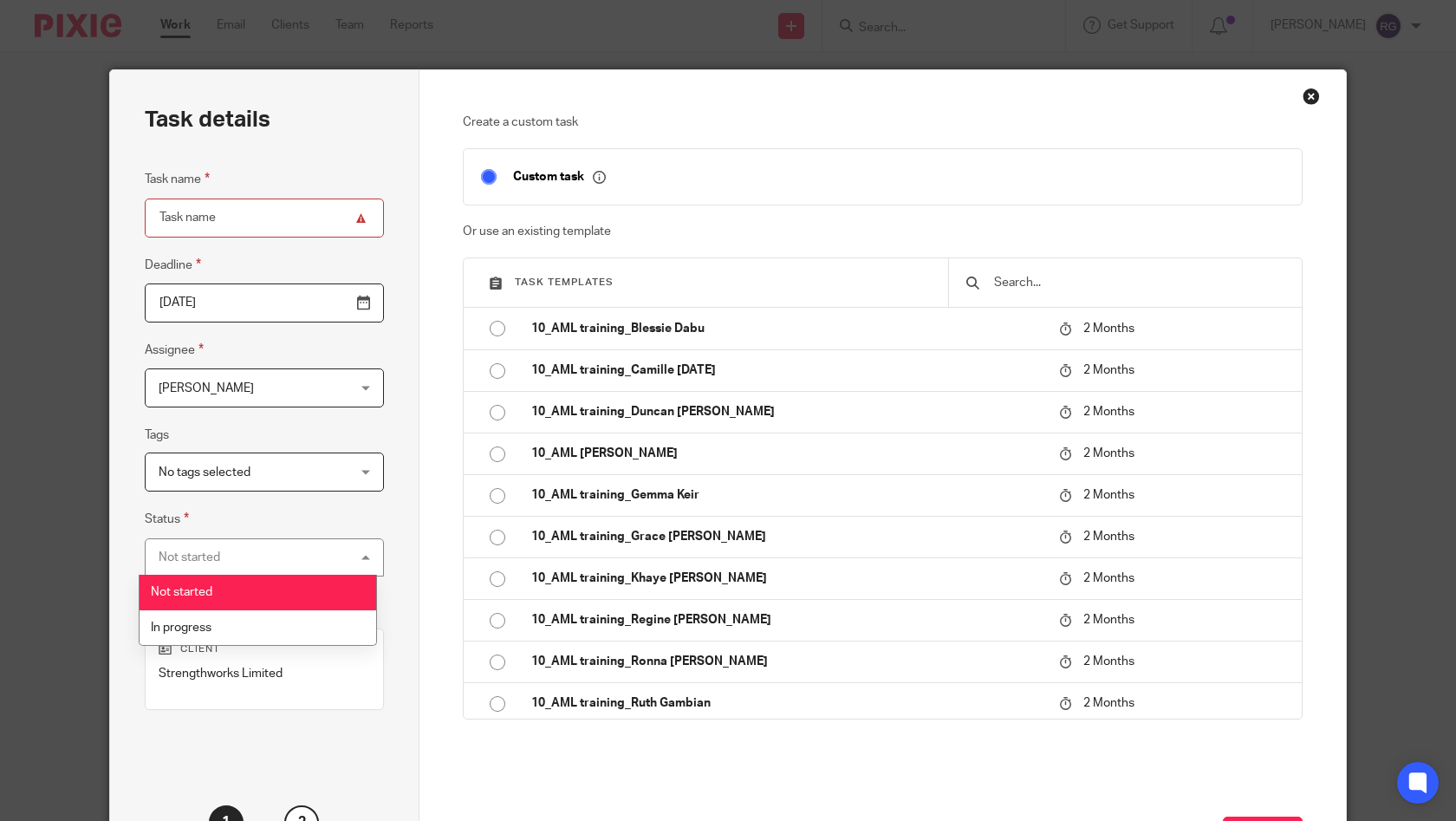
click at [348, 760] on div "Task details Task name Deadline [DATE] Assignee [PERSON_NAME] [PERSON_NAME] Cli…" at bounding box center [265, 483] width 310 height 826
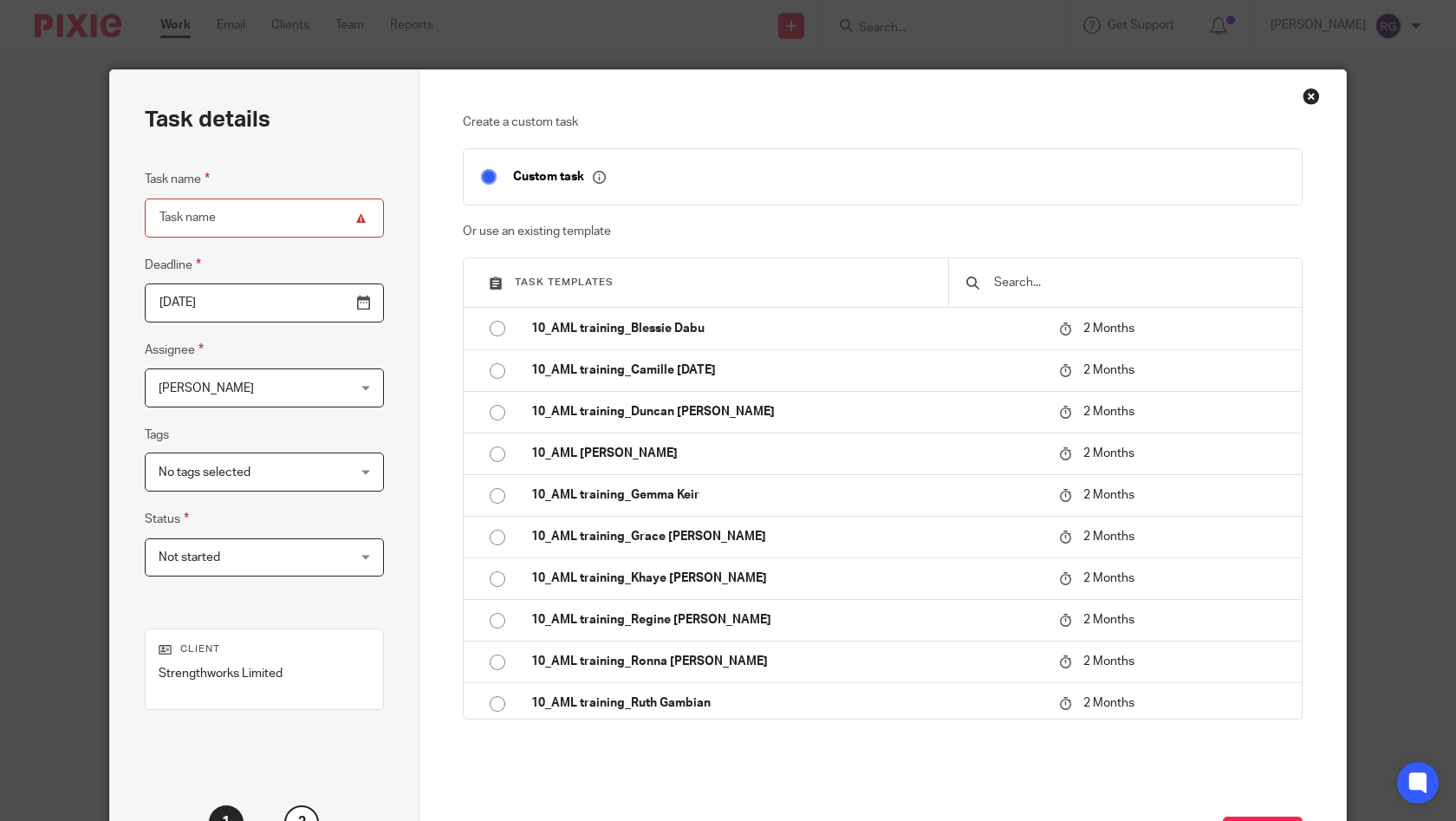
click at [342, 473] on div "No tags selected" at bounding box center [264, 472] width 239 height 39
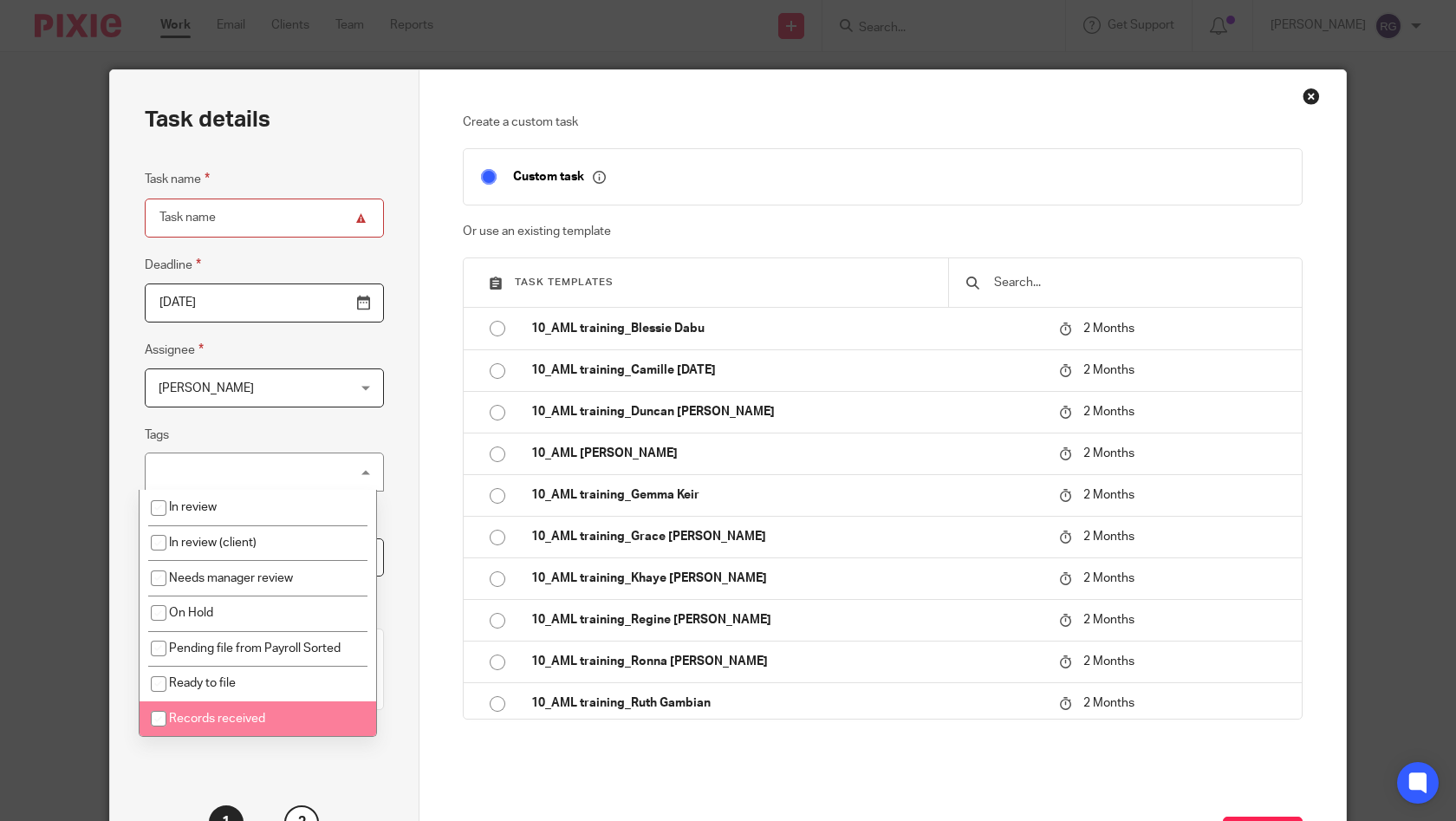
click at [361, 764] on div "Task details Task name Deadline [DATE] Assignee [PERSON_NAME] [PERSON_NAME] Cli…" at bounding box center [265, 483] width 310 height 826
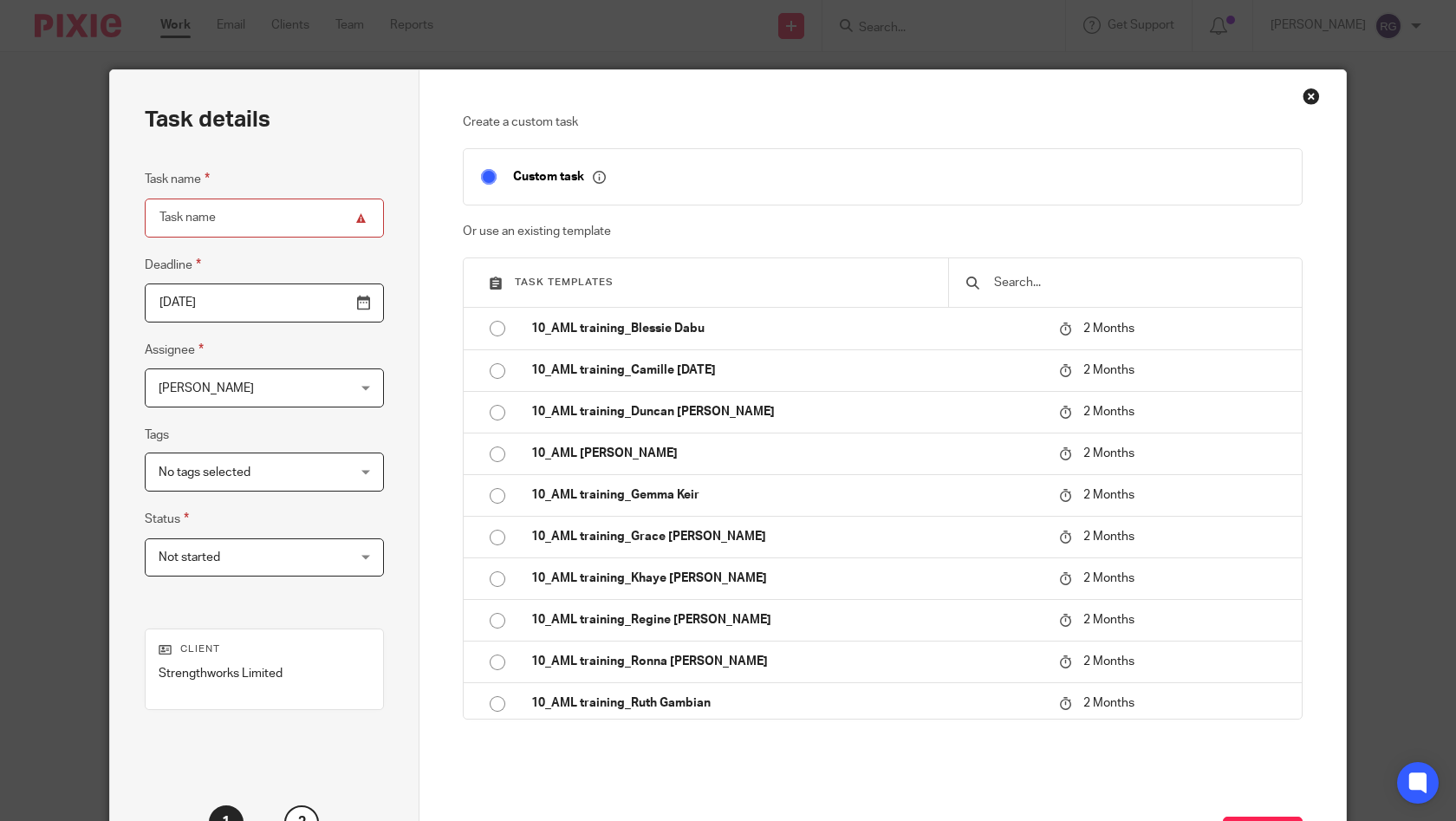
click at [1305, 96] on div "Close this dialog window" at bounding box center [1312, 97] width 17 height 17
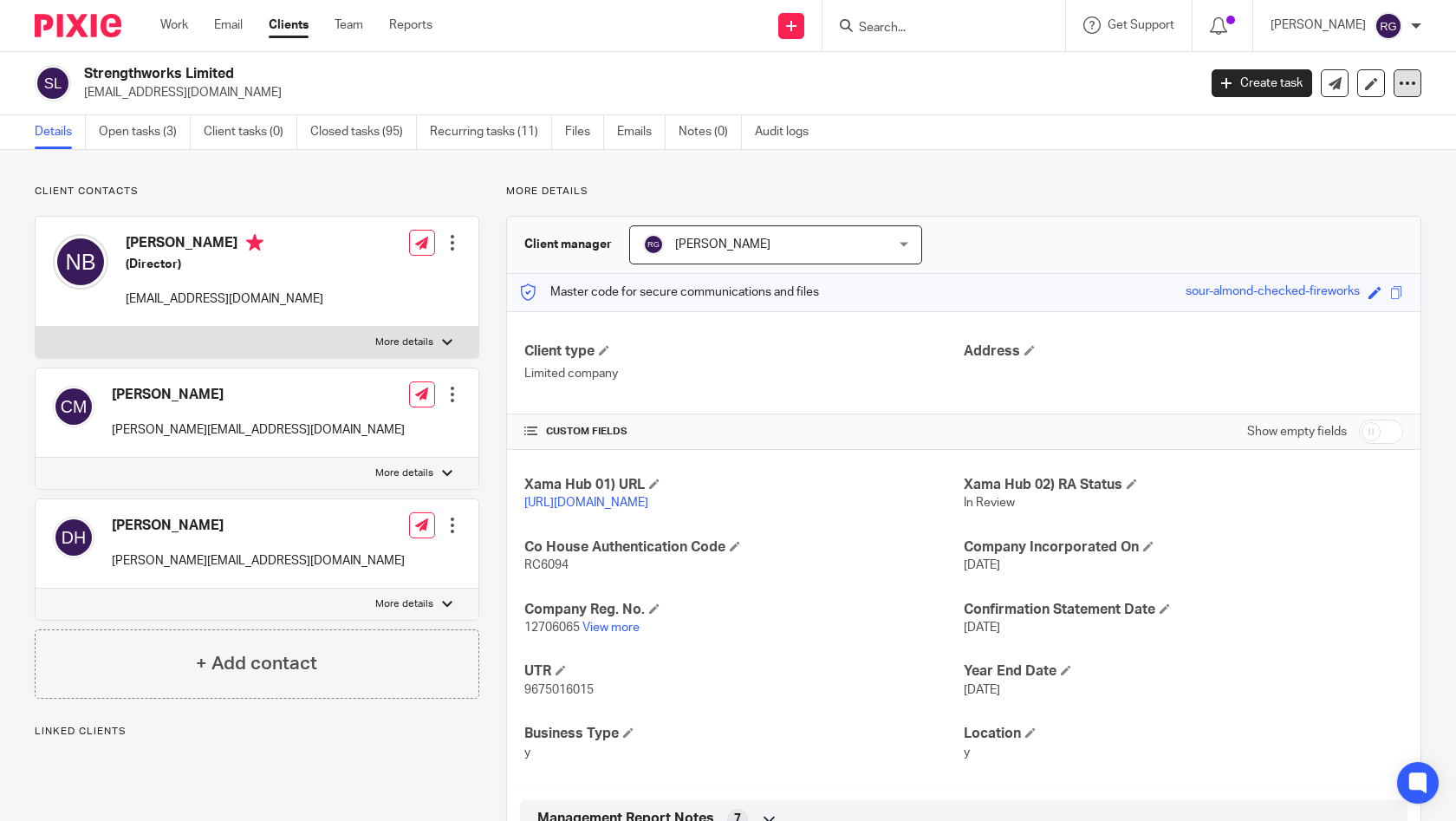
click at [1399, 80] on icon at bounding box center [1408, 84] width 17 height 17
click at [1072, 183] on div "Client contacts [PERSON_NAME] [PERSON_NAME][EMAIL_ADDRESS][DOMAIN_NAME] Edit co…" at bounding box center [728, 651] width 1456 height 1004
click at [487, 131] on link "Recurring tasks (11)" at bounding box center [491, 131] width 122 height 34
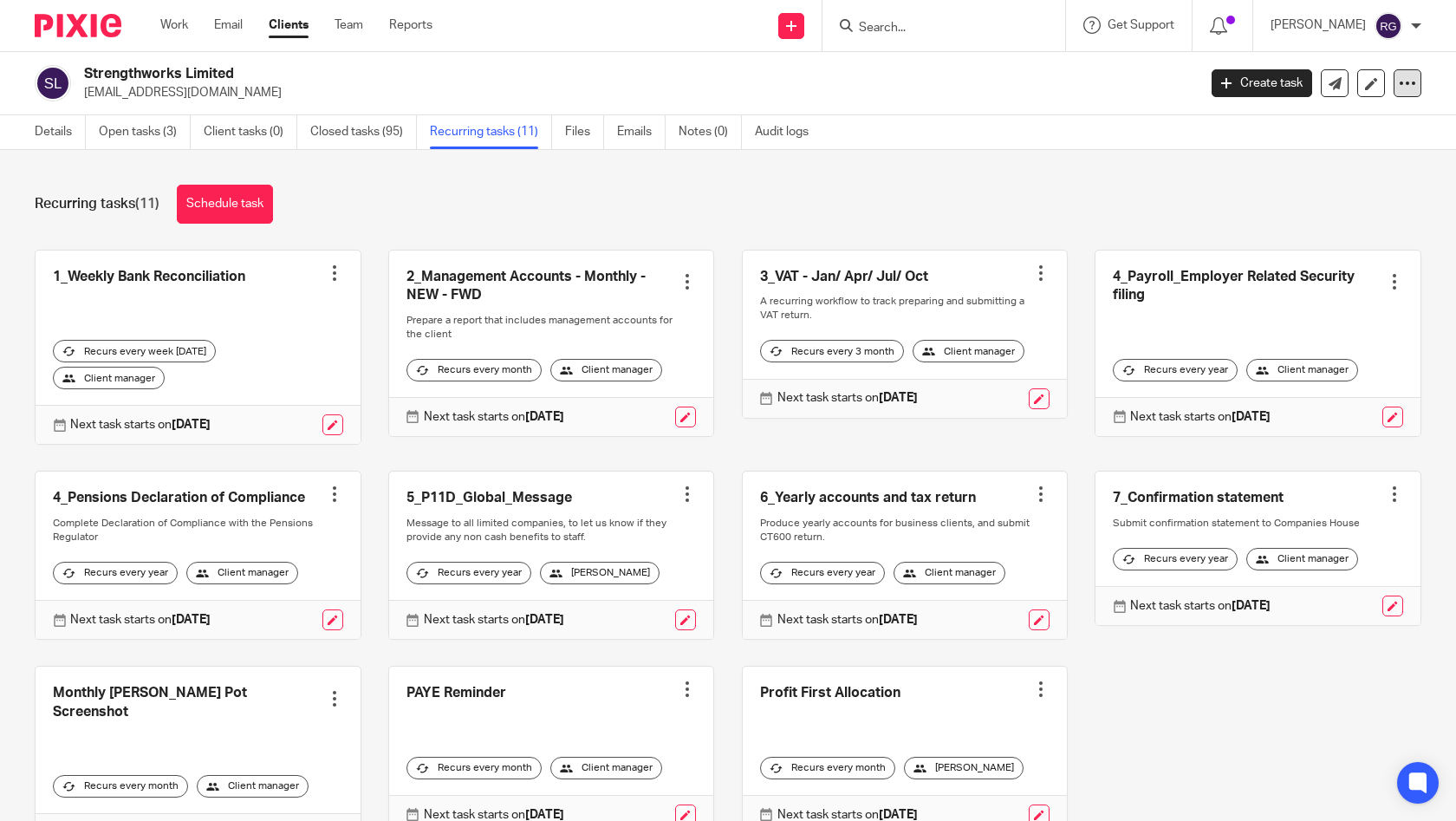
click at [1399, 85] on icon at bounding box center [1408, 84] width 17 height 17
click at [965, 201] on div "Recurring tasks (11) Schedule task" at bounding box center [728, 204] width 1387 height 39
click at [796, 26] on icon at bounding box center [791, 26] width 10 height 10
click at [1044, 186] on div "Recurring tasks (11) Schedule task" at bounding box center [728, 204] width 1387 height 39
click at [244, 199] on link "Schedule task" at bounding box center [225, 204] width 97 height 39
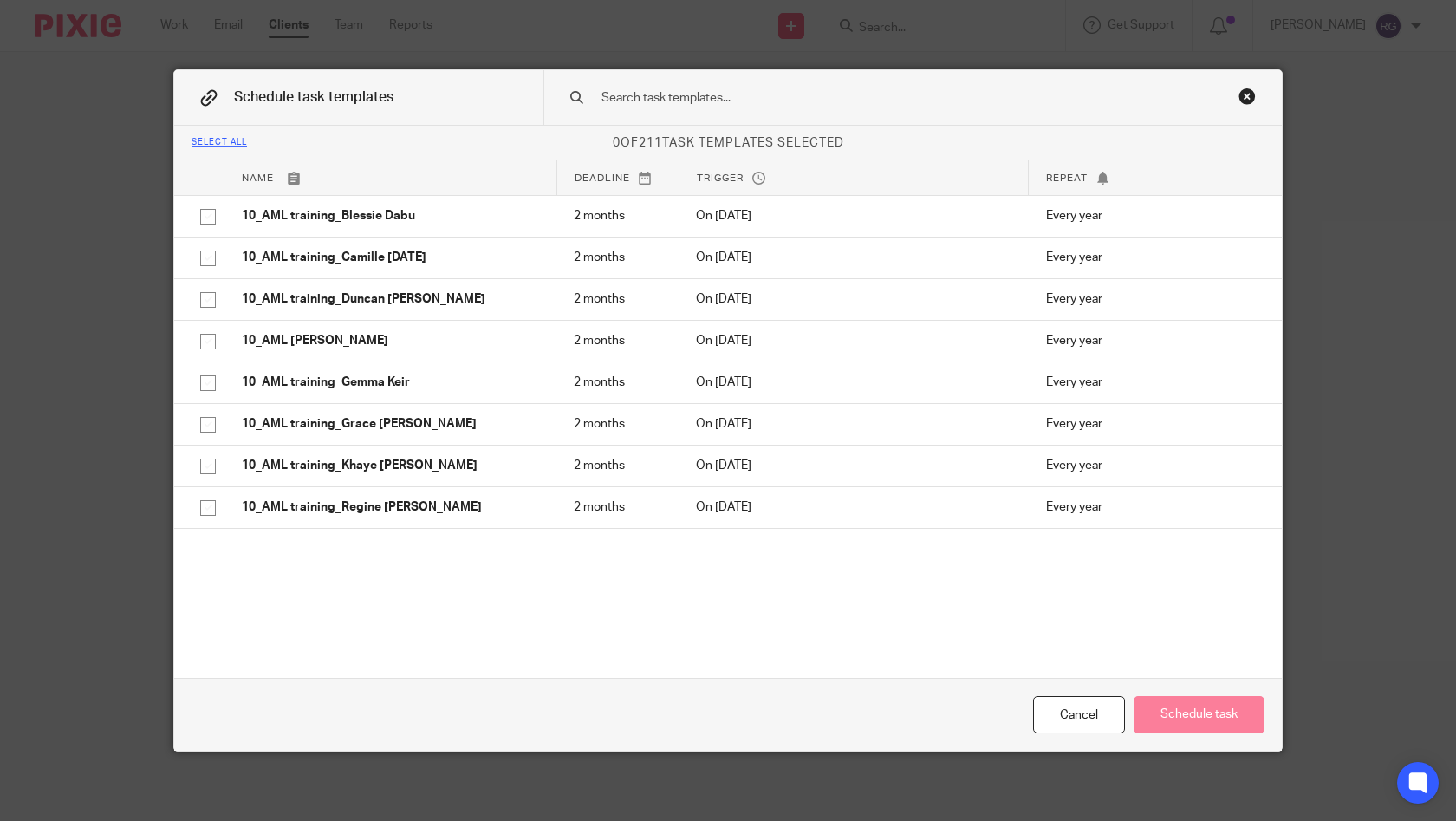
click at [202, 100] on icon at bounding box center [209, 98] width 17 height 17
click at [661, 94] on input "text" at bounding box center [885, 98] width 571 height 19
click at [1245, 91] on div "Close this dialog window" at bounding box center [1247, 97] width 17 height 17
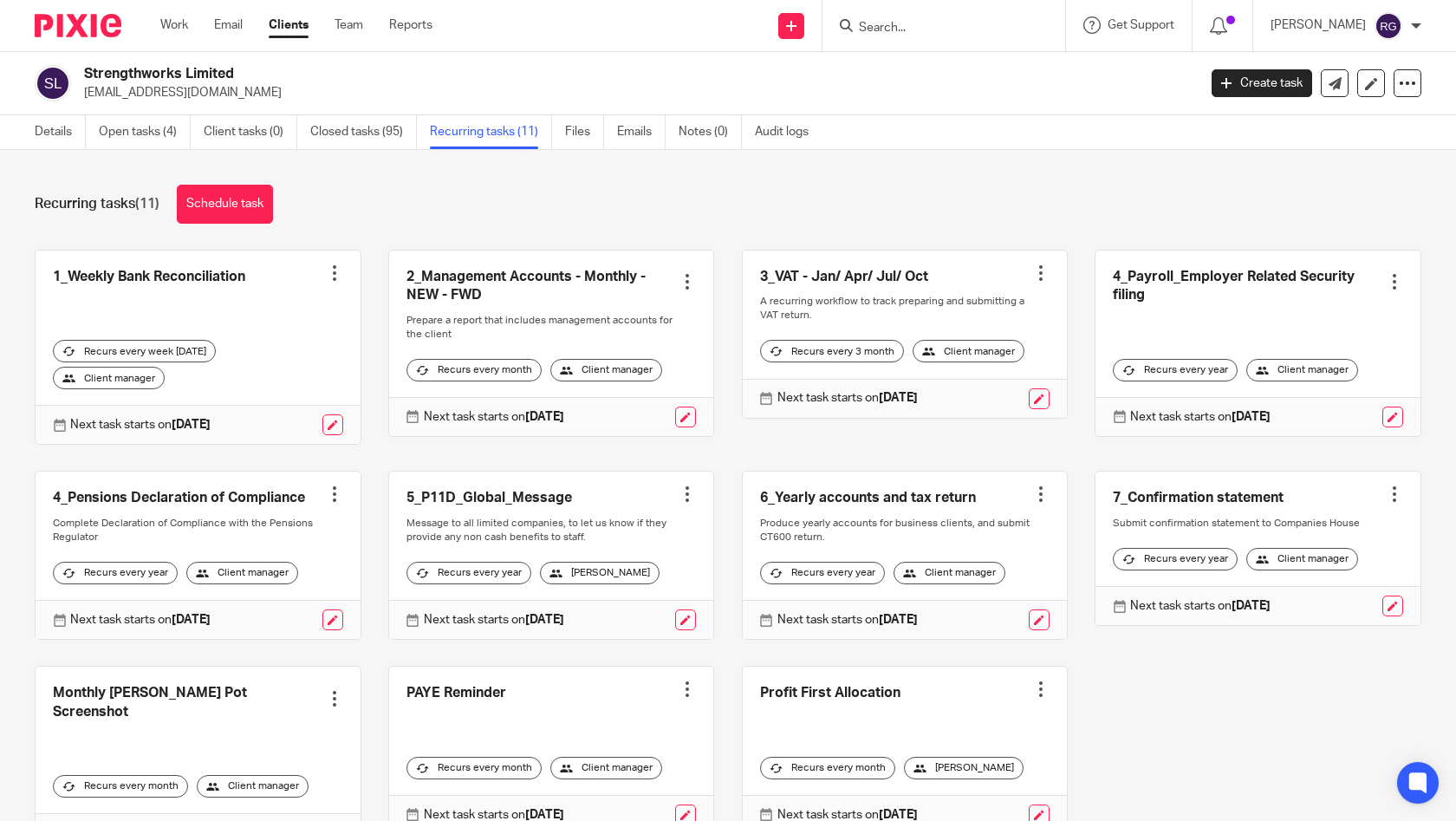
click at [277, 322] on link at bounding box center [198, 347] width 325 height 194
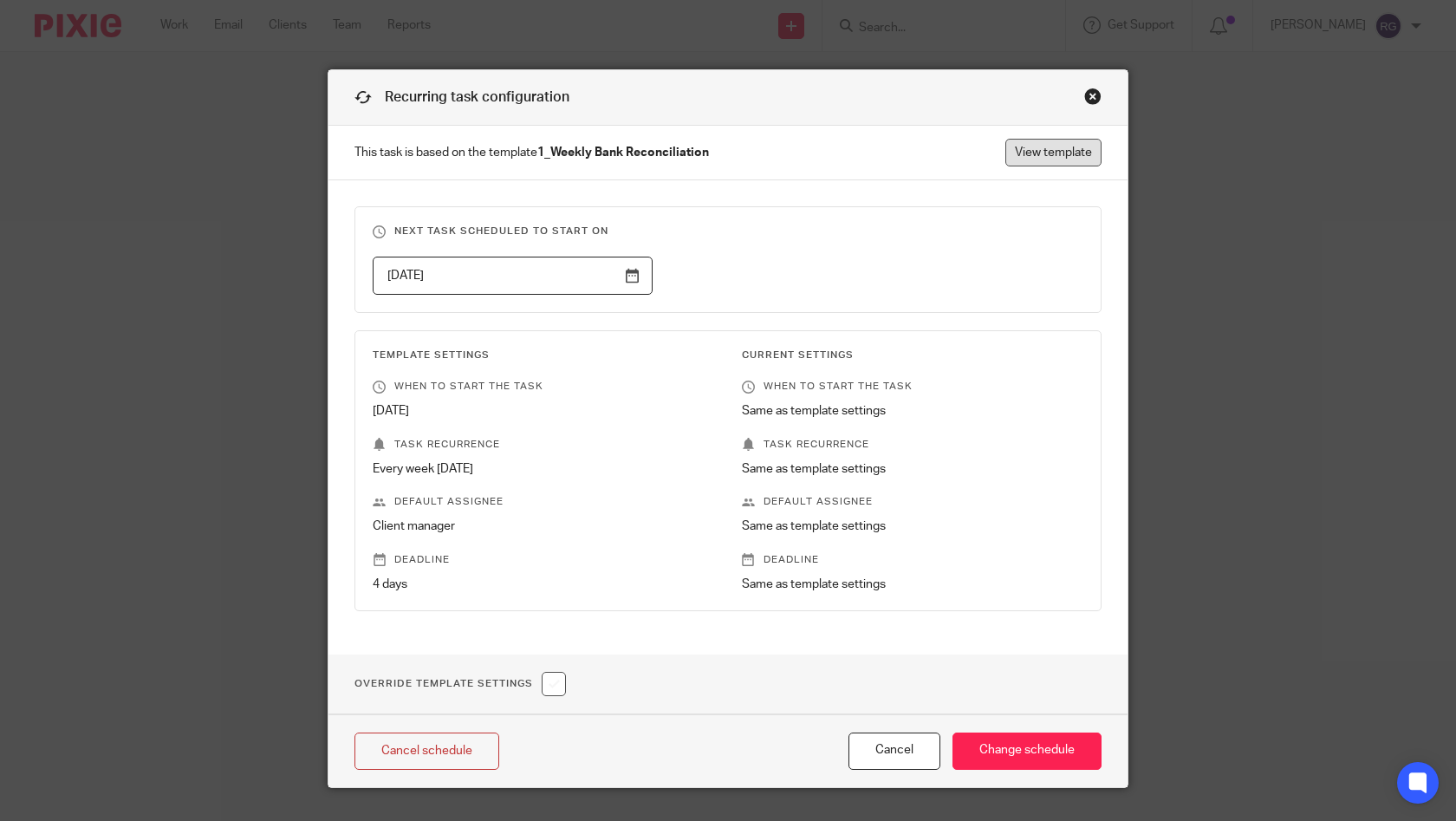
click at [1065, 155] on link "View template" at bounding box center [1053, 152] width 97 height 28
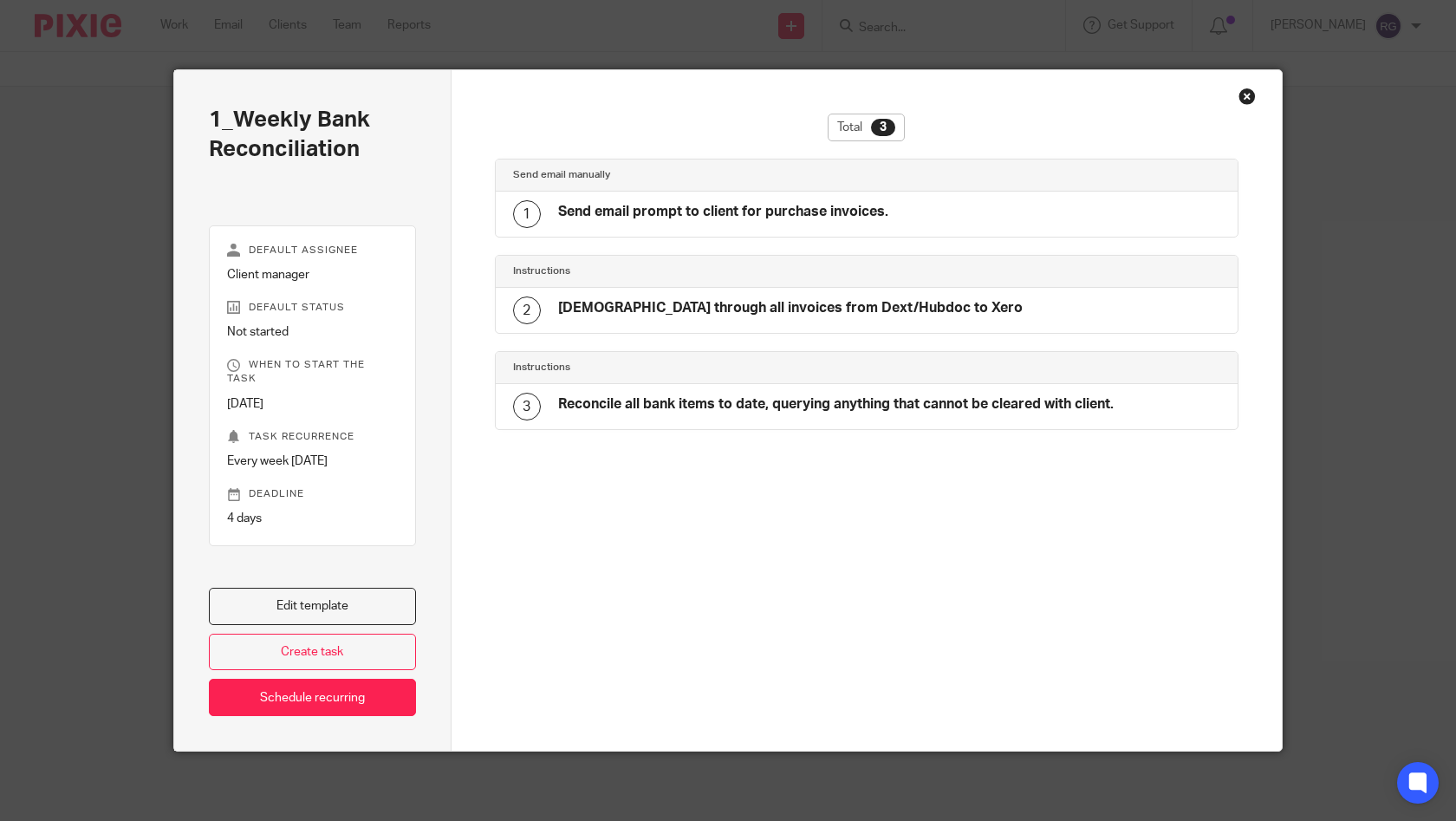
click at [1238, 94] on div "Close this dialog window" at bounding box center [1247, 97] width 17 height 17
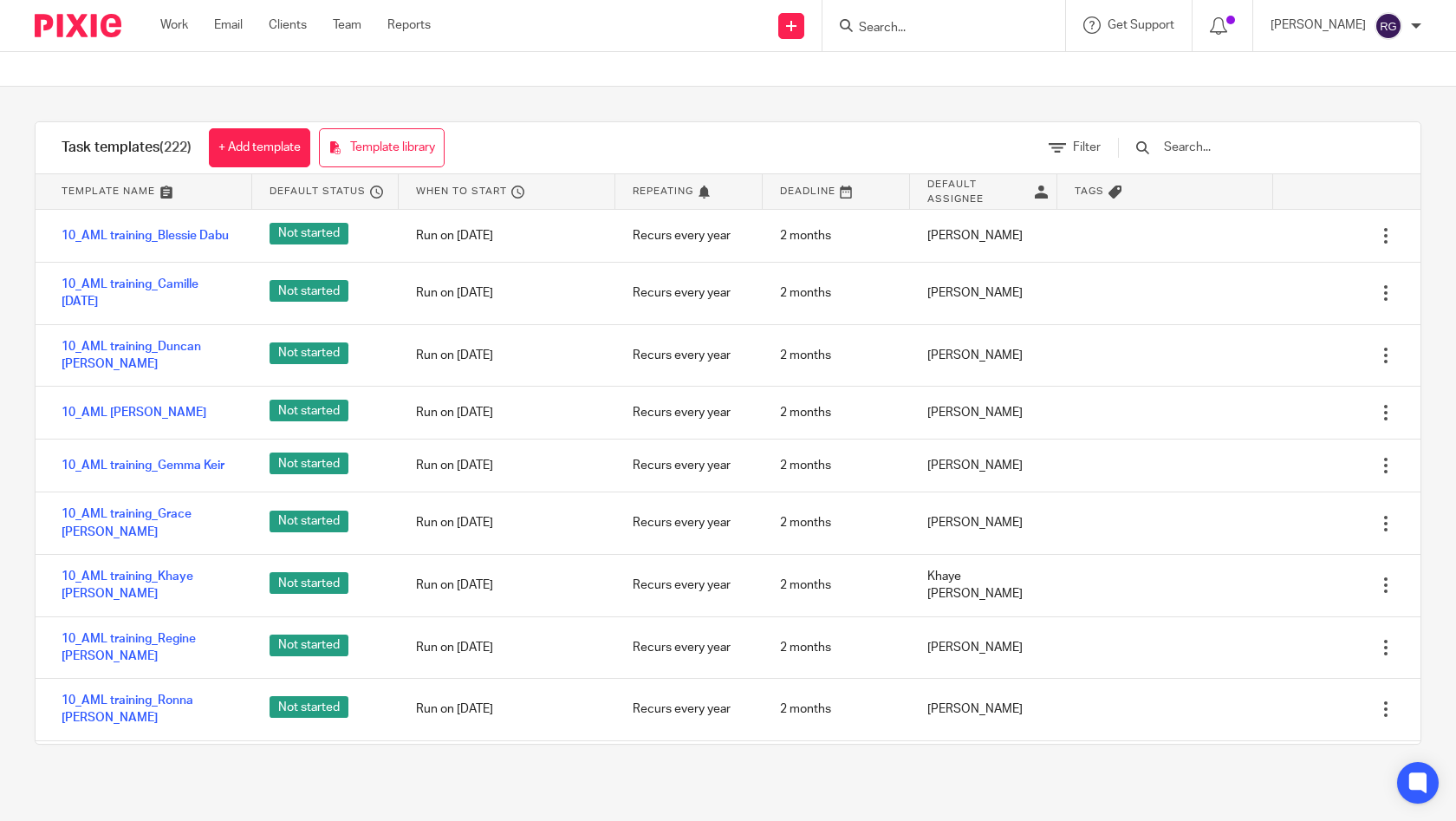
click at [884, 30] on input "Search" at bounding box center [935, 29] width 156 height 16
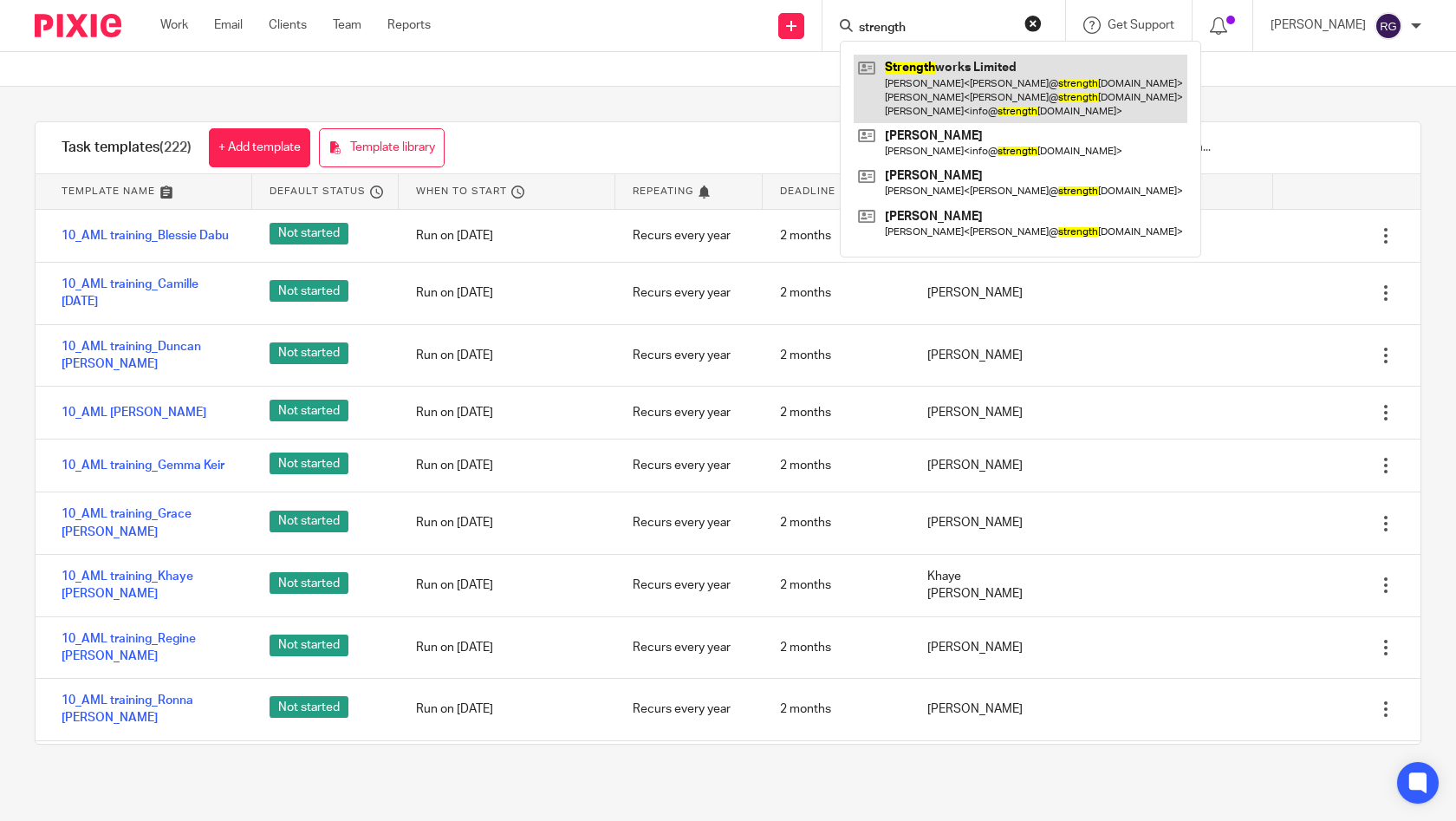
type input "strength"
click at [954, 93] on link at bounding box center [1020, 89] width 333 height 69
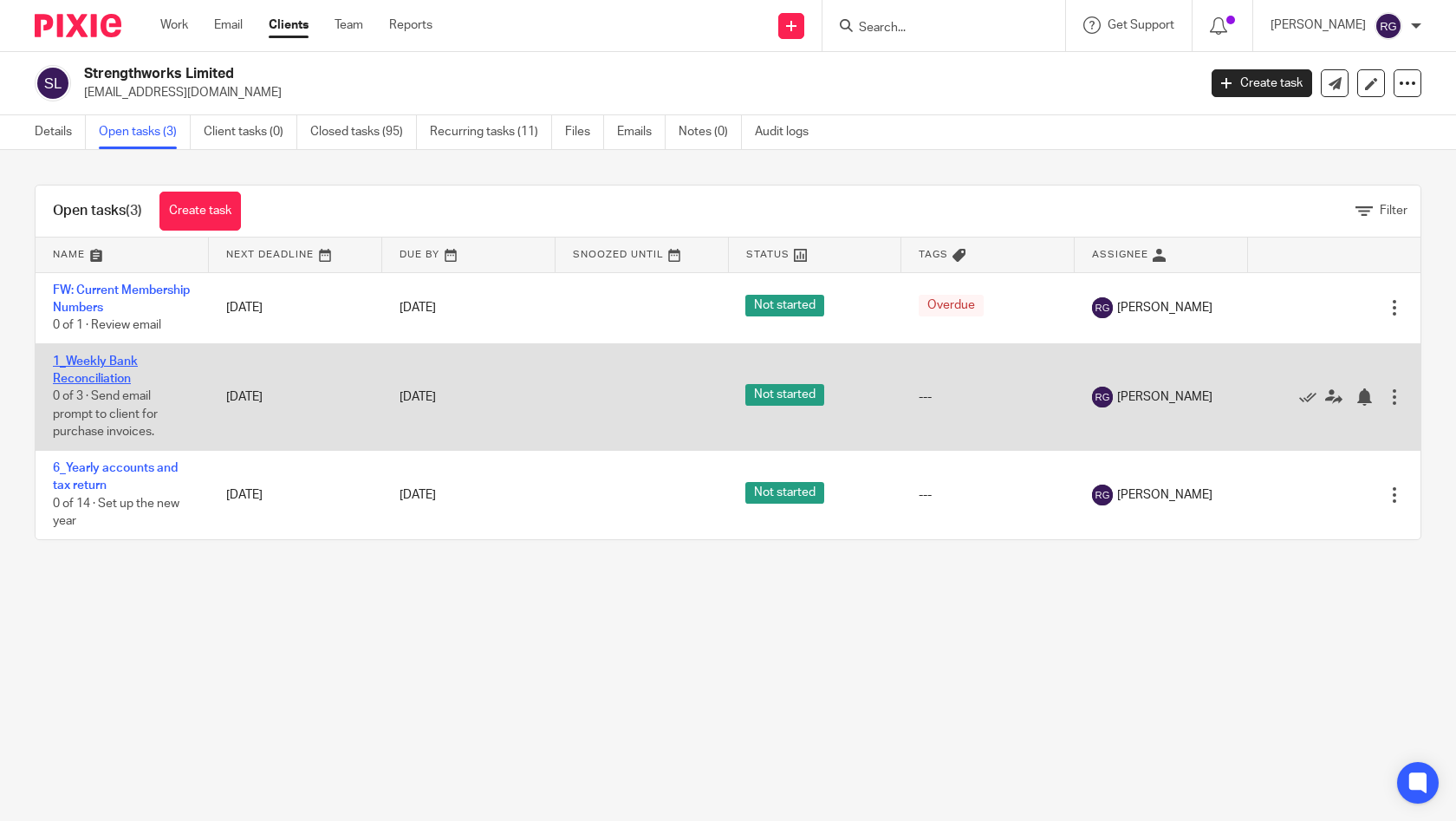
click at [112, 372] on link "1_Weekly Bank Reconciliation" at bounding box center [96, 370] width 85 height 30
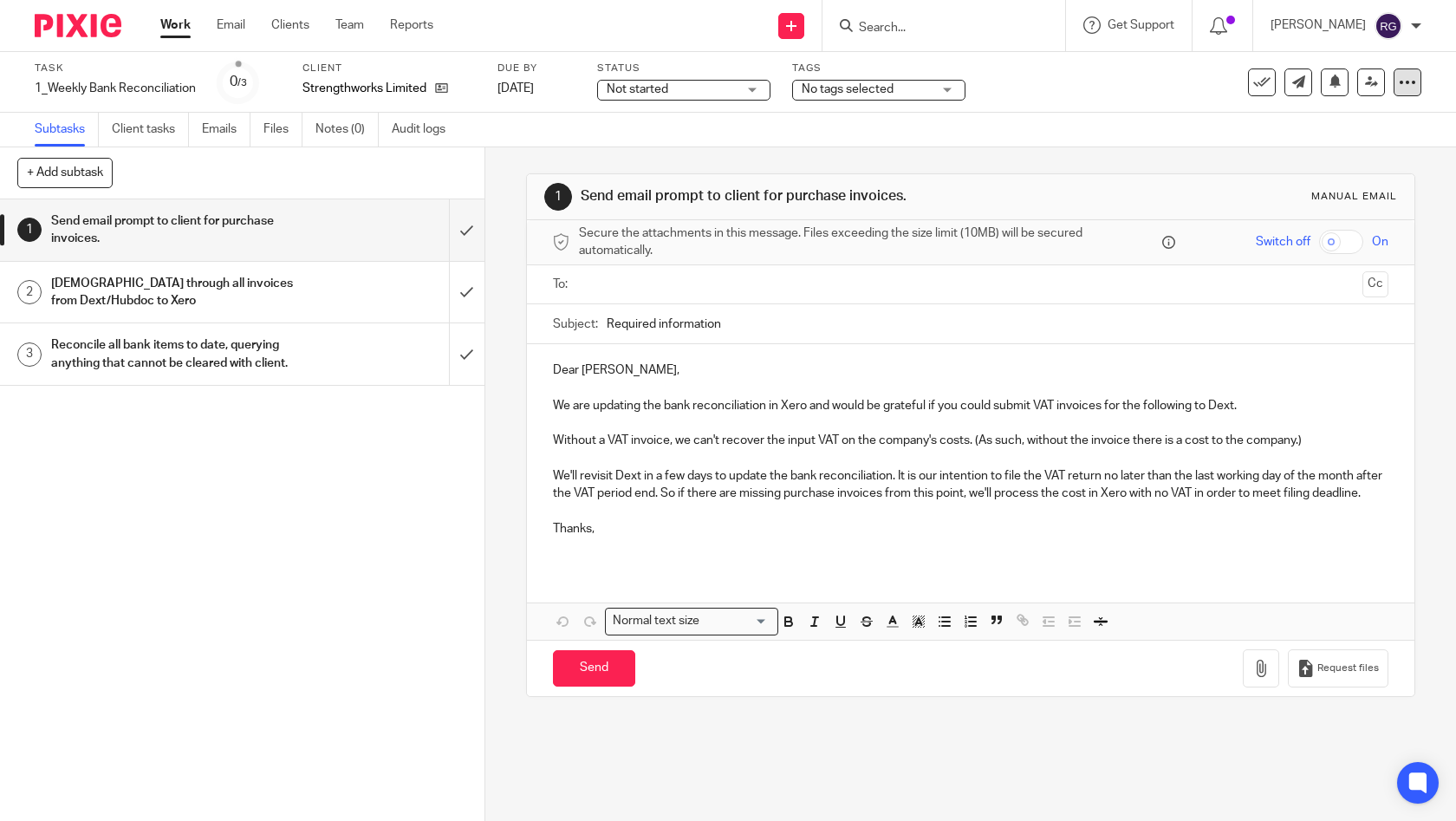
click at [1399, 88] on icon at bounding box center [1408, 83] width 17 height 17
click at [1078, 151] on div "1 Send email prompt to client for purchase invoices. Manual email Secure the at…" at bounding box center [971, 434] width 890 height 575
click at [444, 88] on icon at bounding box center [441, 88] width 13 height 13
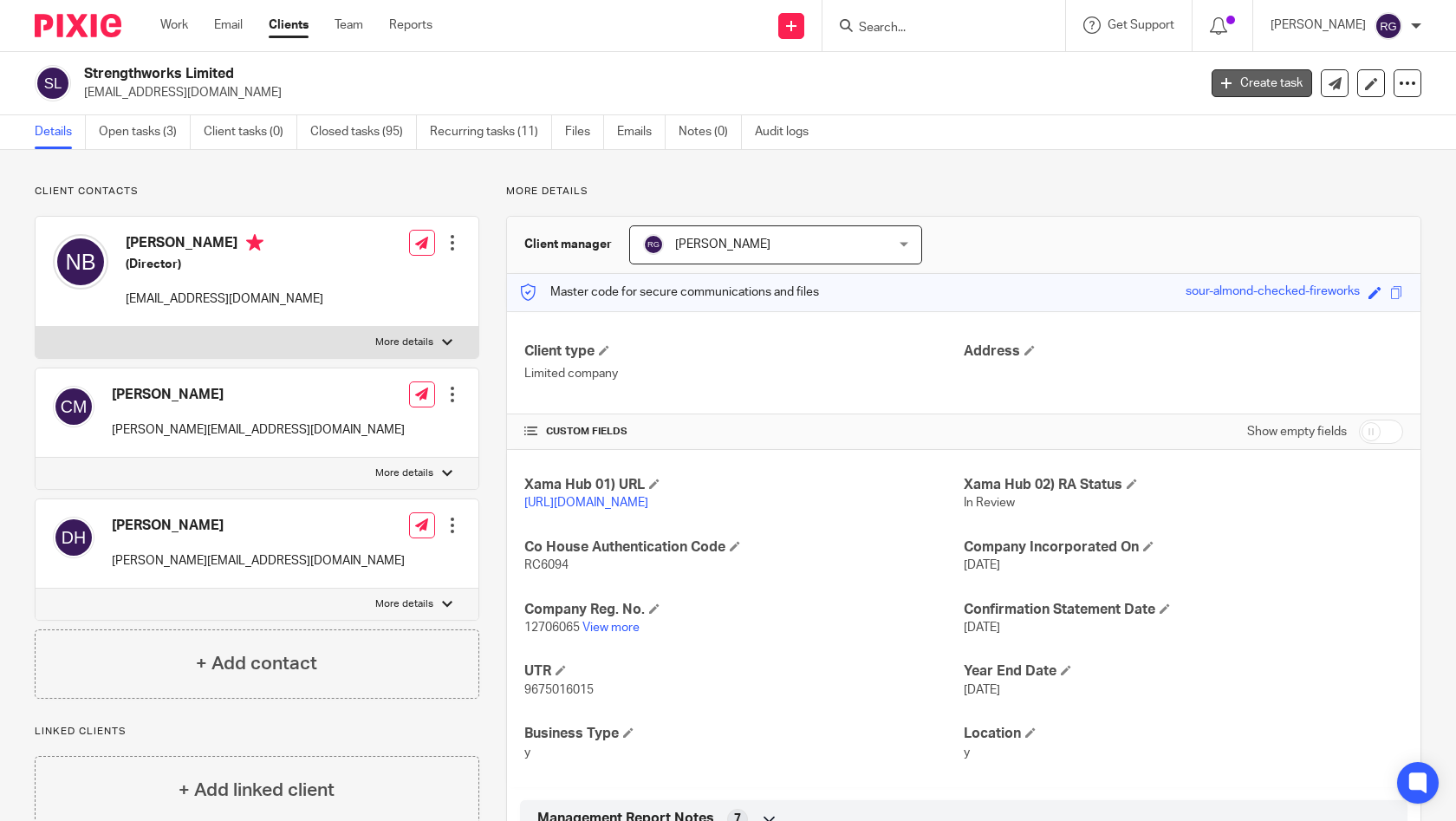
click at [1236, 91] on link "Create task" at bounding box center [1262, 84] width 101 height 28
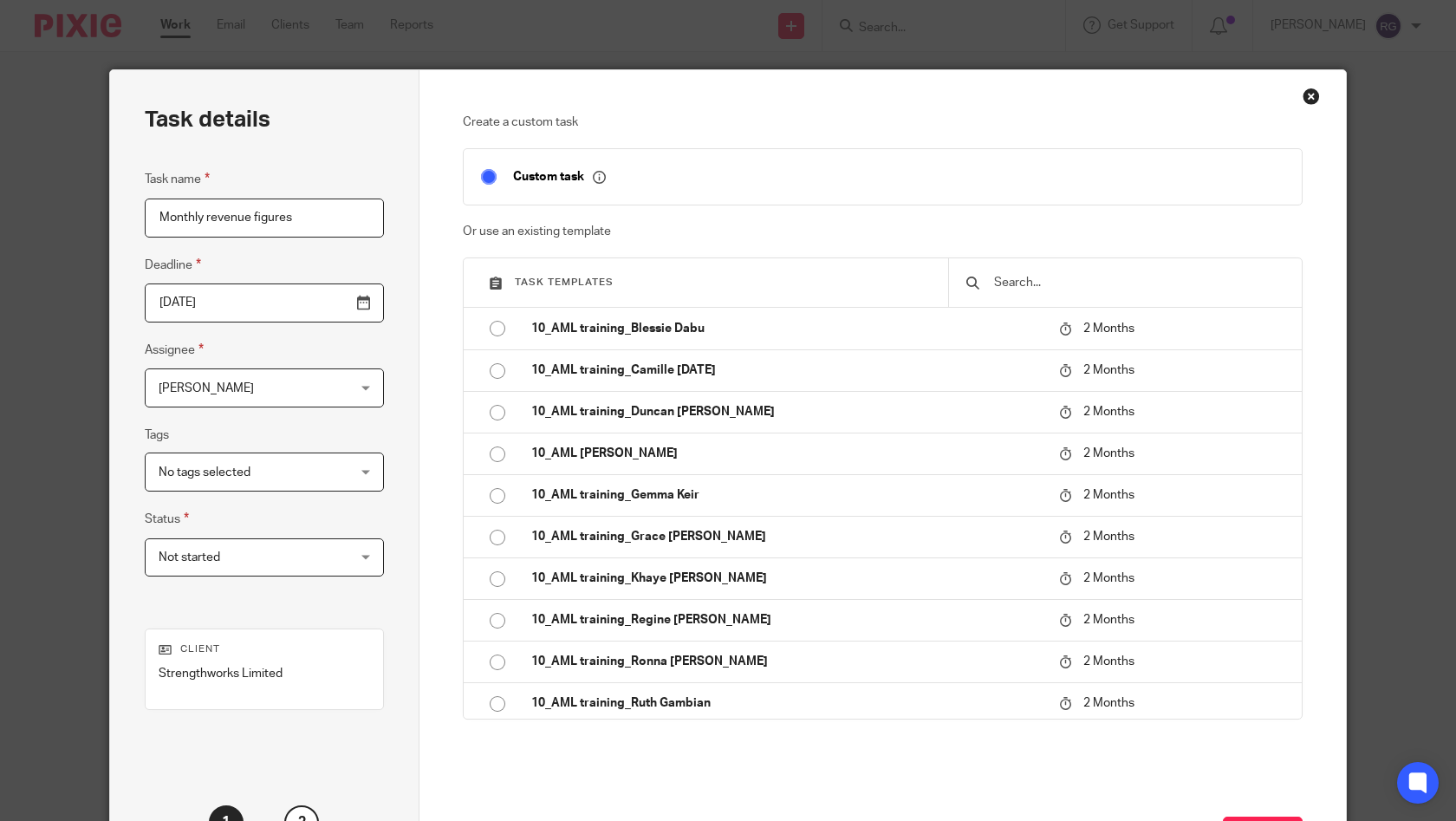
type input "Monthly revenue figures"
click at [358, 300] on input "[DATE]" at bounding box center [264, 303] width 239 height 39
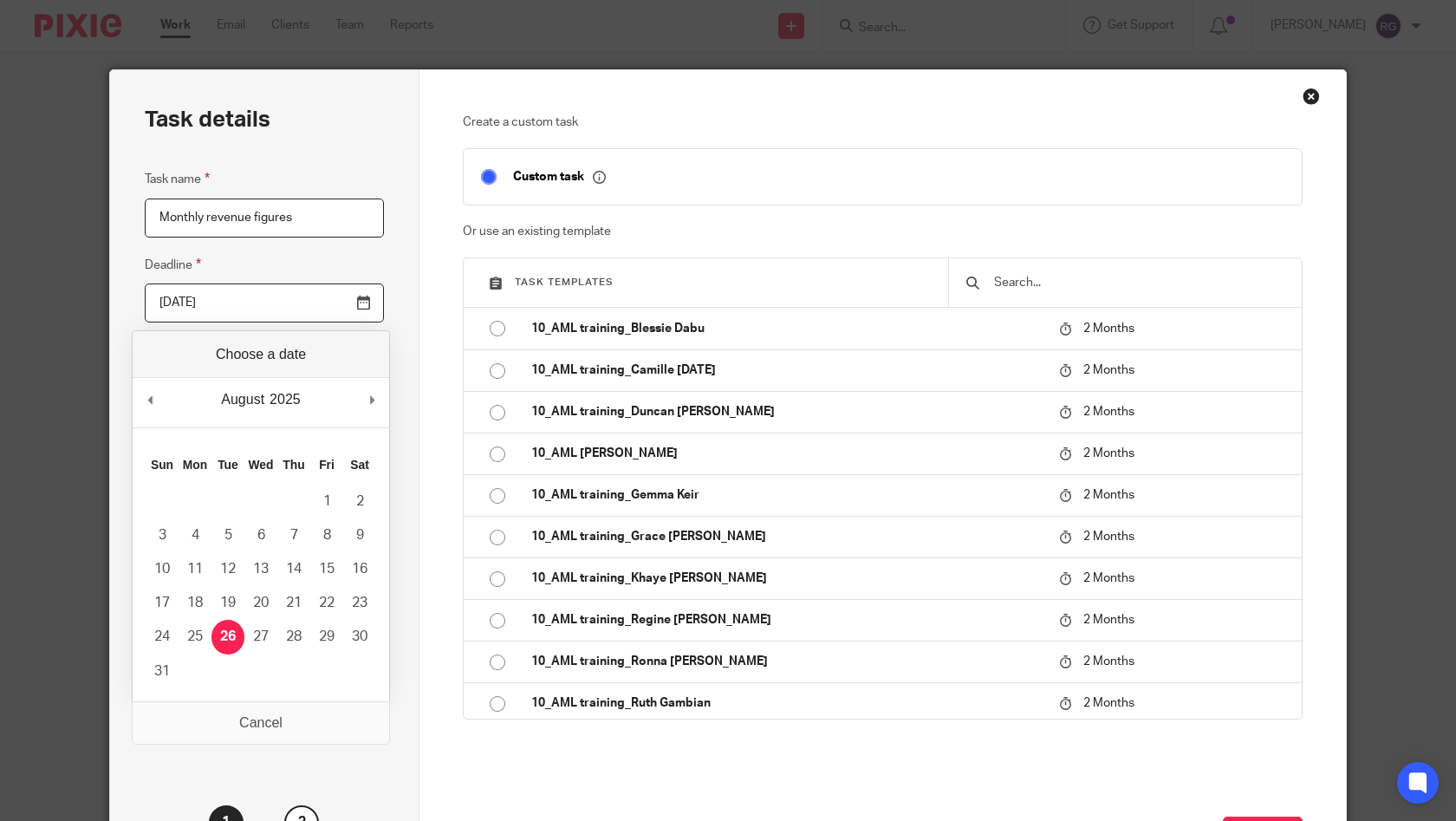
click at [197, 301] on input "[DATE]" at bounding box center [264, 303] width 239 height 39
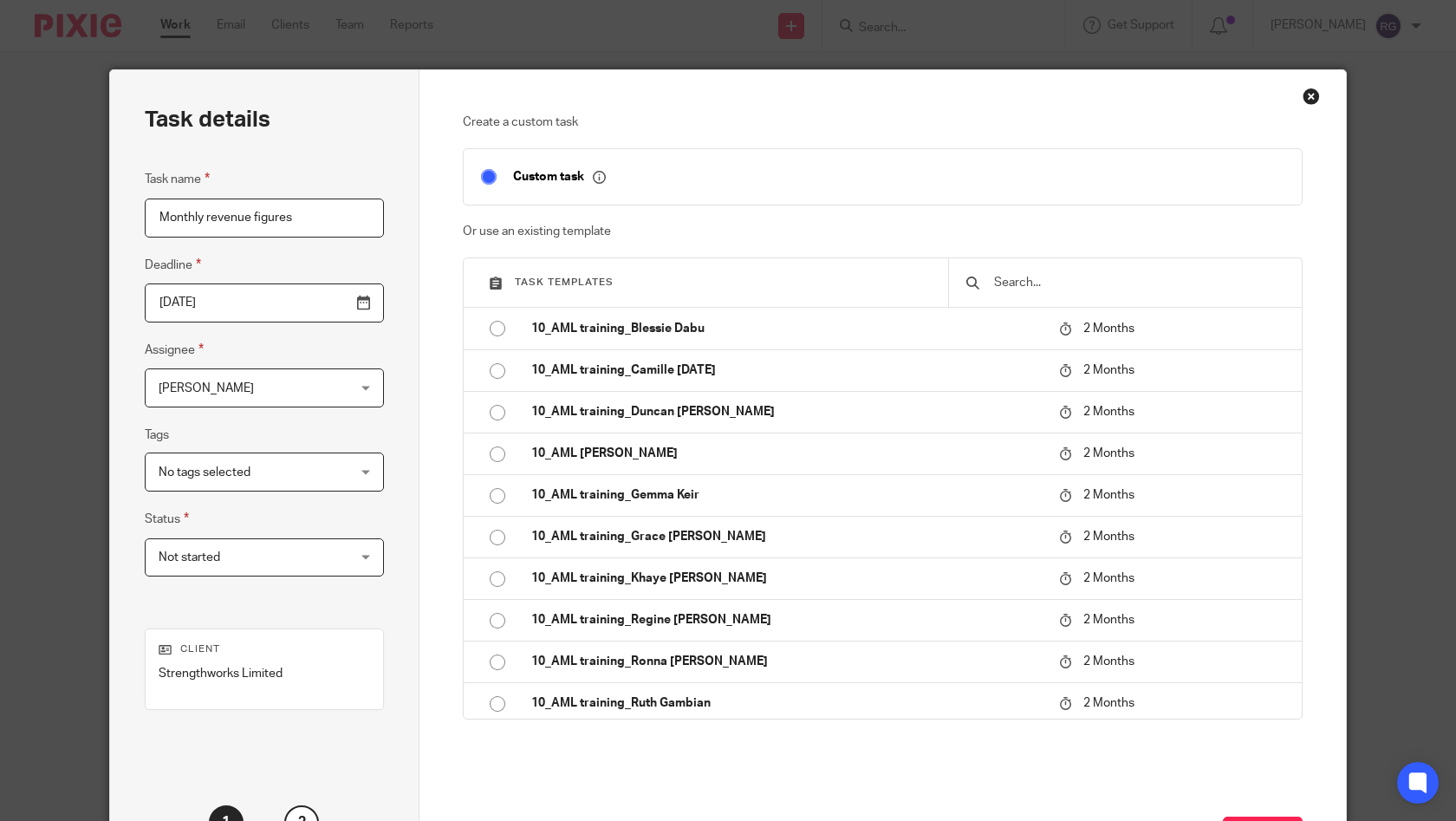
click at [197, 303] on input "2025-08-31" at bounding box center [264, 303] width 239 height 39
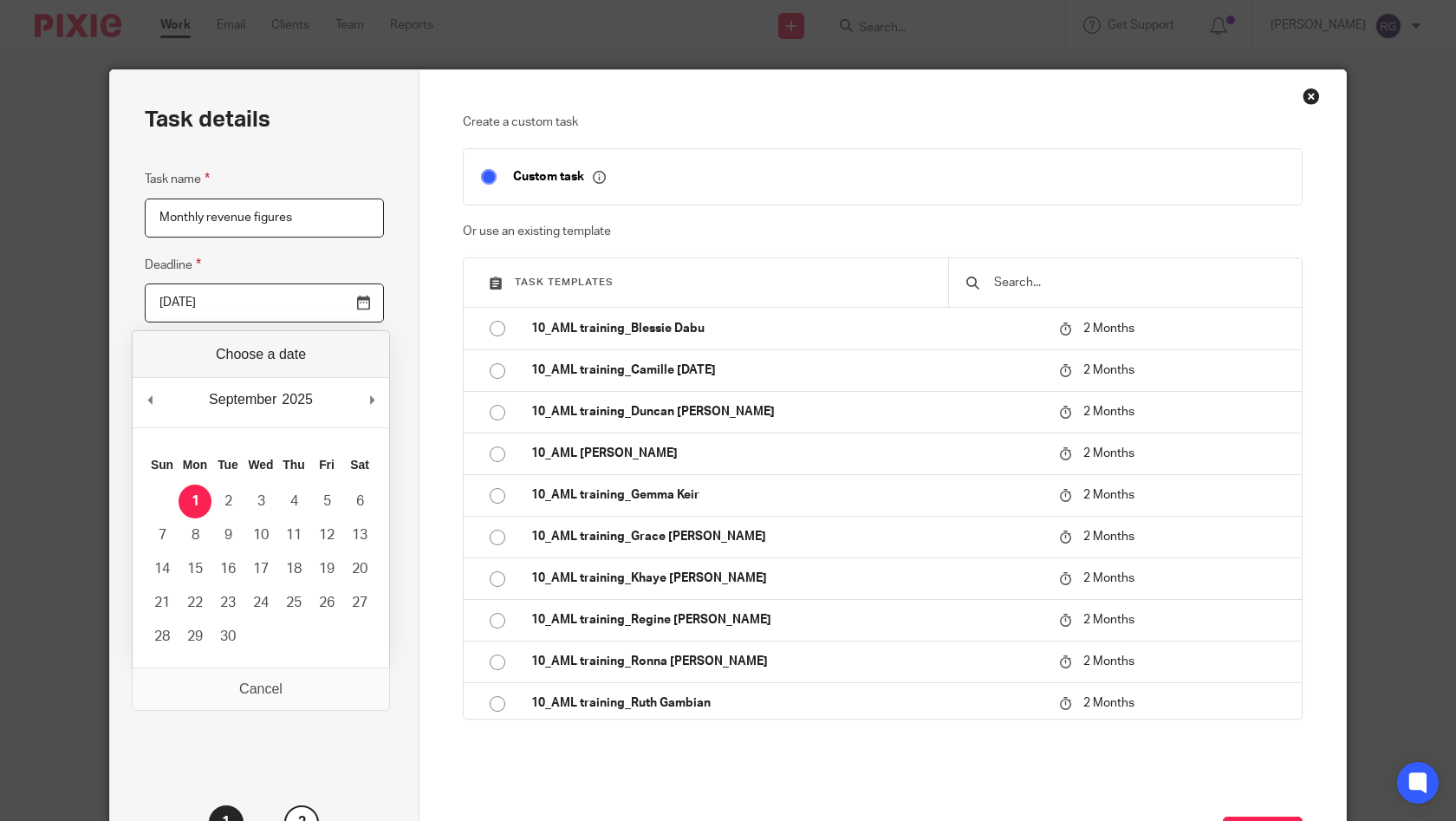
type input "2025-09-01"
click at [334, 741] on div "Task details Task name Monthly revenue figures Deadline 2025-09-01 Assignee Rut…" at bounding box center [265, 483] width 310 height 826
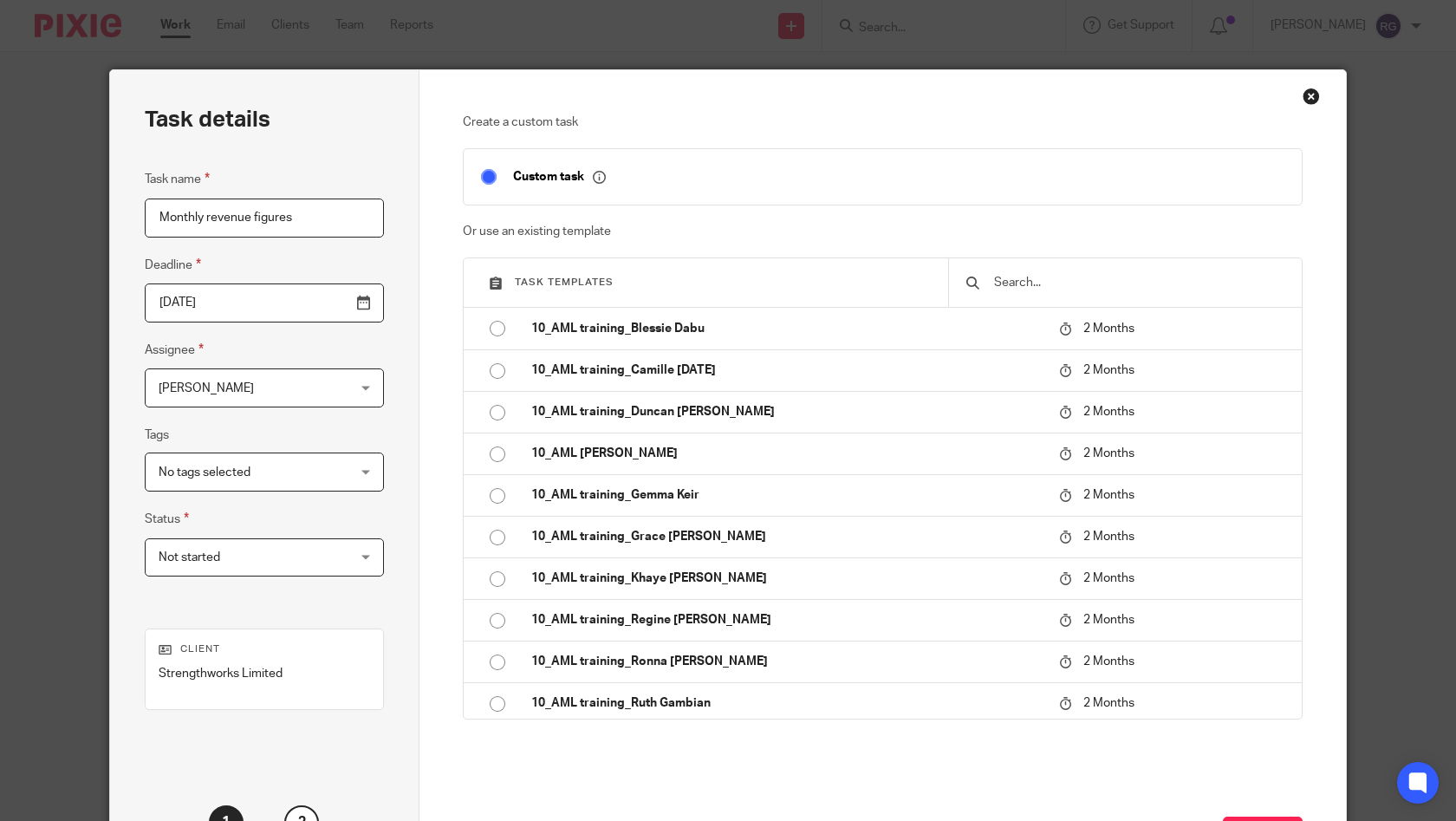
click at [317, 465] on span "No tags selected" at bounding box center [248, 472] width 179 height 37
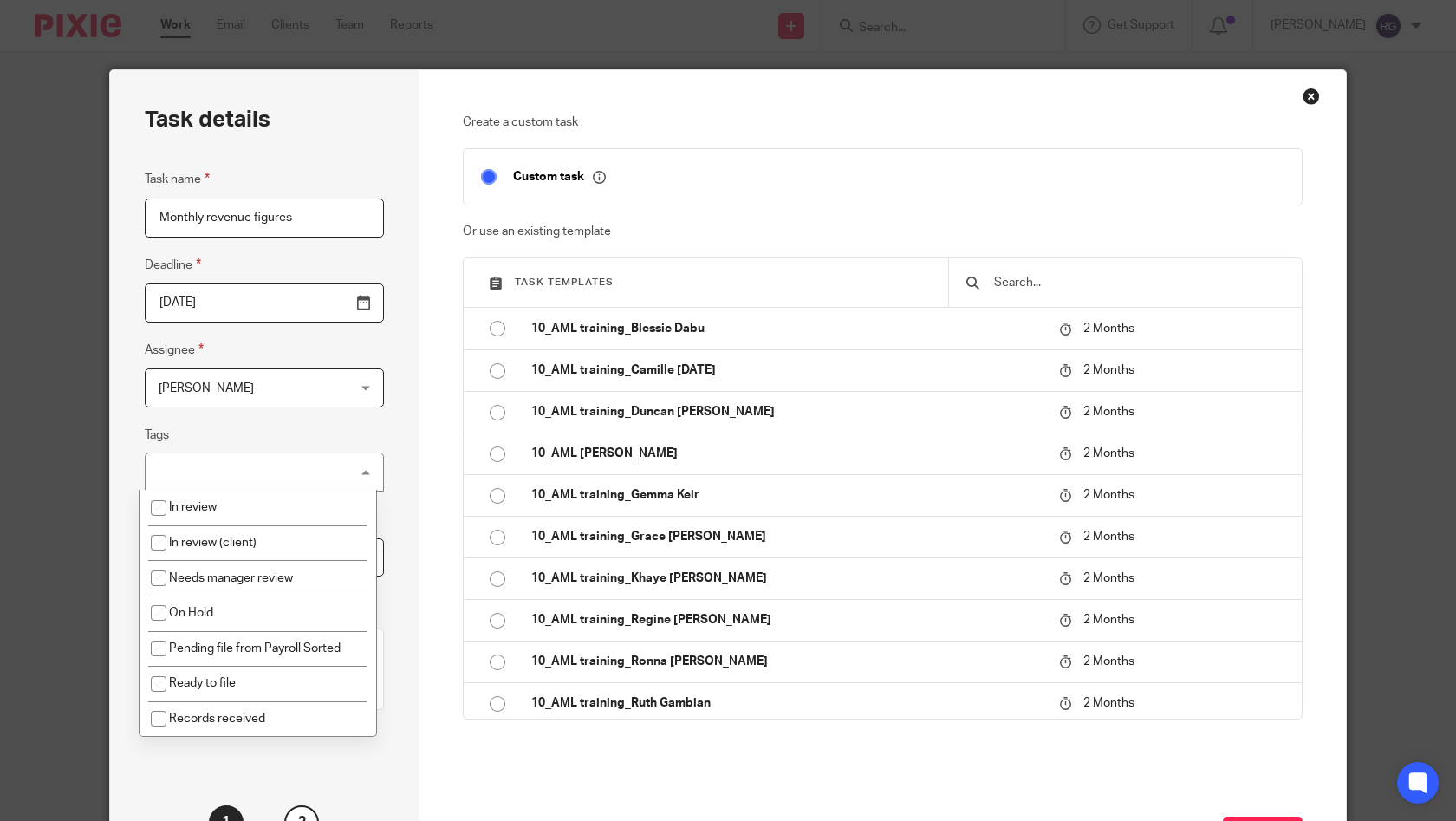
click at [288, 427] on fieldset "Tags No tags selected In review In review (client) Needs manager review On Hold…" at bounding box center [264, 458] width 239 height 67
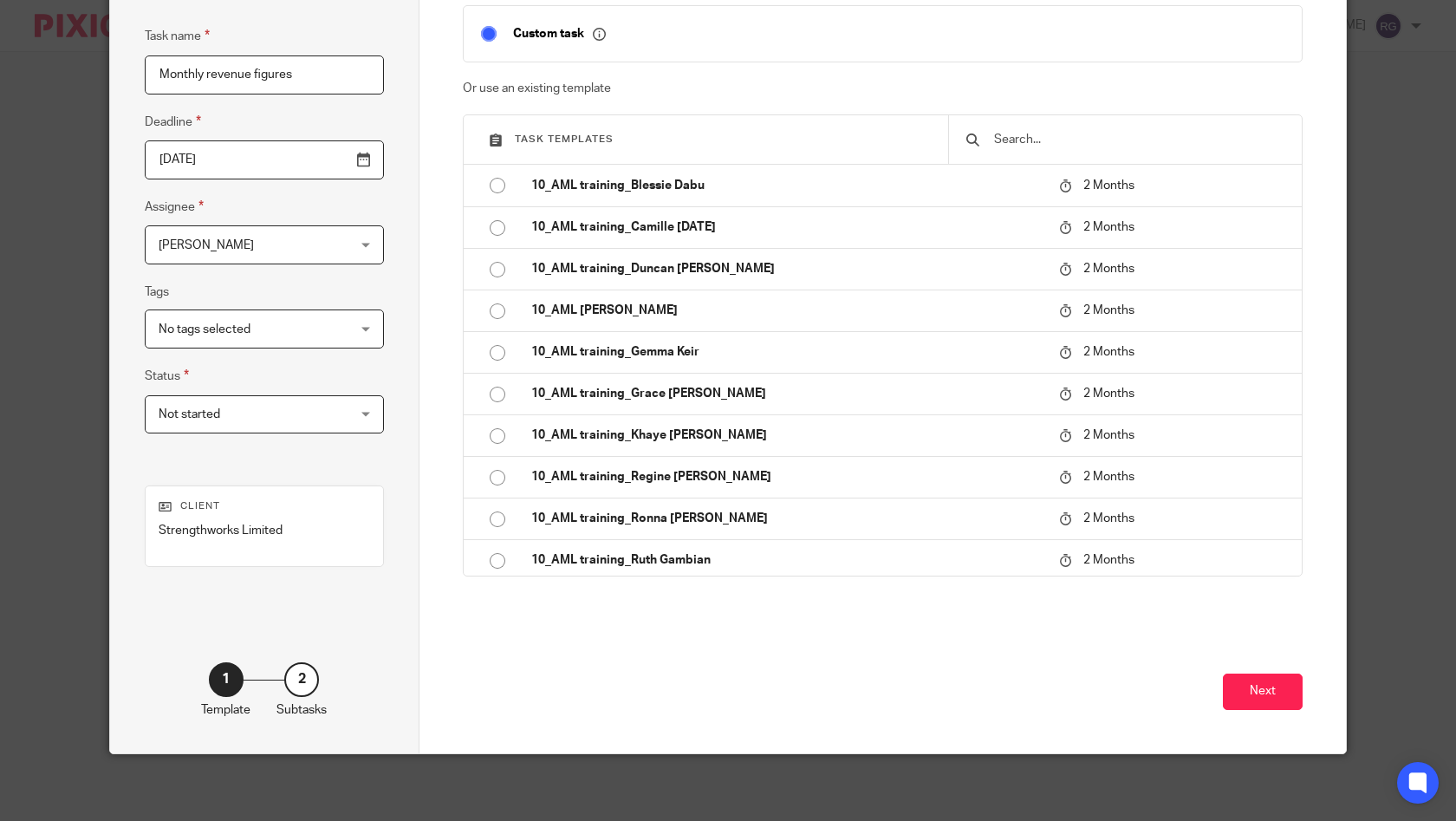
scroll to position [35, 0]
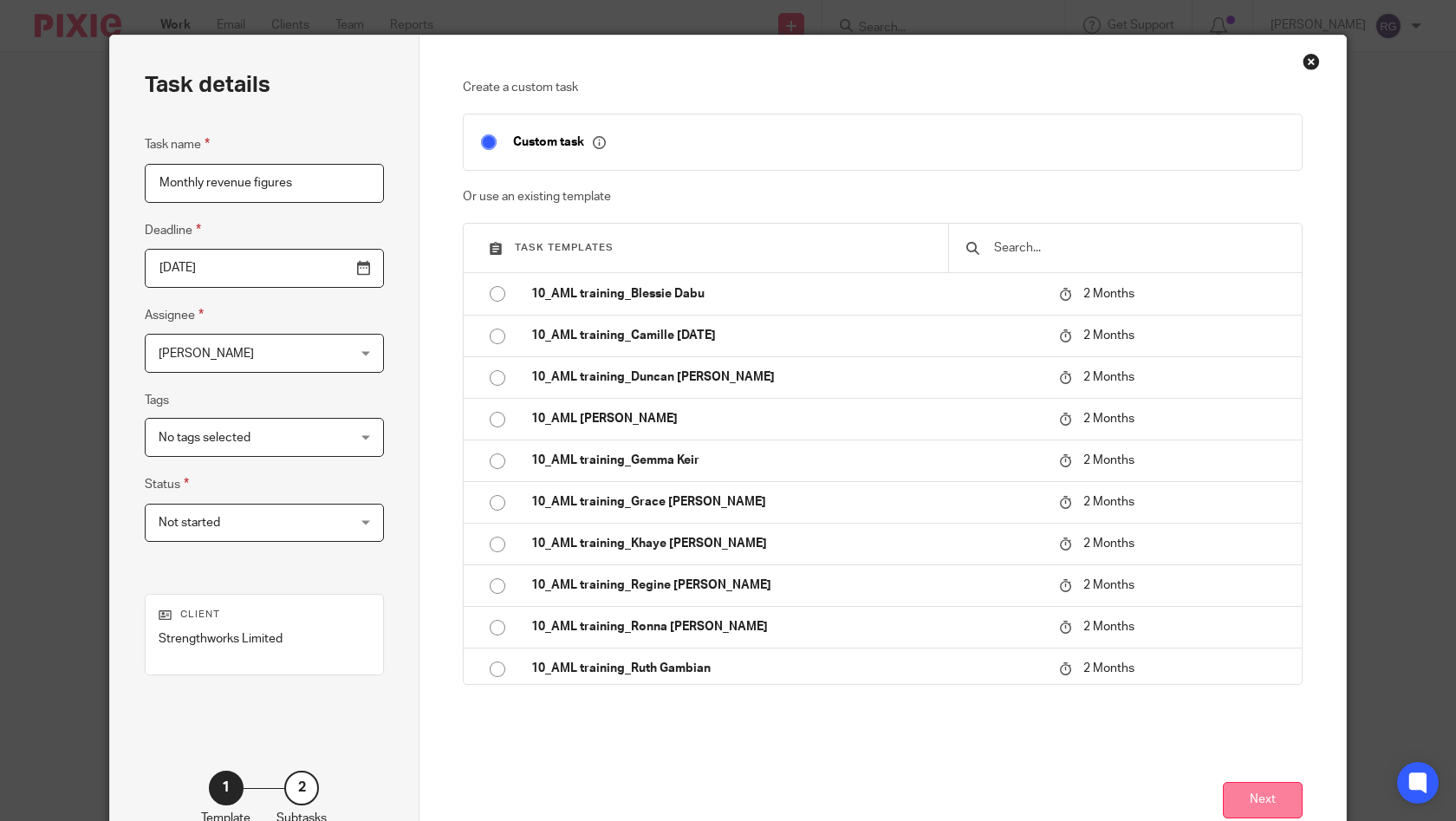
click at [1234, 795] on button "Next" at bounding box center [1263, 800] width 80 height 37
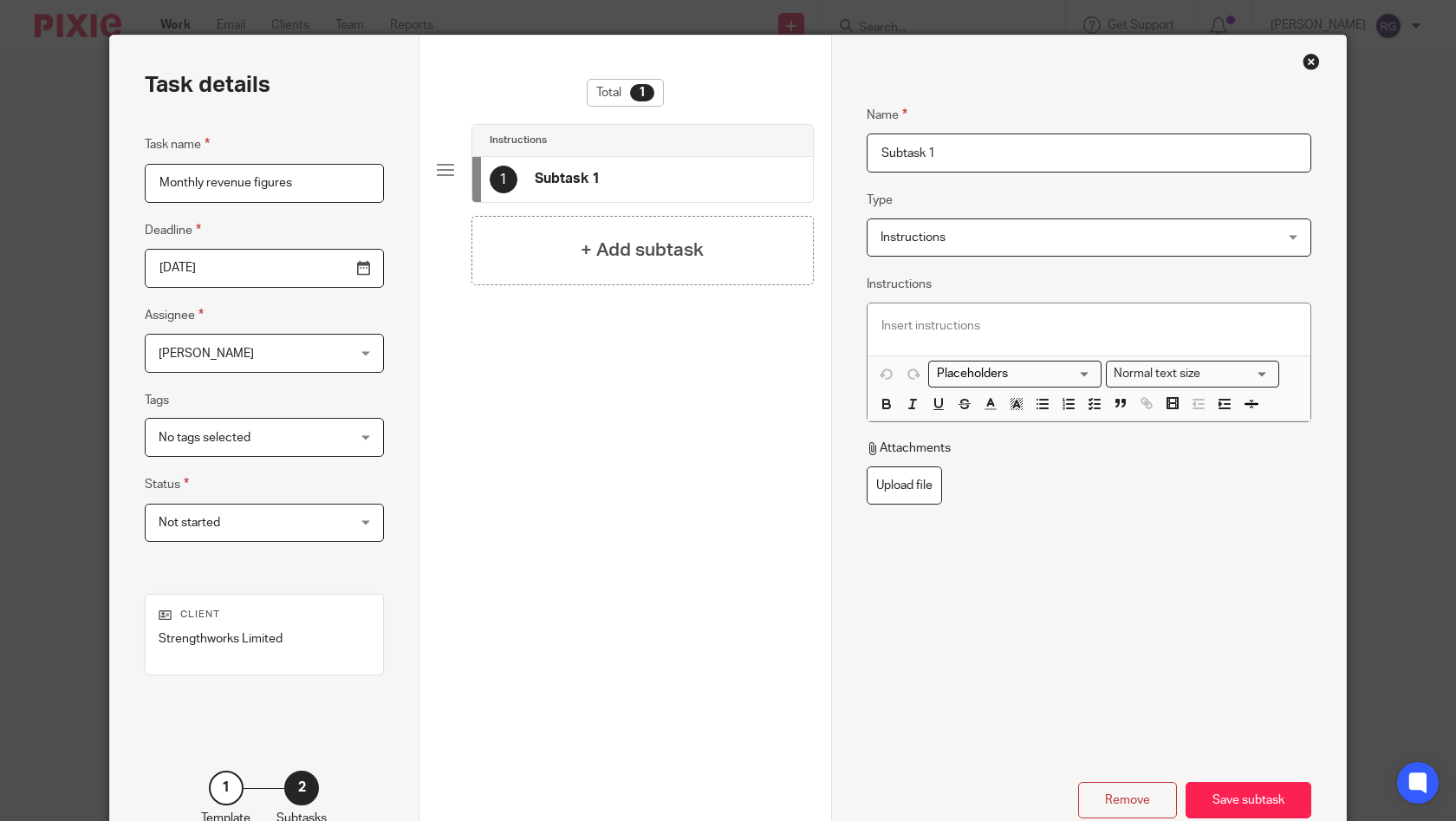
click at [352, 356] on div "Ruth Gambayan Ruth Gambayan" at bounding box center [264, 353] width 239 height 39
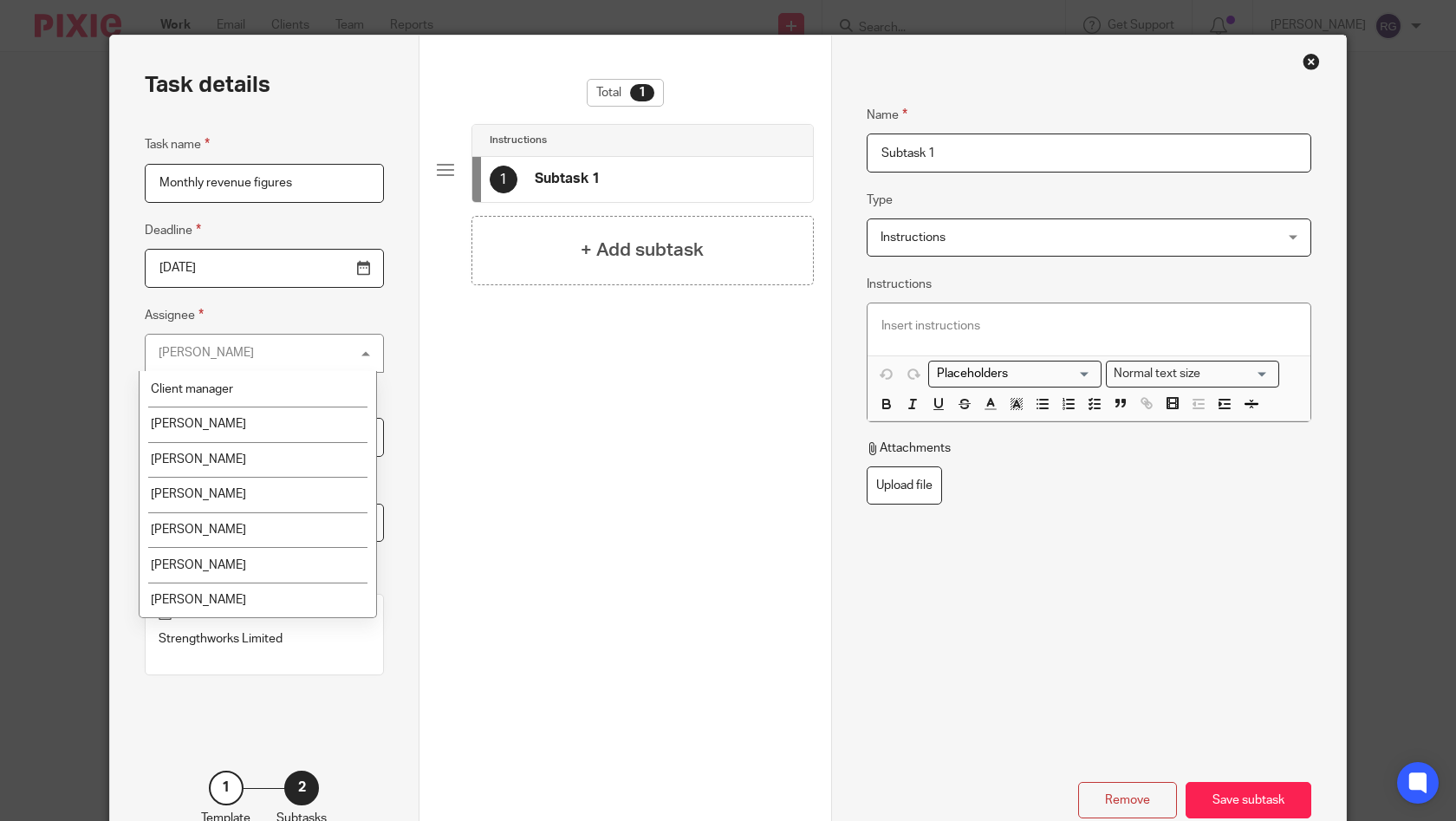
click at [1184, 681] on div "Remove Save subtask" at bounding box center [1089, 739] width 445 height 158
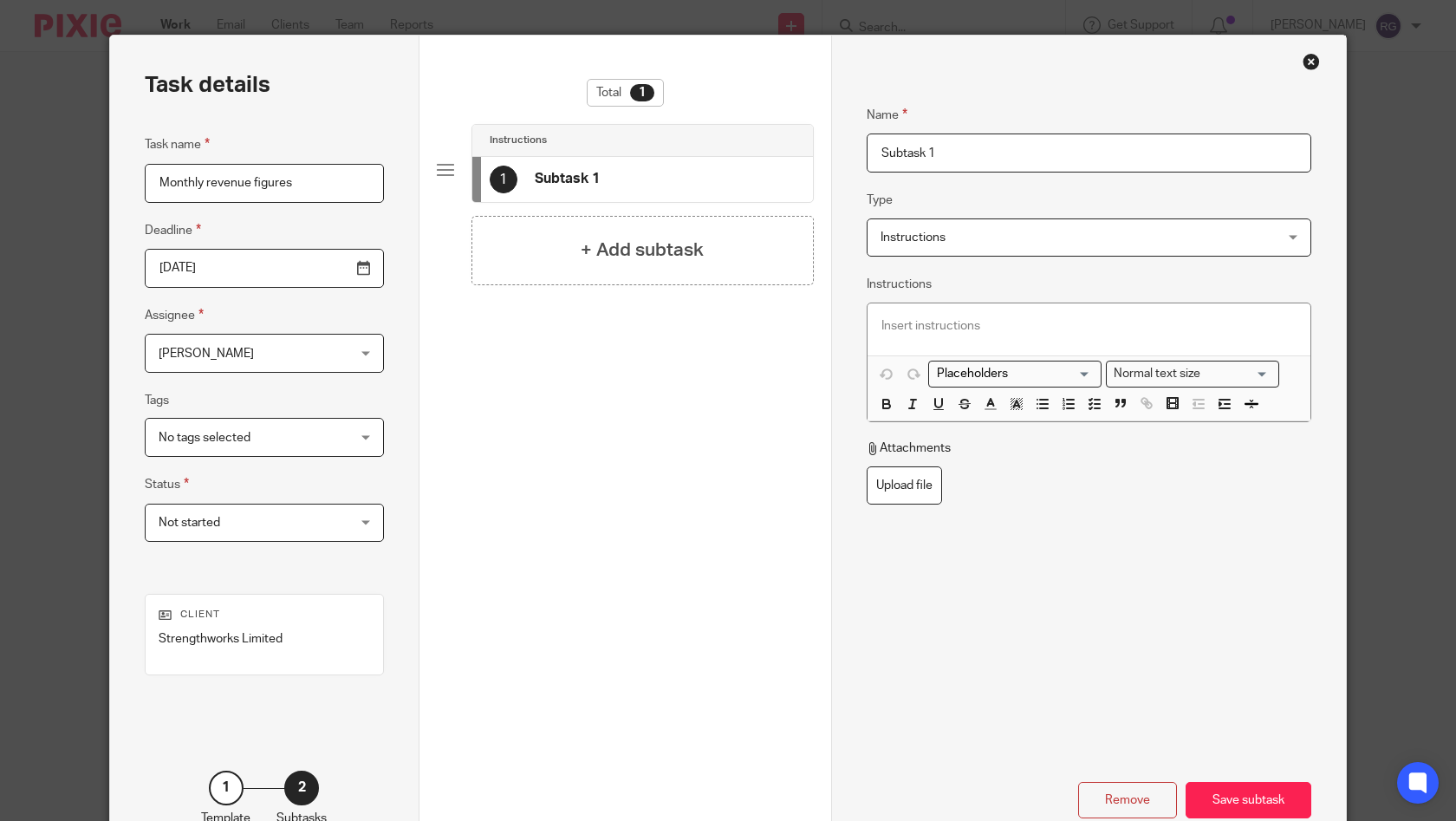
click at [930, 152] on input "Subtask 1" at bounding box center [1089, 152] width 445 height 39
drag, startPoint x: 956, startPoint y: 152, endPoint x: 766, endPoint y: 148, distance: 190.0
click at [772, 148] on div "Task details Task name Monthly revenue figures Deadline 2025-09-01 Assignee Rut…" at bounding box center [728, 448] width 1236 height 826
type input "Send the monthly revenue figures to the client"
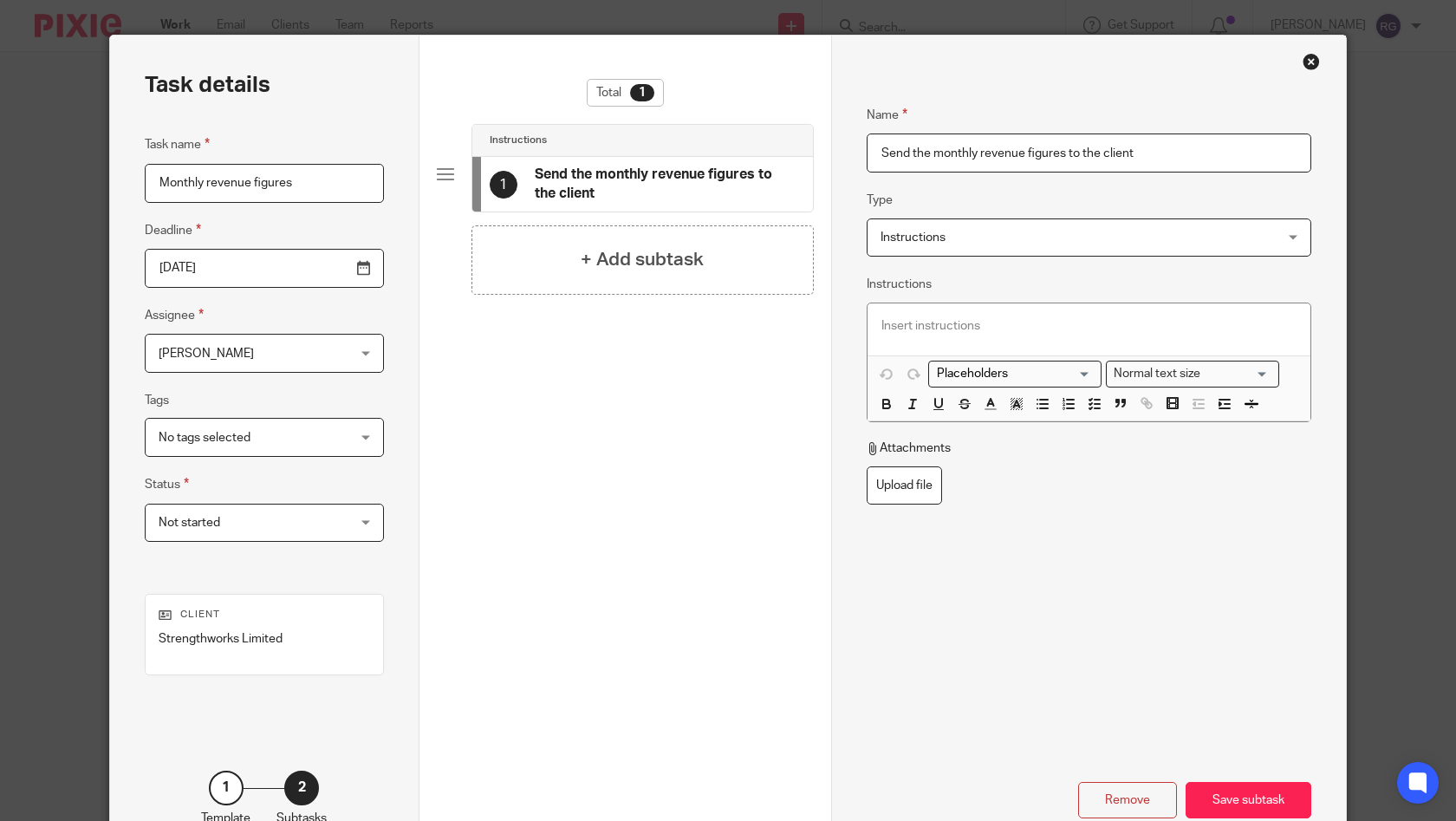
drag, startPoint x: 1089, startPoint y: 146, endPoint x: 813, endPoint y: 147, distance: 276.0
click at [813, 147] on div "Task details Task name Monthly revenue figures Deadline 2025-09-01 Assignee Rut…" at bounding box center [728, 448] width 1236 height 826
